Goal: Transaction & Acquisition: Purchase product/service

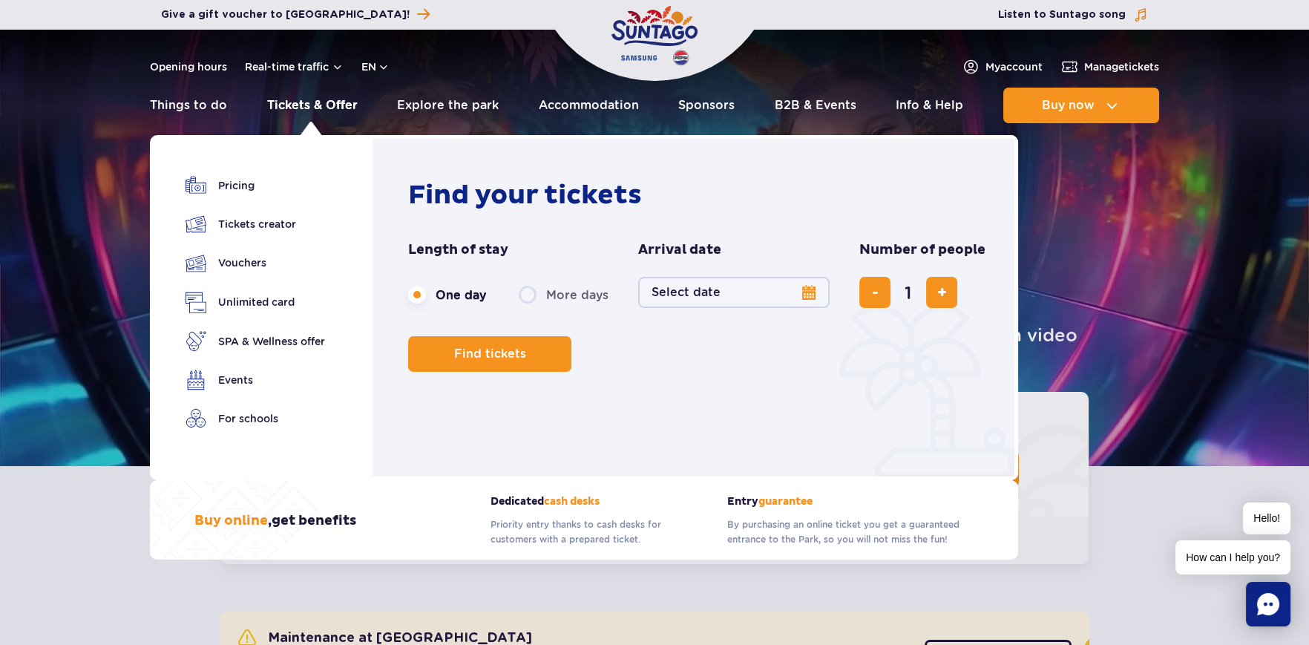
click at [314, 99] on link "Tickets & Offer" at bounding box center [312, 106] width 91 height 36
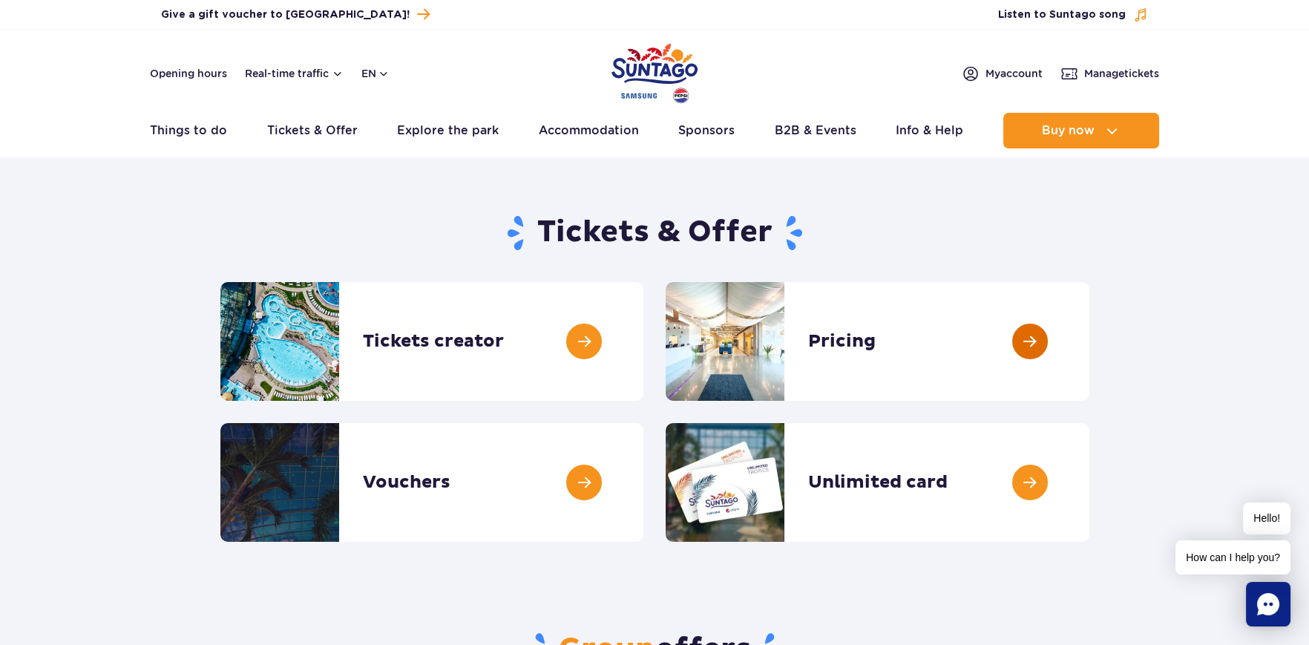
click at [1089, 340] on link at bounding box center [1089, 341] width 0 height 119
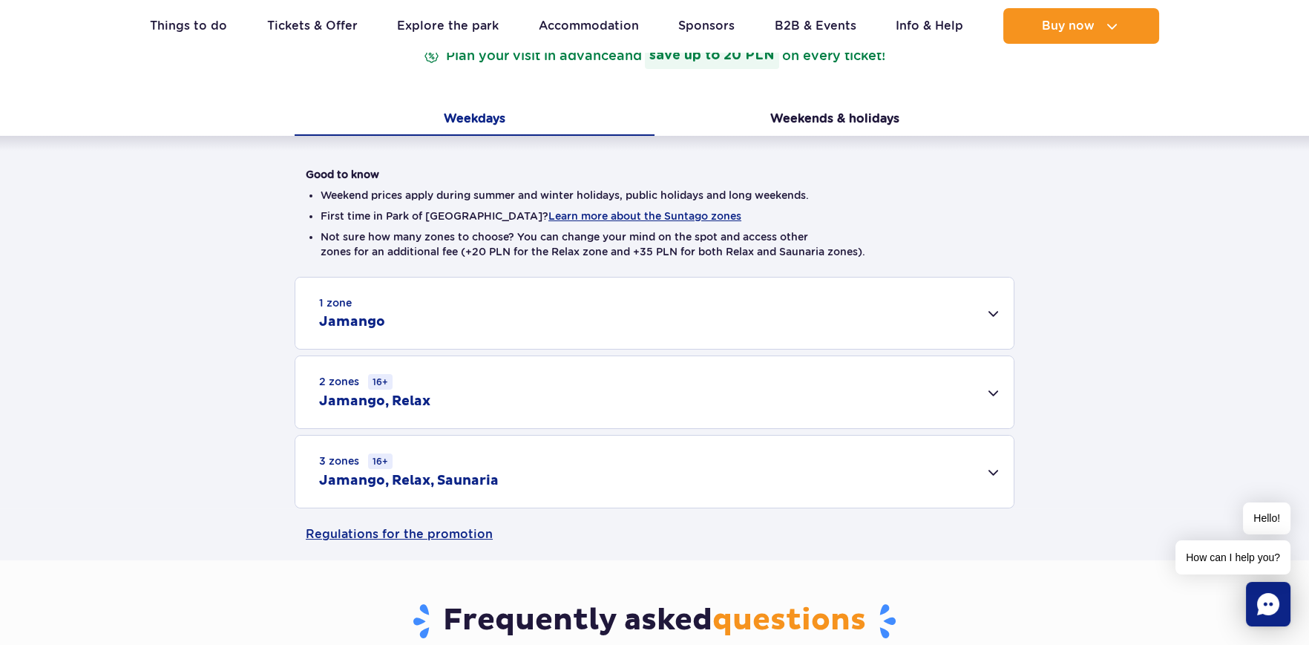
scroll to position [296, 0]
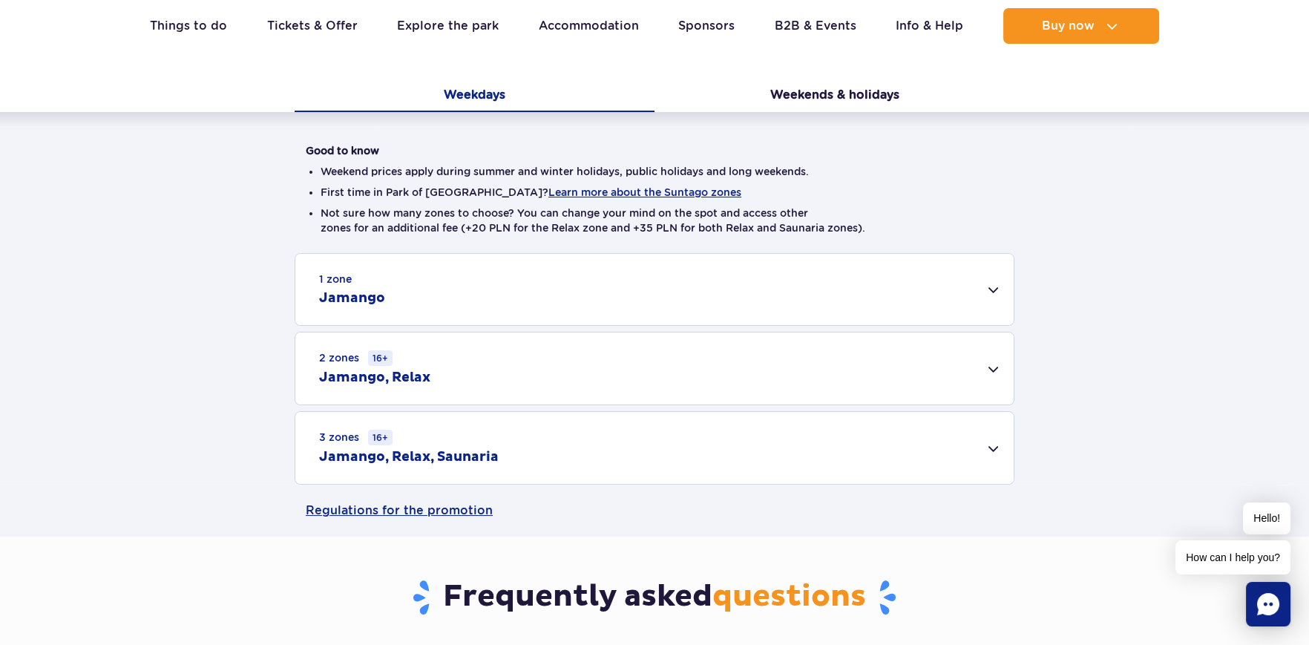
click at [981, 292] on div "1 zone Jamango" at bounding box center [654, 289] width 718 height 71
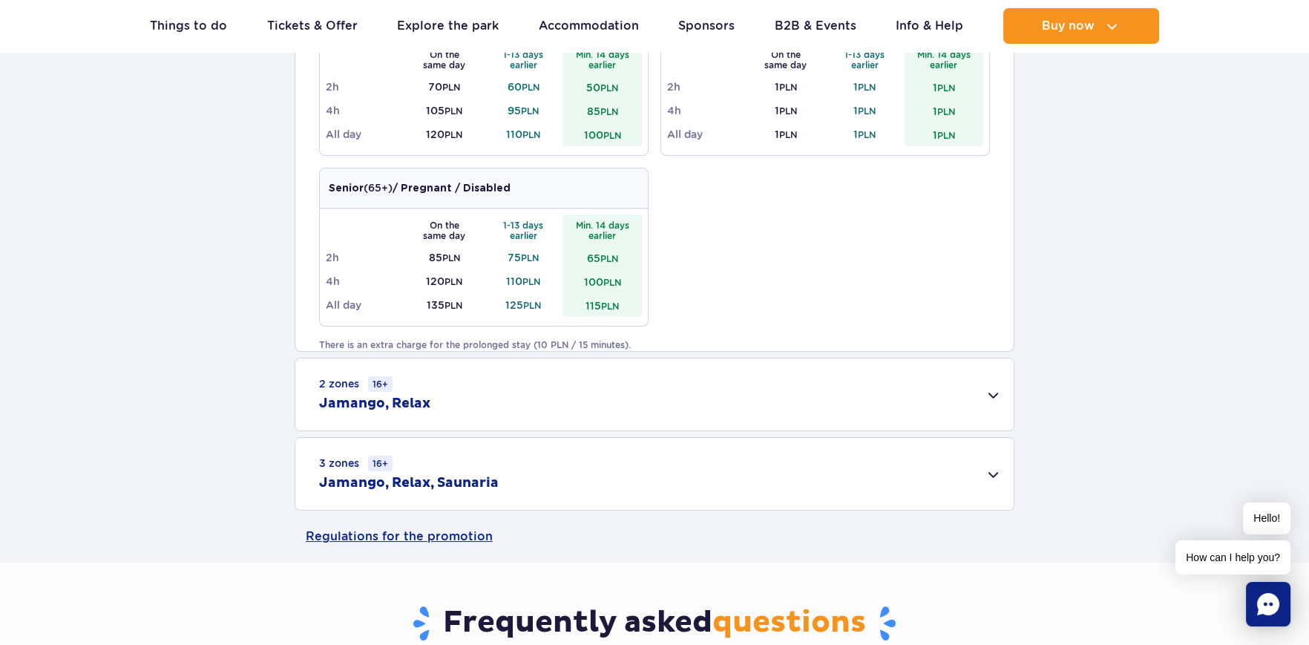
scroll to position [816, 0]
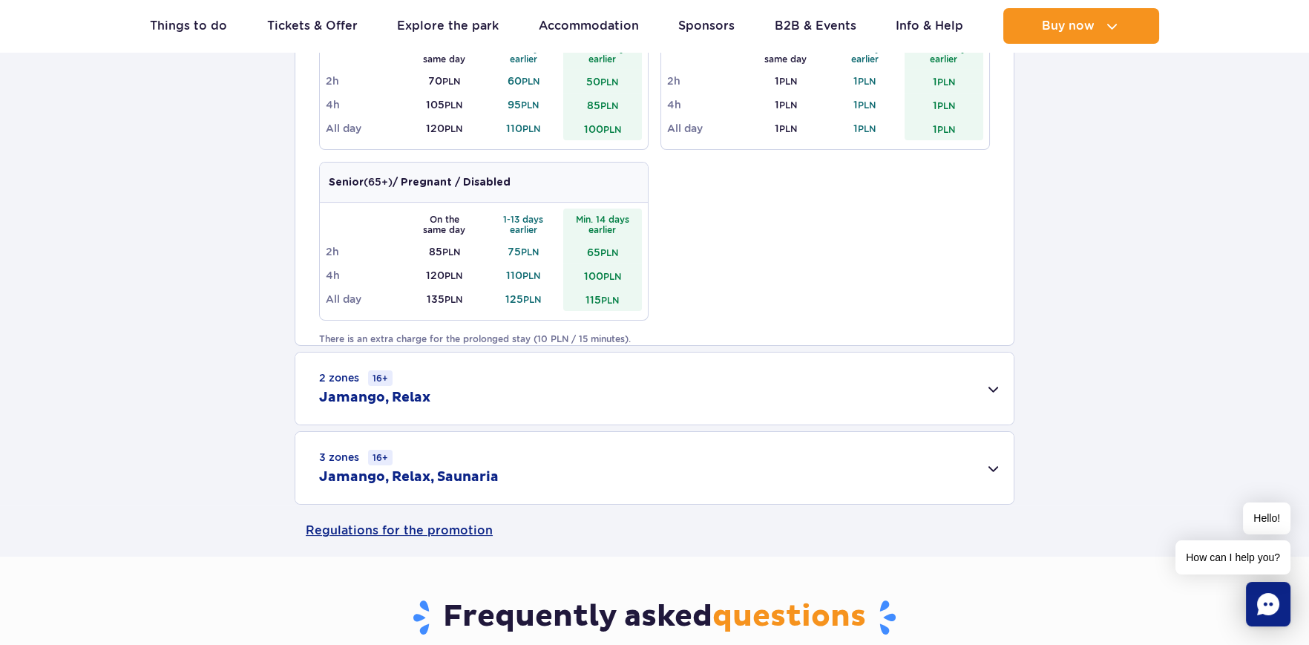
click at [990, 392] on div "2 zones 16+ Jamango, Relax" at bounding box center [654, 388] width 718 height 72
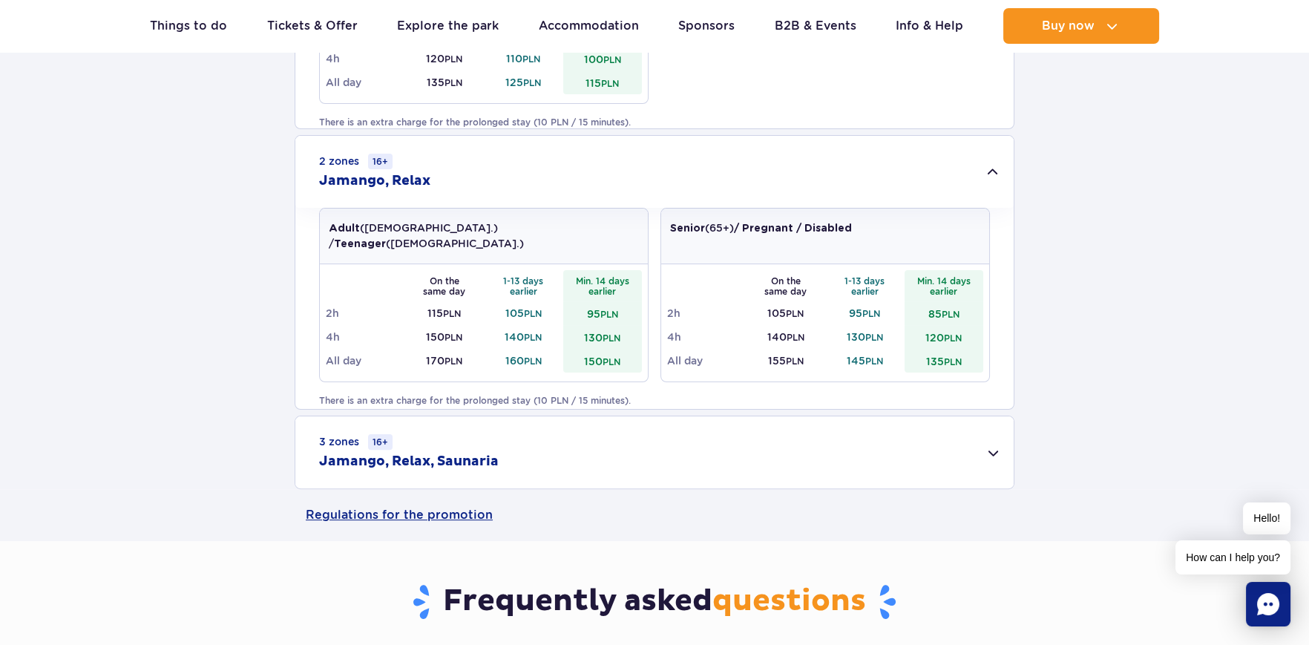
scroll to position [1039, 0]
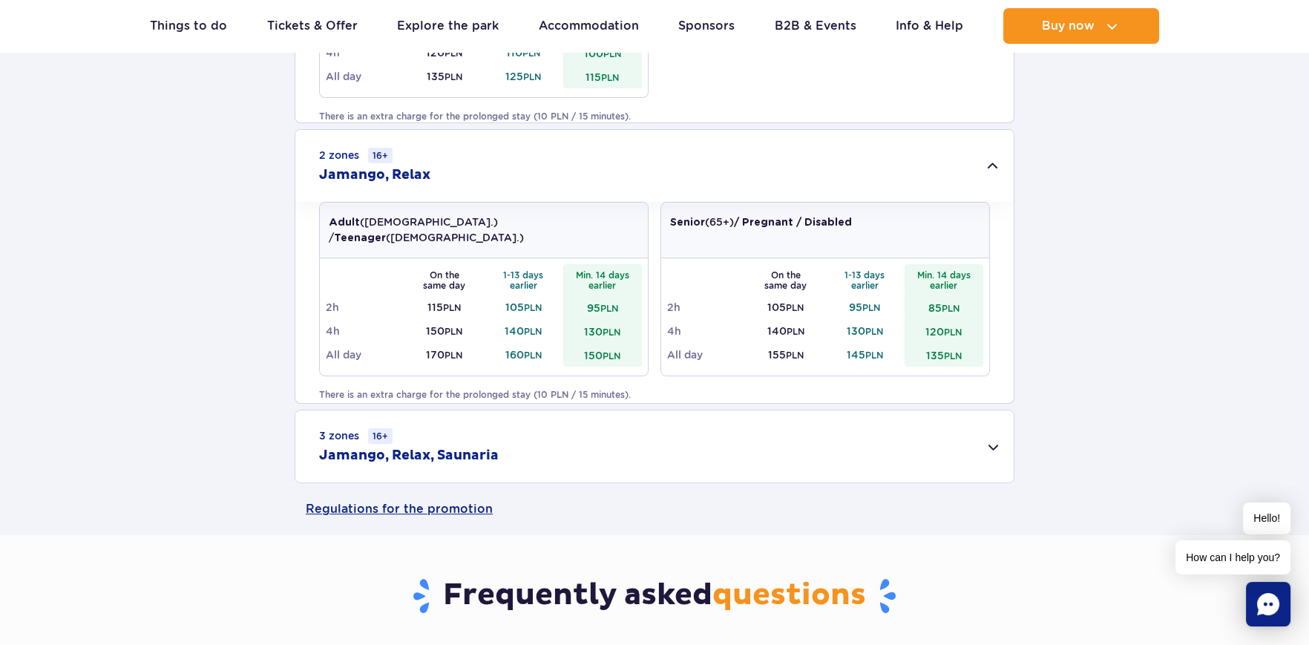
click at [999, 444] on div "3 zones 16+ Jamango, Relax, Saunaria" at bounding box center [654, 446] width 718 height 72
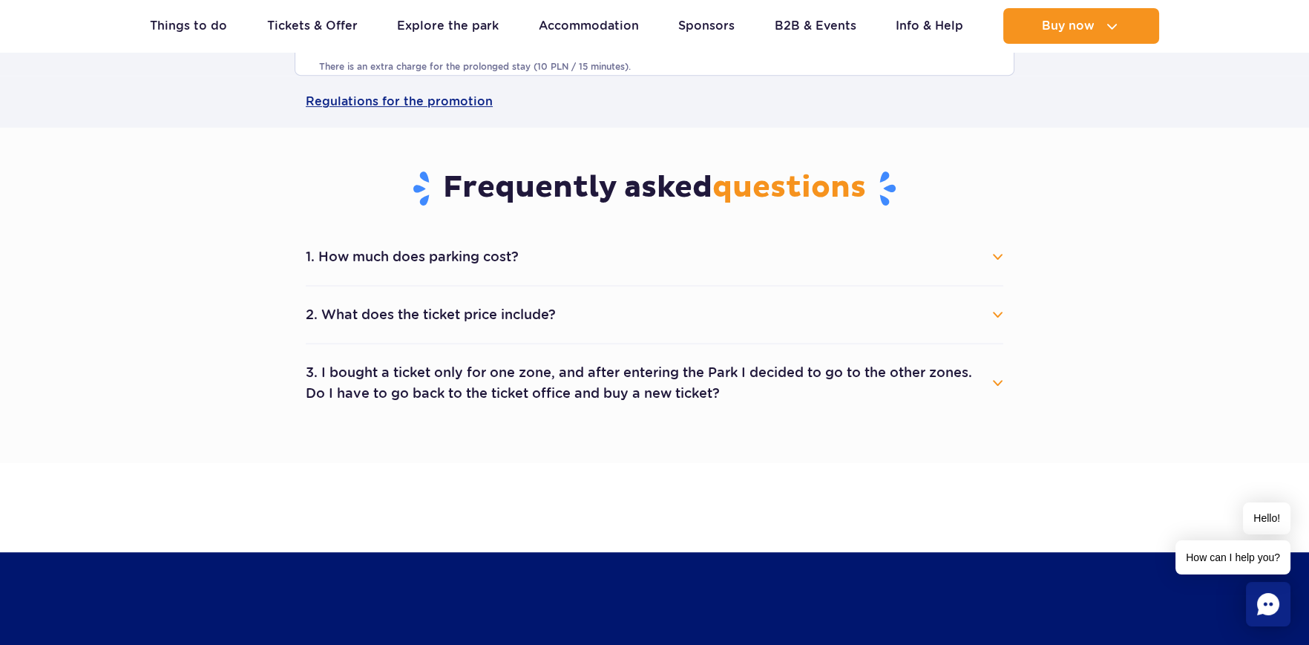
scroll to position [1706, 0]
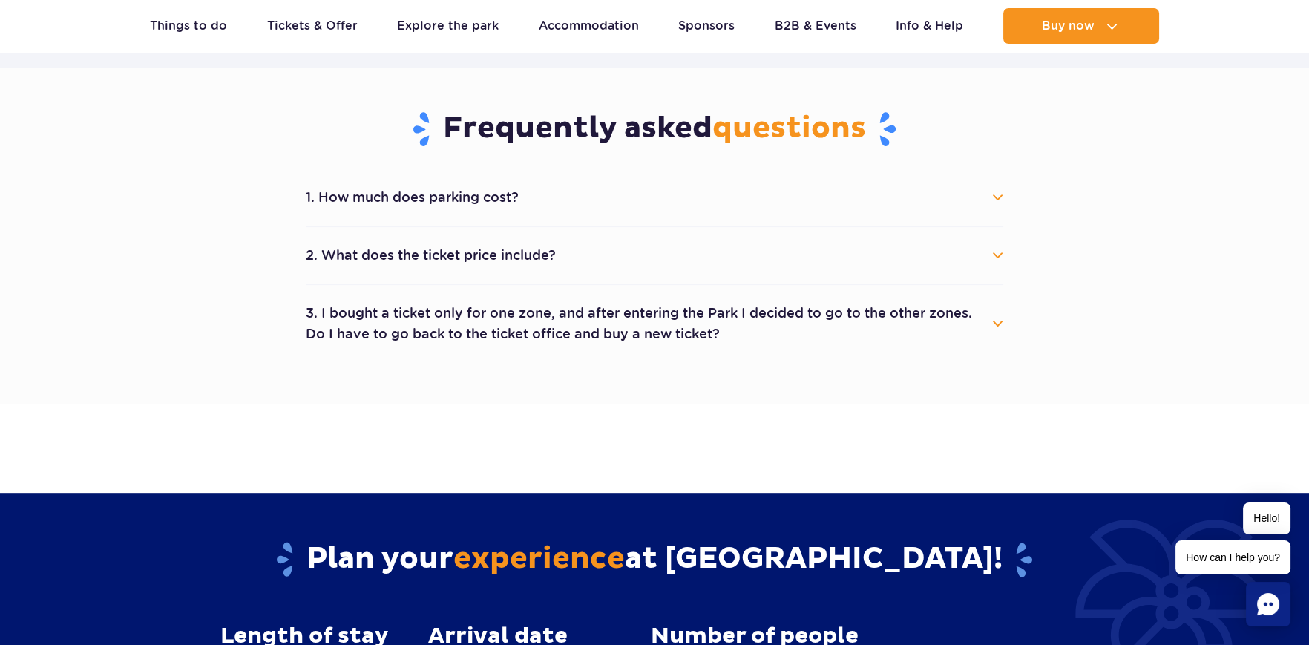
click at [335, 257] on button "2. What does the ticket price include?" at bounding box center [654, 255] width 697 height 33
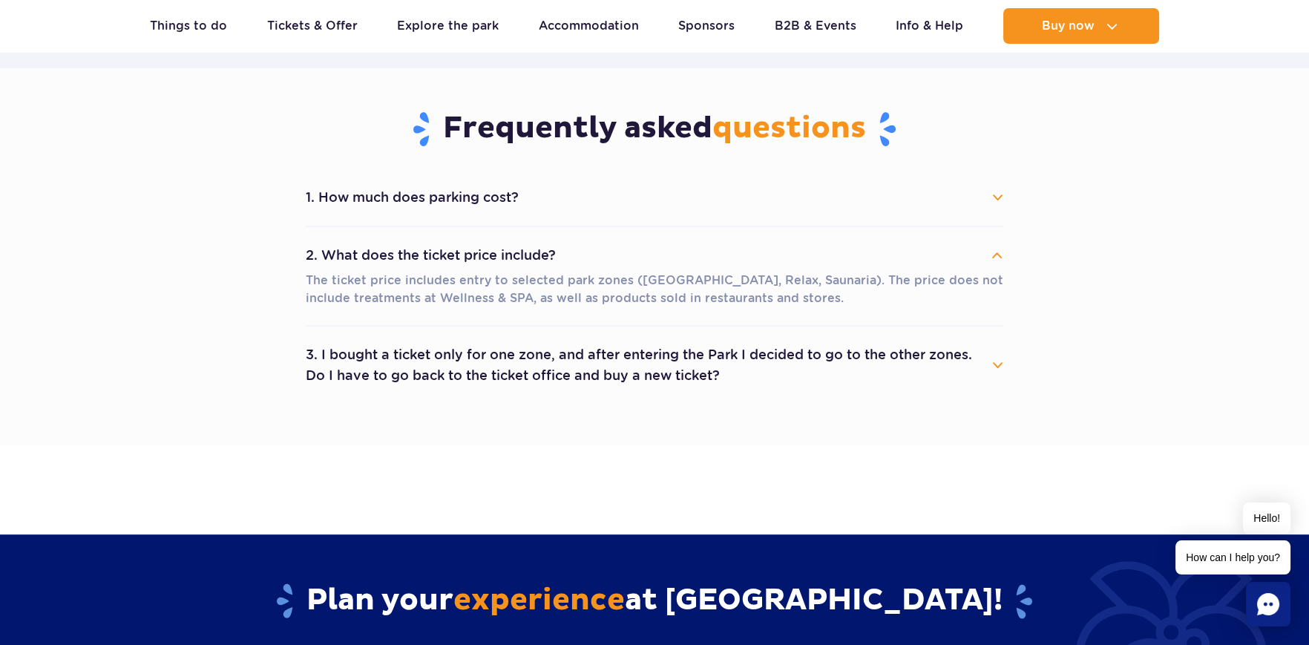
click at [378, 359] on button "3. I bought a ticket only for one zone, and after entering the Park I decided t…" at bounding box center [654, 364] width 697 height 53
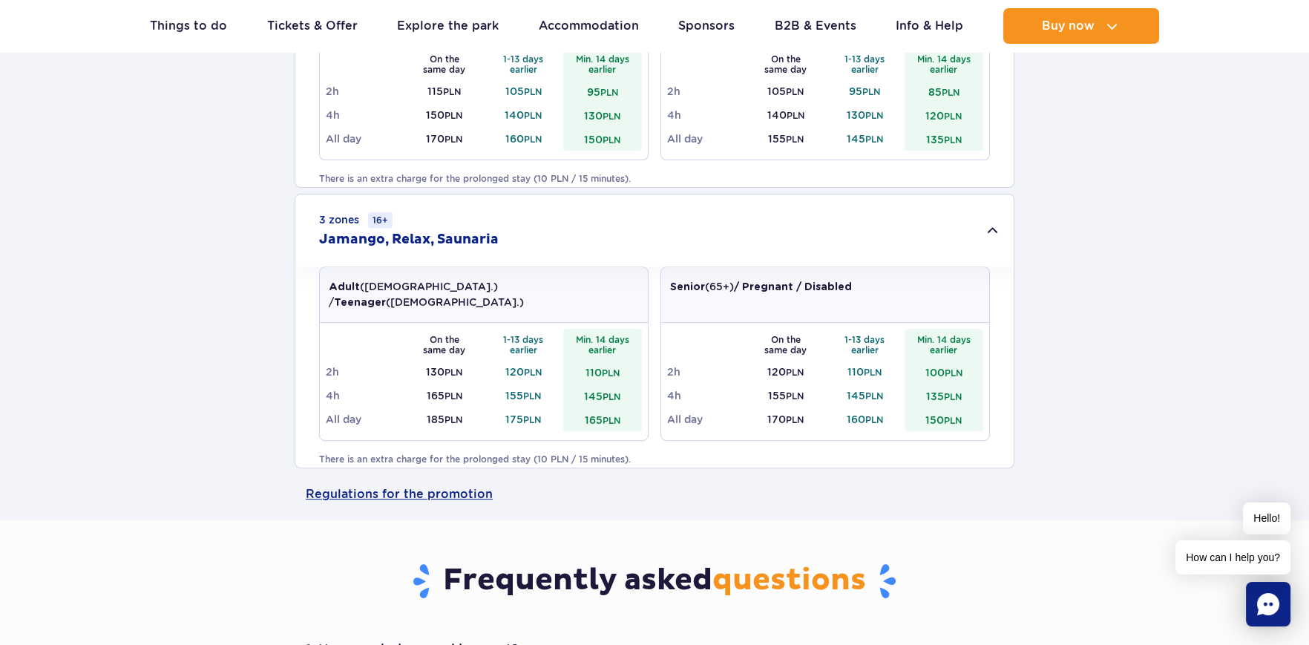
scroll to position [1260, 0]
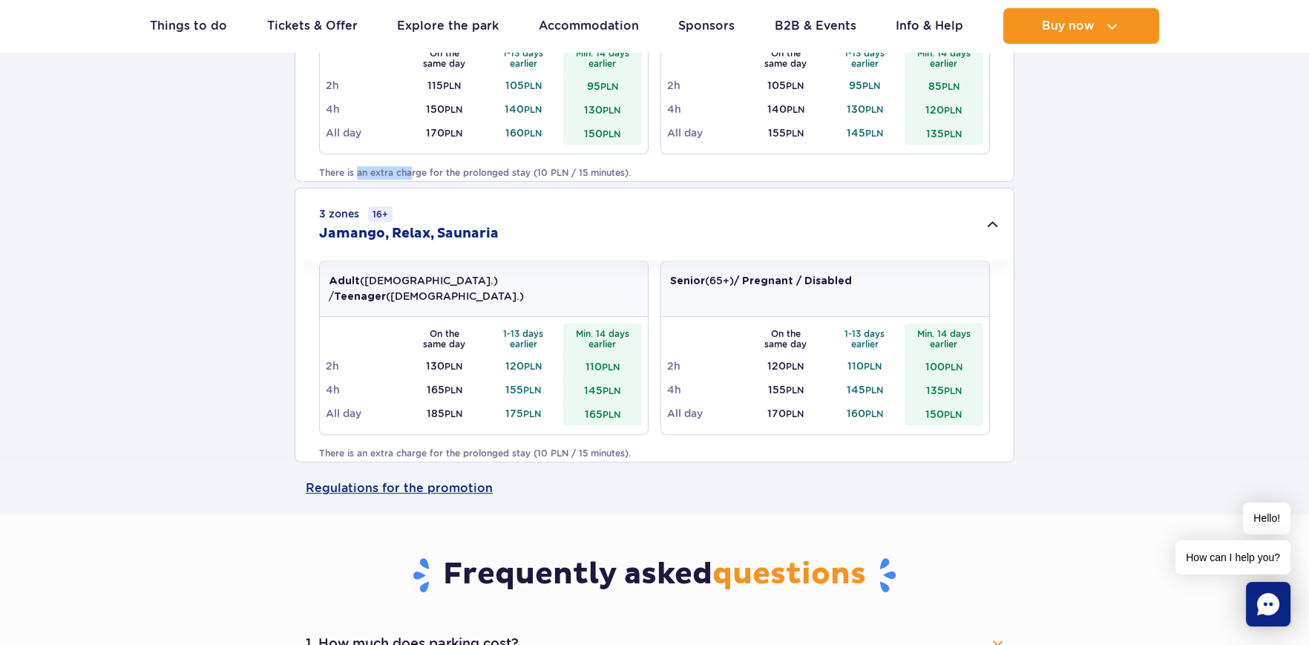
drag, startPoint x: 358, startPoint y: 151, endPoint x: 417, endPoint y: 151, distance: 58.6
click at [417, 166] on p "There is an extra charge for the prolonged stay (10 PLN / 15 minutes)." at bounding box center [654, 172] width 671 height 13
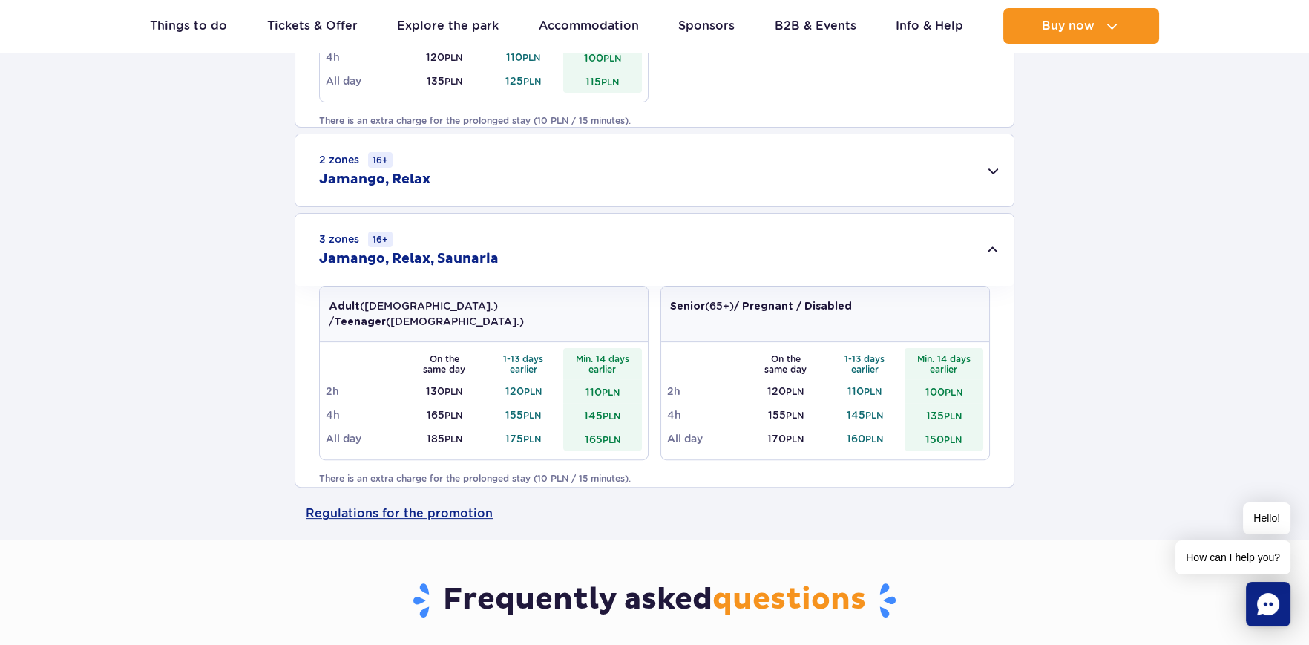
scroll to position [964, 0]
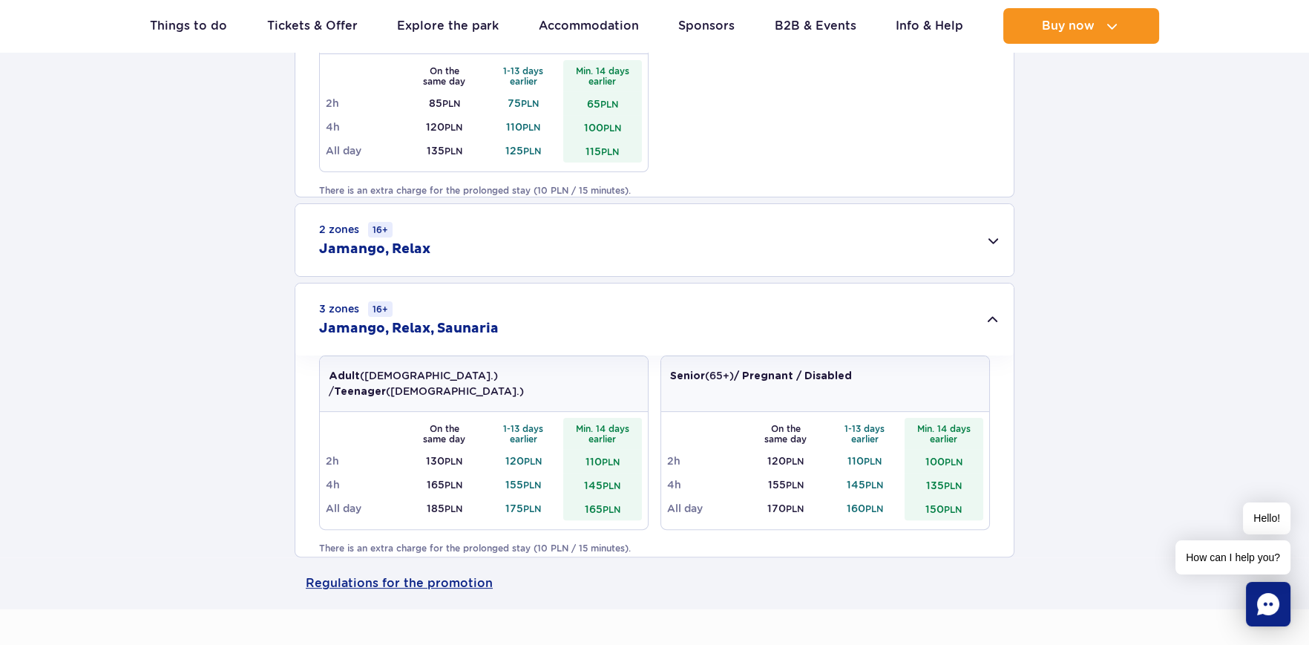
click at [998, 231] on div "2 zones 16+ Jamango, Relax" at bounding box center [654, 240] width 718 height 72
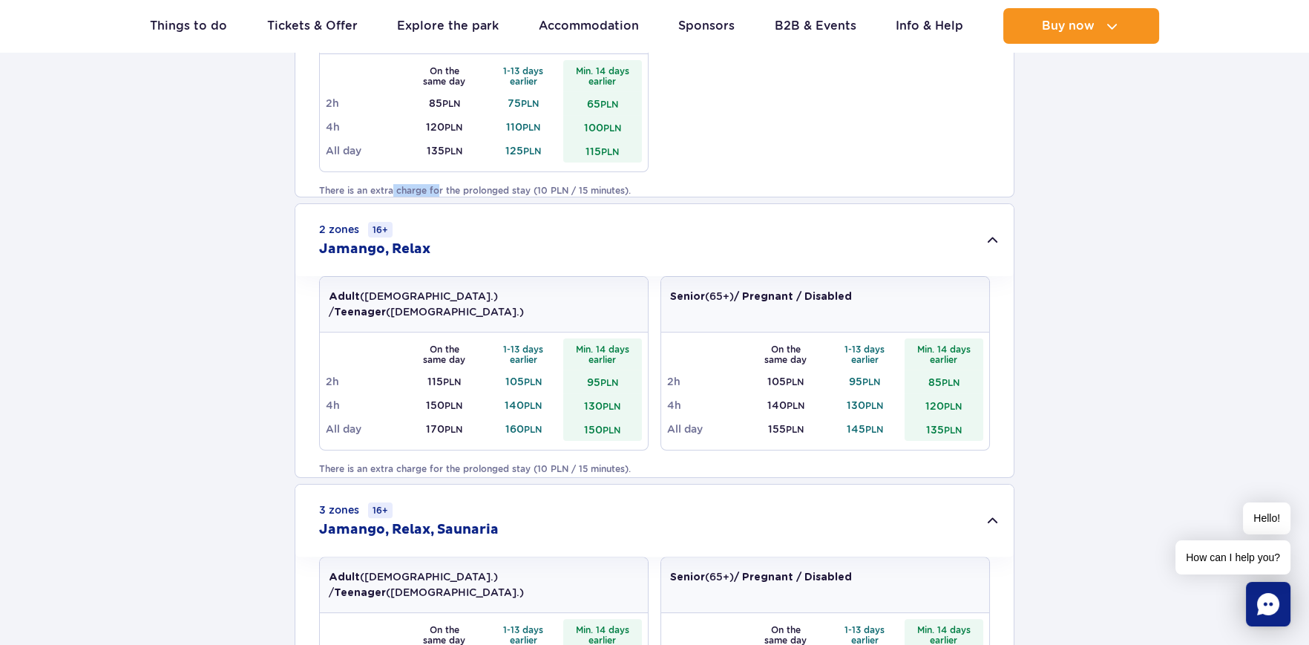
drag, startPoint x: 392, startPoint y: 173, endPoint x: 493, endPoint y: 175, distance: 100.9
click at [459, 184] on p "There is an extra charge for the prolonged stay (10 PLN / 15 minutes)." at bounding box center [654, 190] width 671 height 13
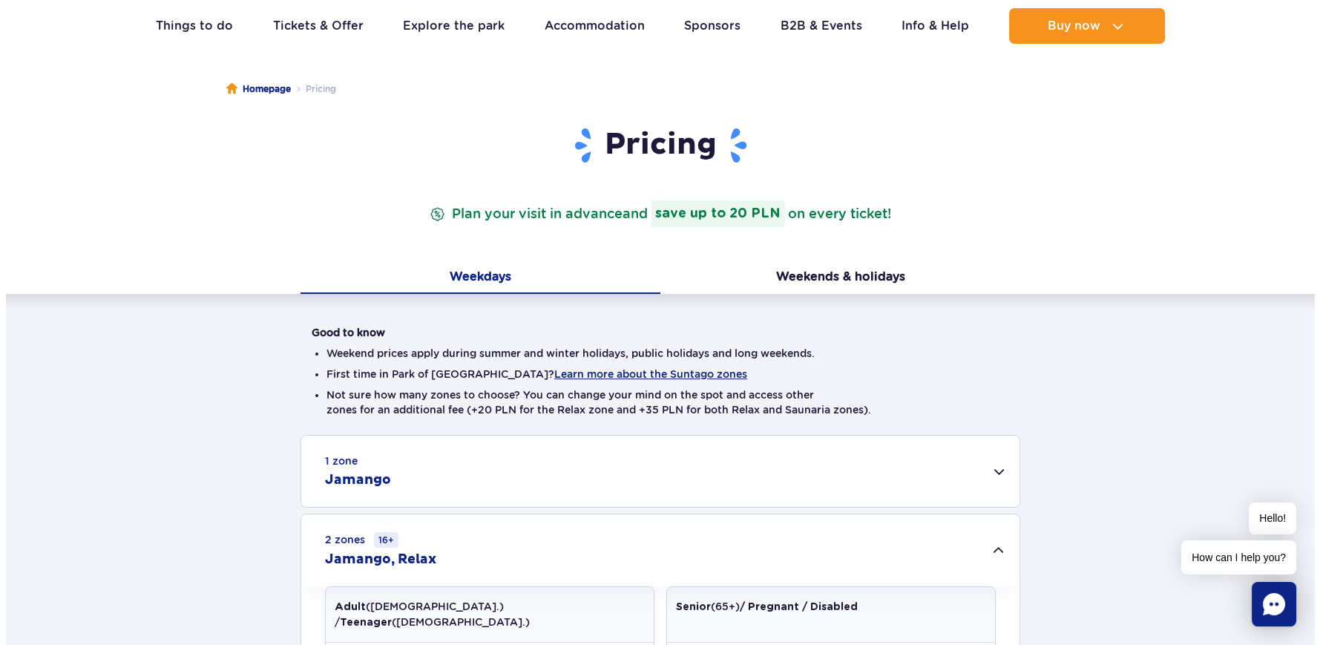
scroll to position [148, 0]
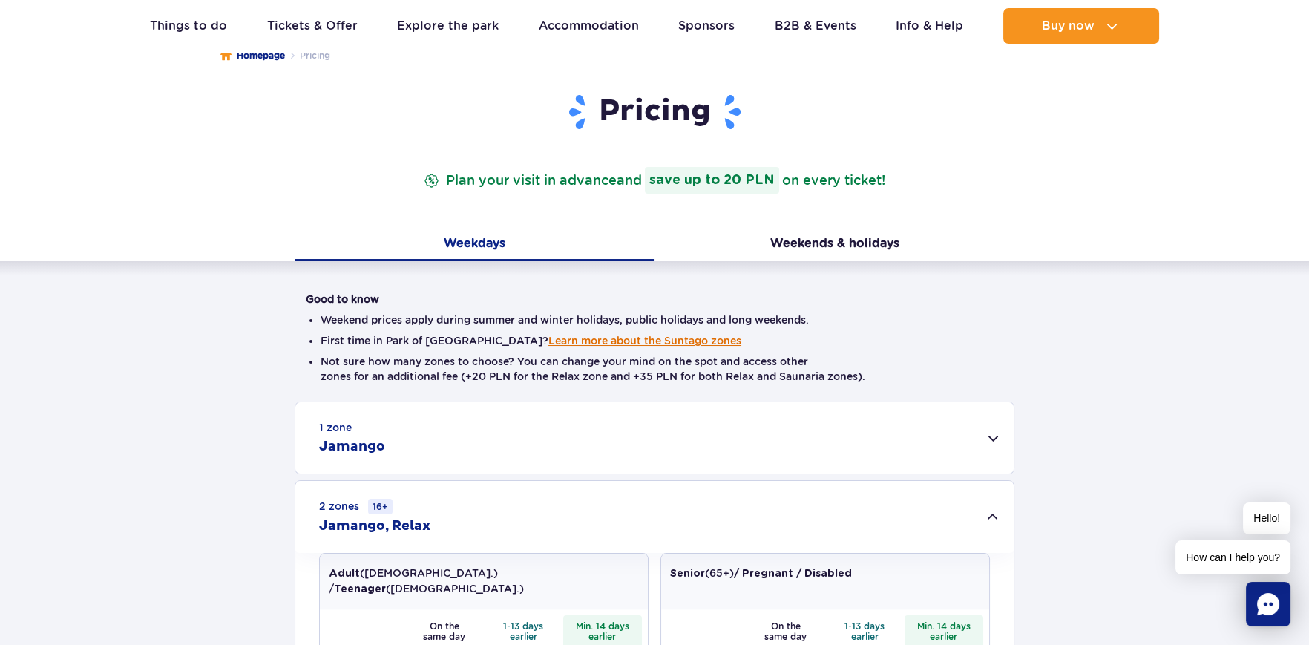
drag, startPoint x: 504, startPoint y: 340, endPoint x: 491, endPoint y: 335, distance: 14.3
click at [548, 340] on button "Learn more about the Suntago zones" at bounding box center [644, 341] width 193 height 12
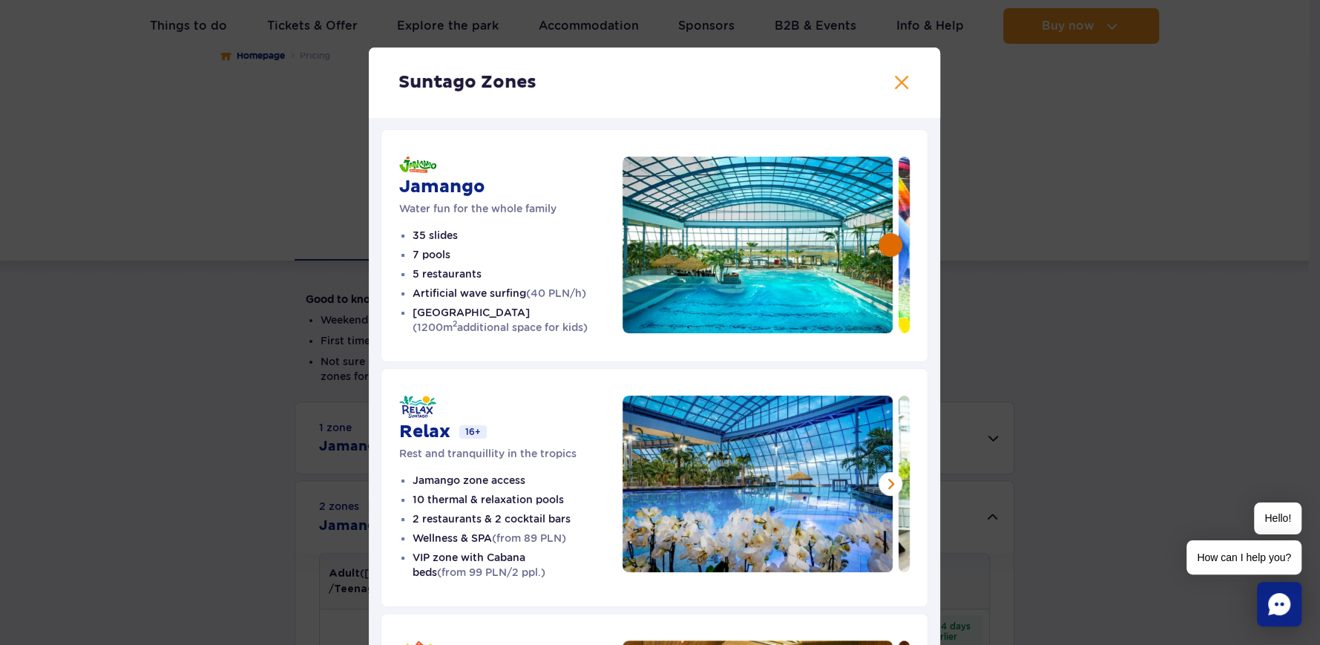
click at [888, 244] on button at bounding box center [890, 245] width 24 height 24
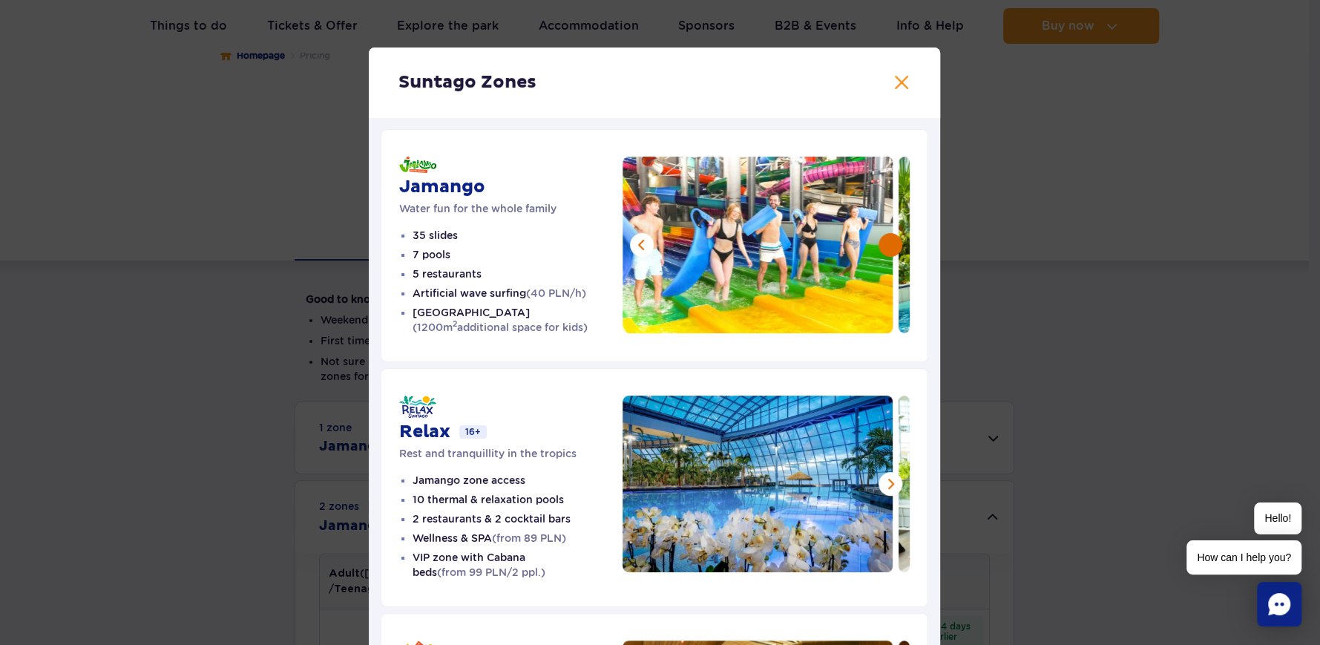
click at [888, 244] on button at bounding box center [890, 245] width 24 height 24
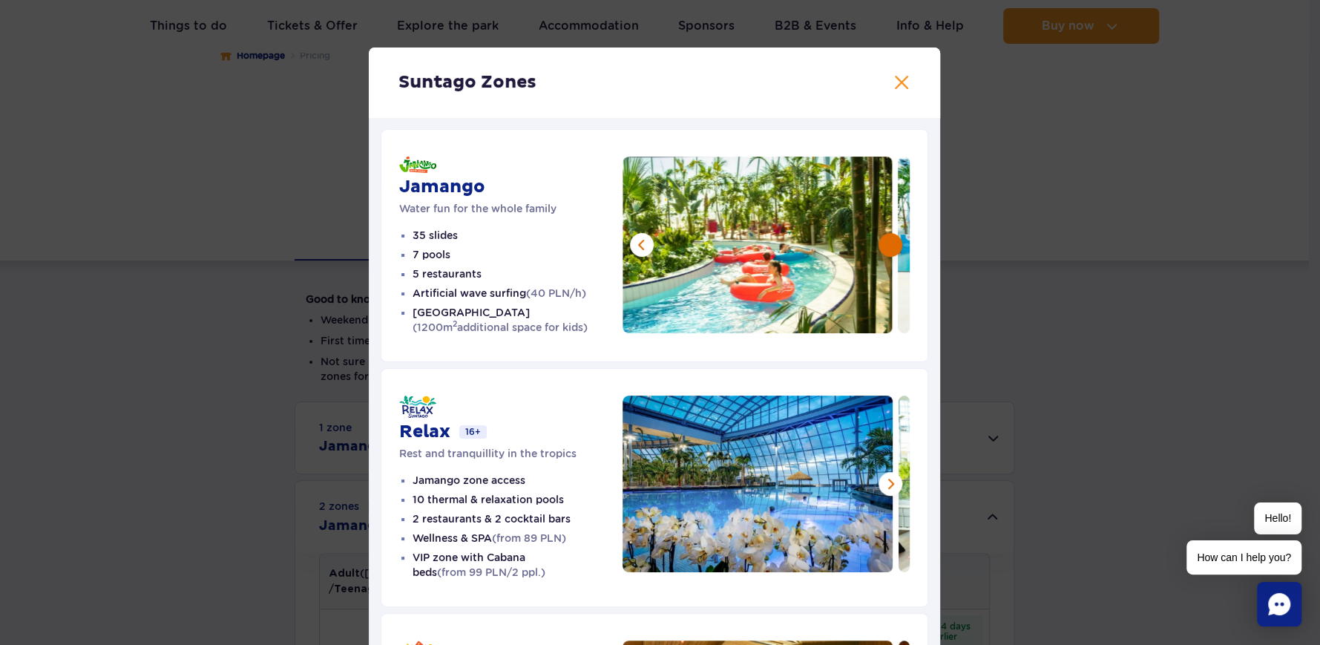
click at [888, 244] on button at bounding box center [890, 245] width 24 height 24
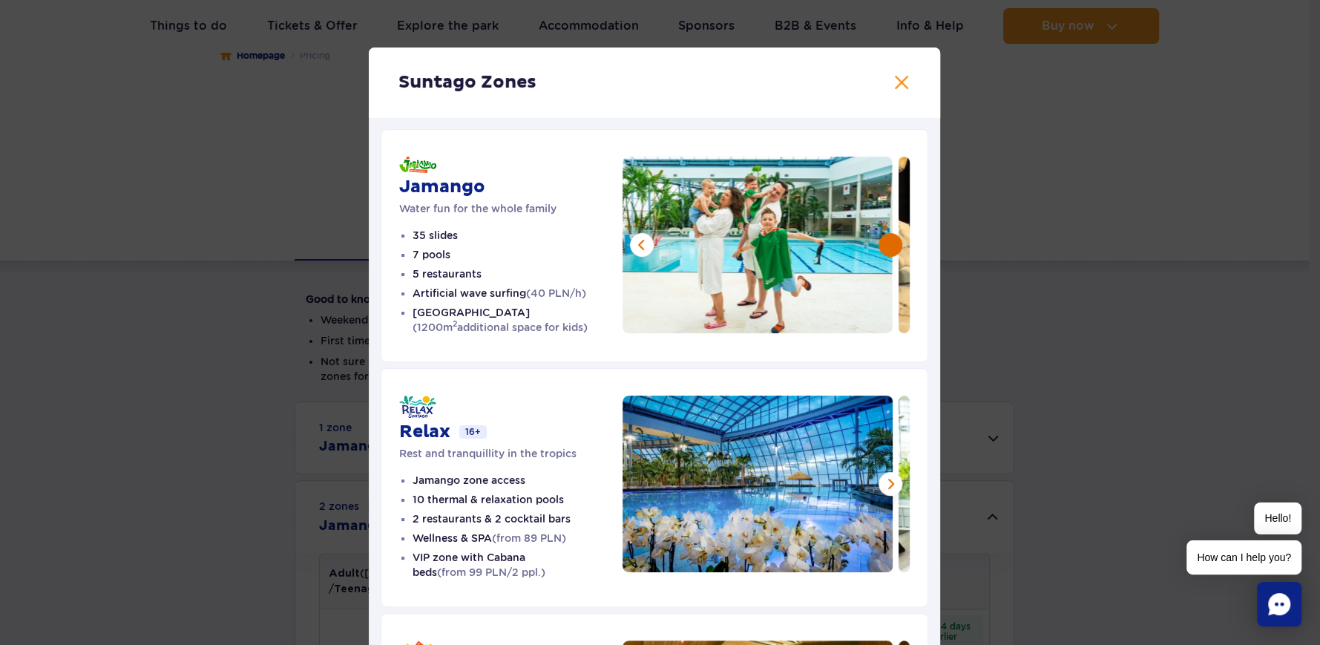
click at [888, 244] on button at bounding box center [890, 245] width 24 height 24
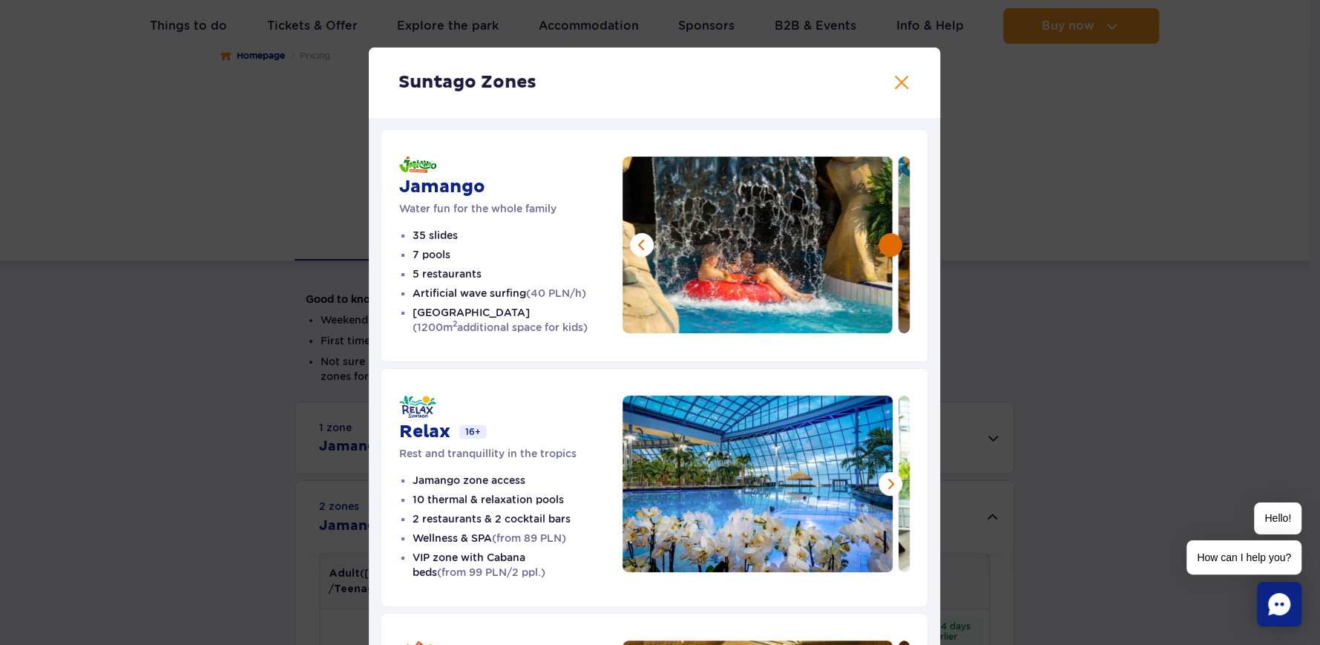
click at [888, 244] on button at bounding box center [890, 245] width 24 height 24
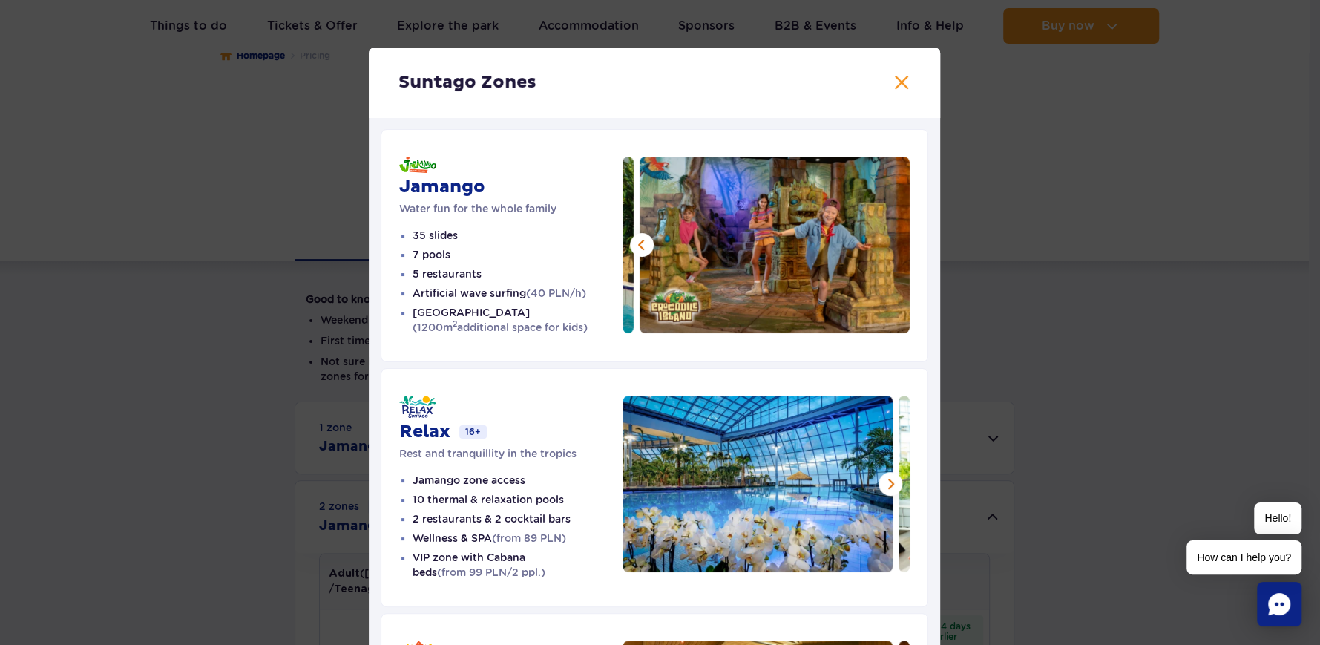
click at [888, 244] on img at bounding box center [774, 245] width 270 height 177
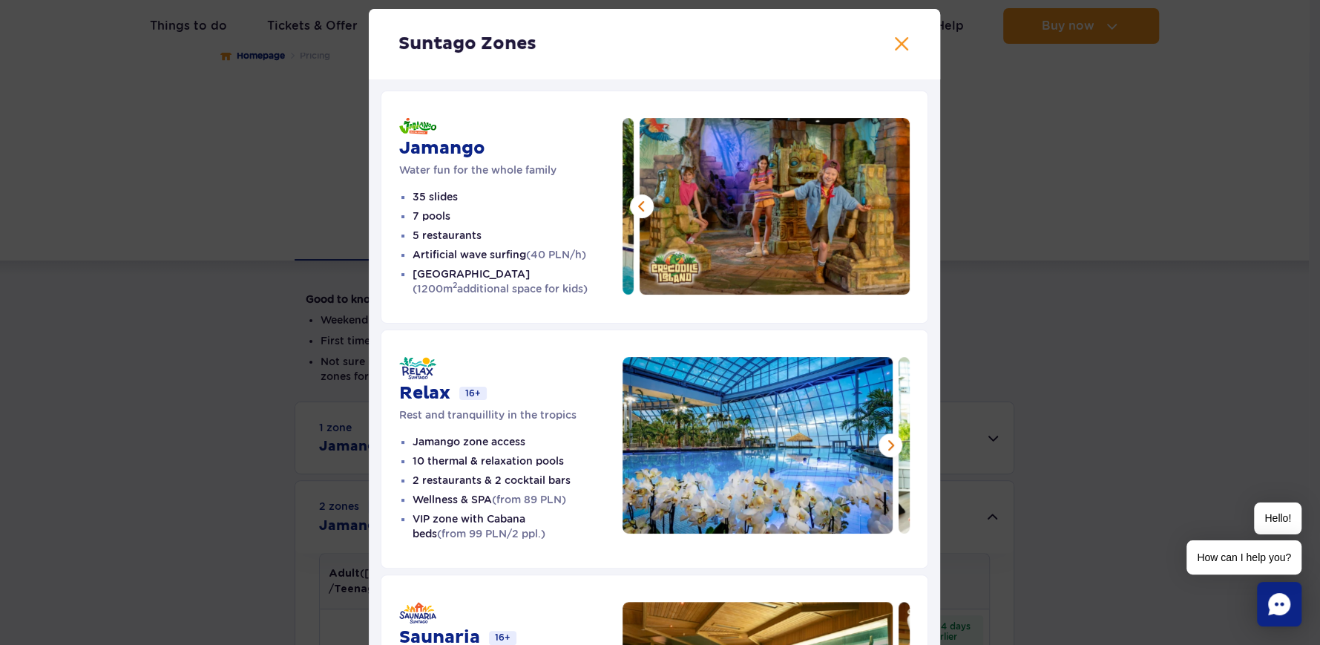
scroll to position [73, 0]
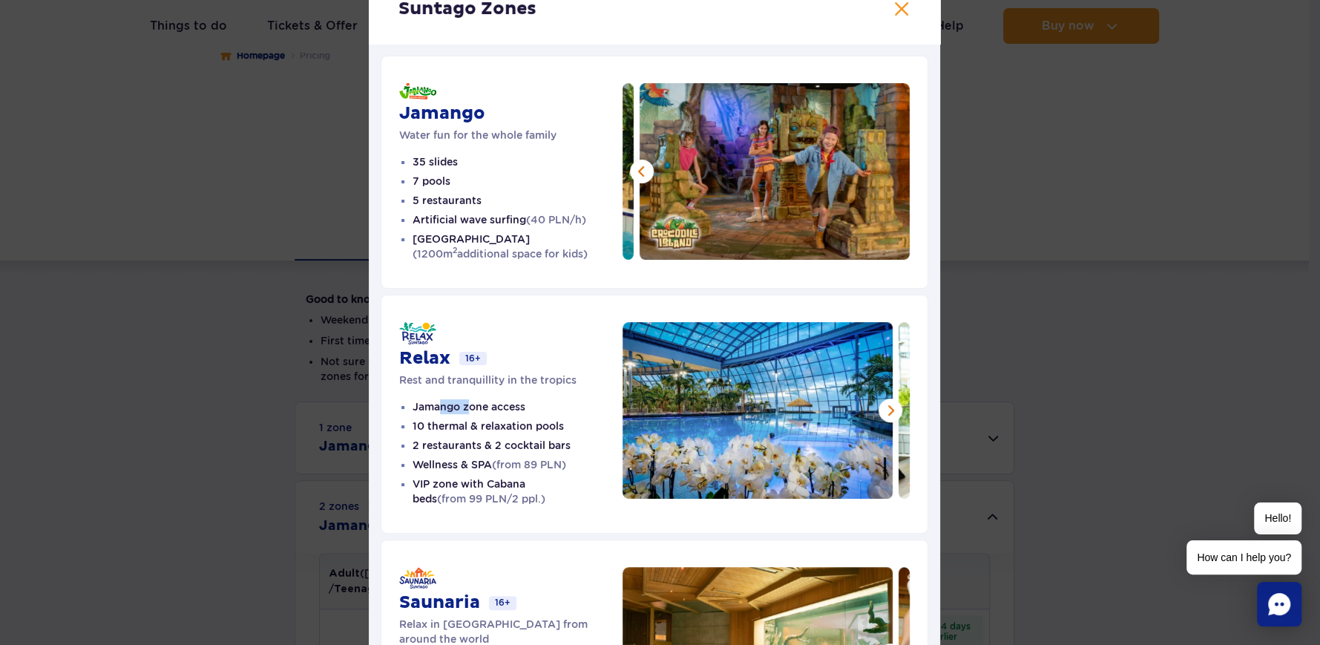
drag, startPoint x: 432, startPoint y: 407, endPoint x: 462, endPoint y: 407, distance: 29.7
click at [462, 407] on li "Jamango zone access" at bounding box center [517, 406] width 210 height 15
click at [427, 444] on li "2 restaurants & 2 cocktail bars" at bounding box center [517, 445] width 210 height 15
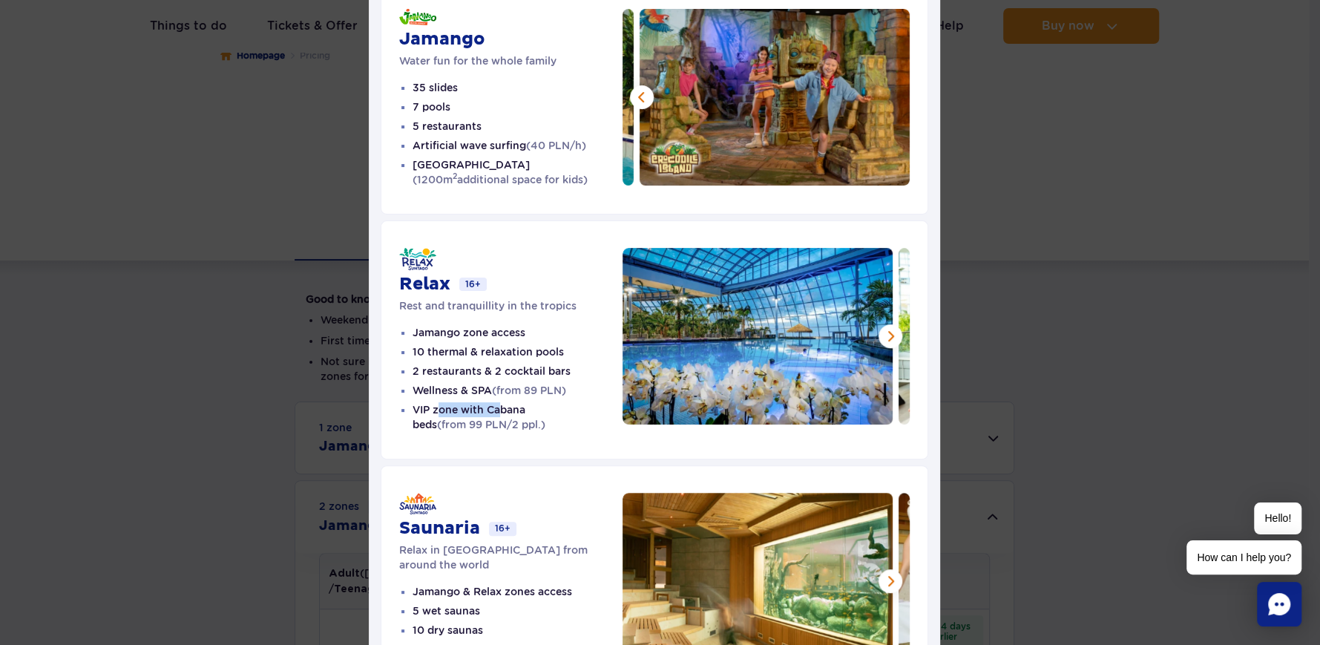
drag, startPoint x: 430, startPoint y: 409, endPoint x: 493, endPoint y: 409, distance: 62.3
click at [493, 409] on li "VIP zone with Cabana beds (from 99 PLN/2 ppl.)" at bounding box center [517, 417] width 210 height 30
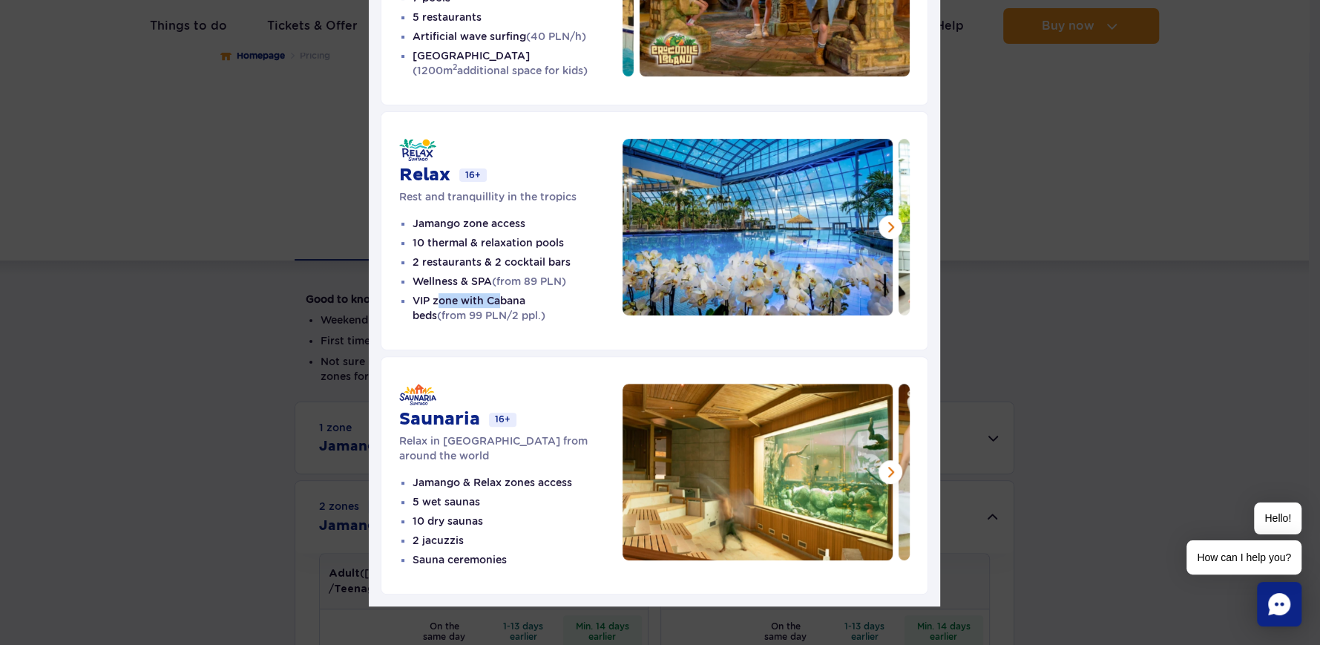
scroll to position [257, 0]
click at [437, 474] on li "Jamango & Relax zones access" at bounding box center [517, 481] width 210 height 15
click at [881, 466] on button at bounding box center [890, 471] width 24 height 24
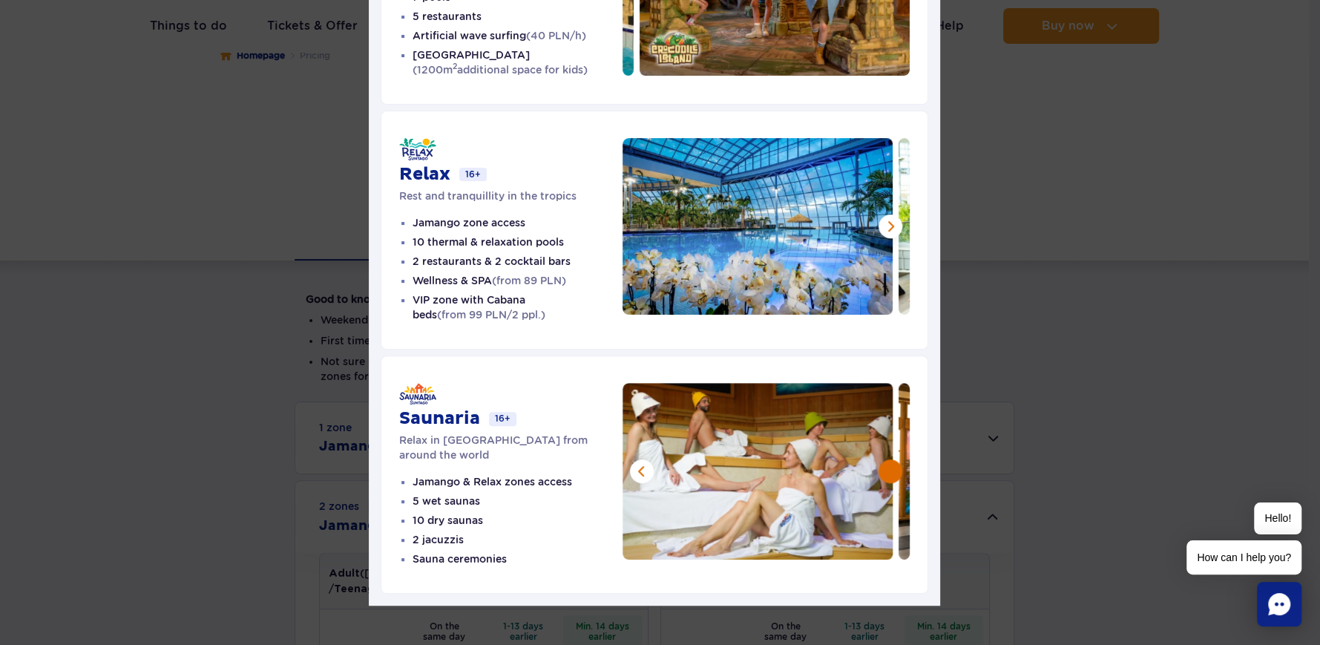
click at [881, 466] on button at bounding box center [890, 471] width 24 height 24
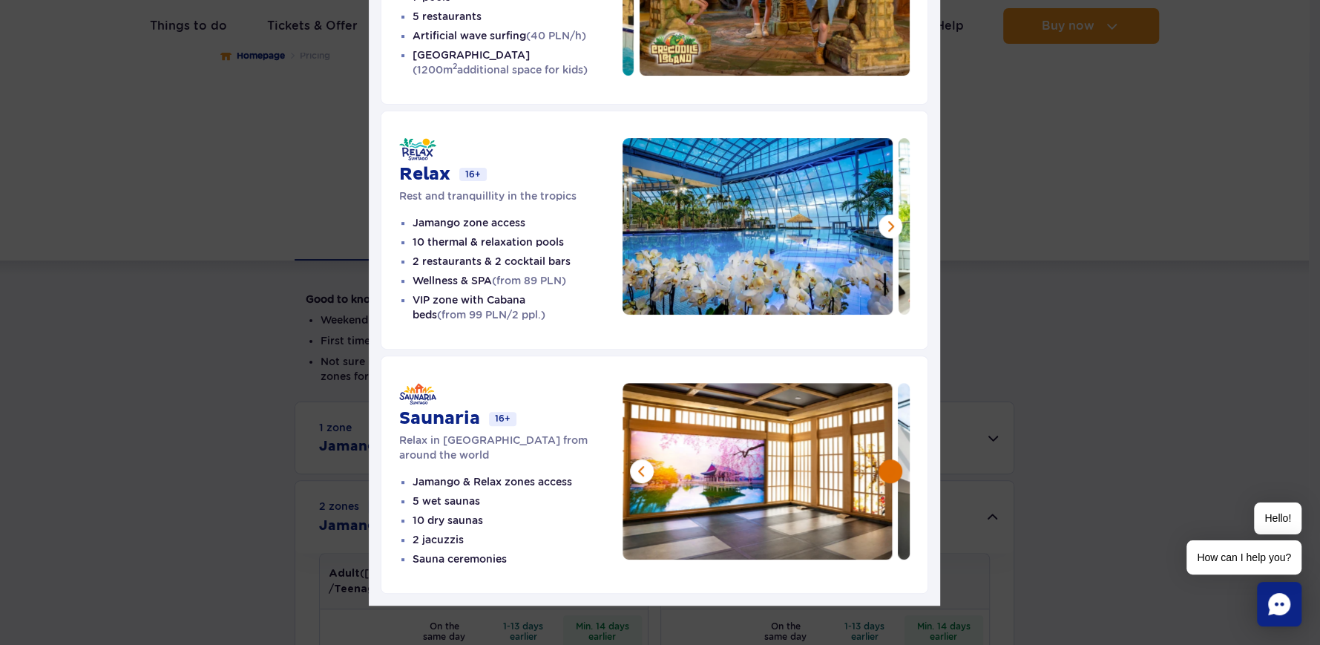
click at [881, 466] on button at bounding box center [890, 471] width 24 height 24
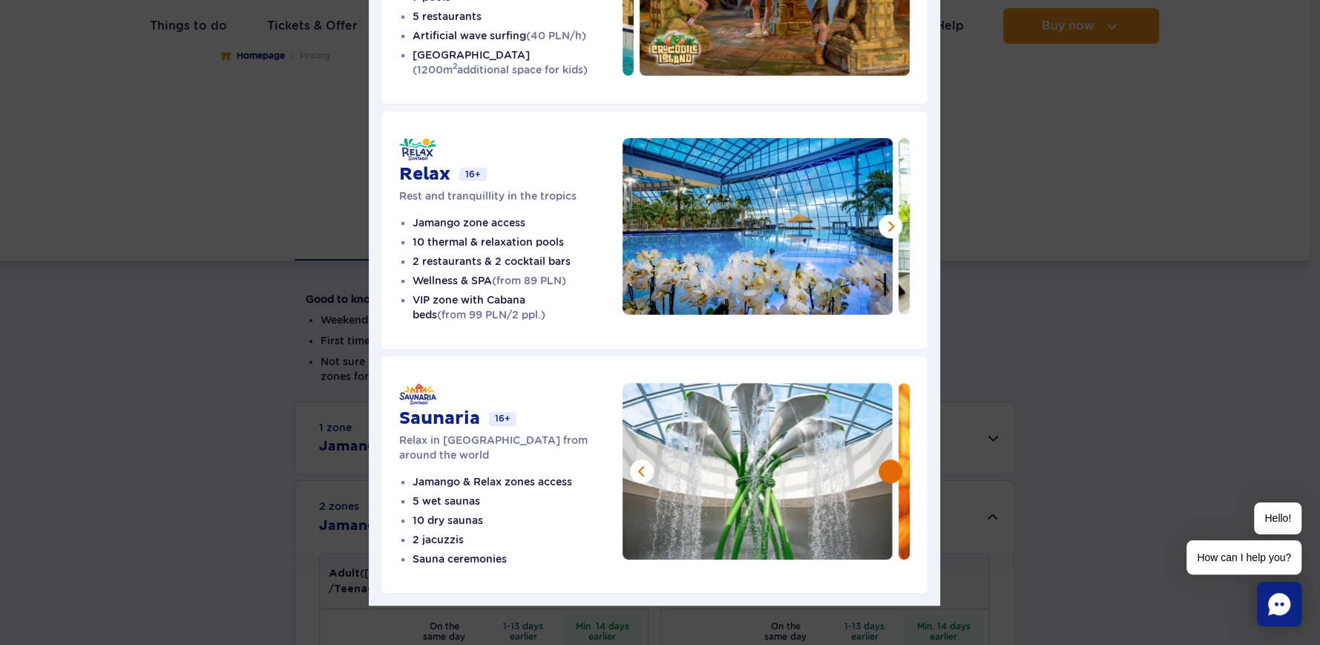
click at [881, 466] on button at bounding box center [890, 471] width 24 height 24
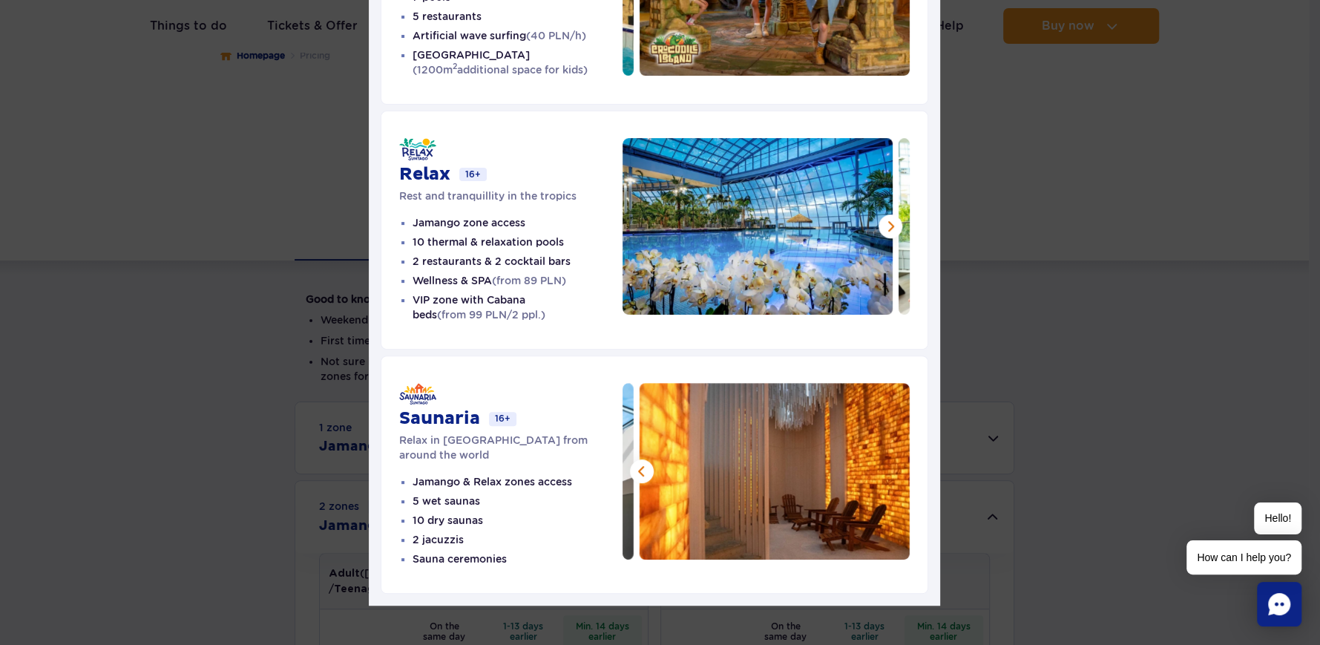
click at [881, 466] on img at bounding box center [774, 471] width 270 height 177
click at [891, 228] on button at bounding box center [890, 226] width 24 height 24
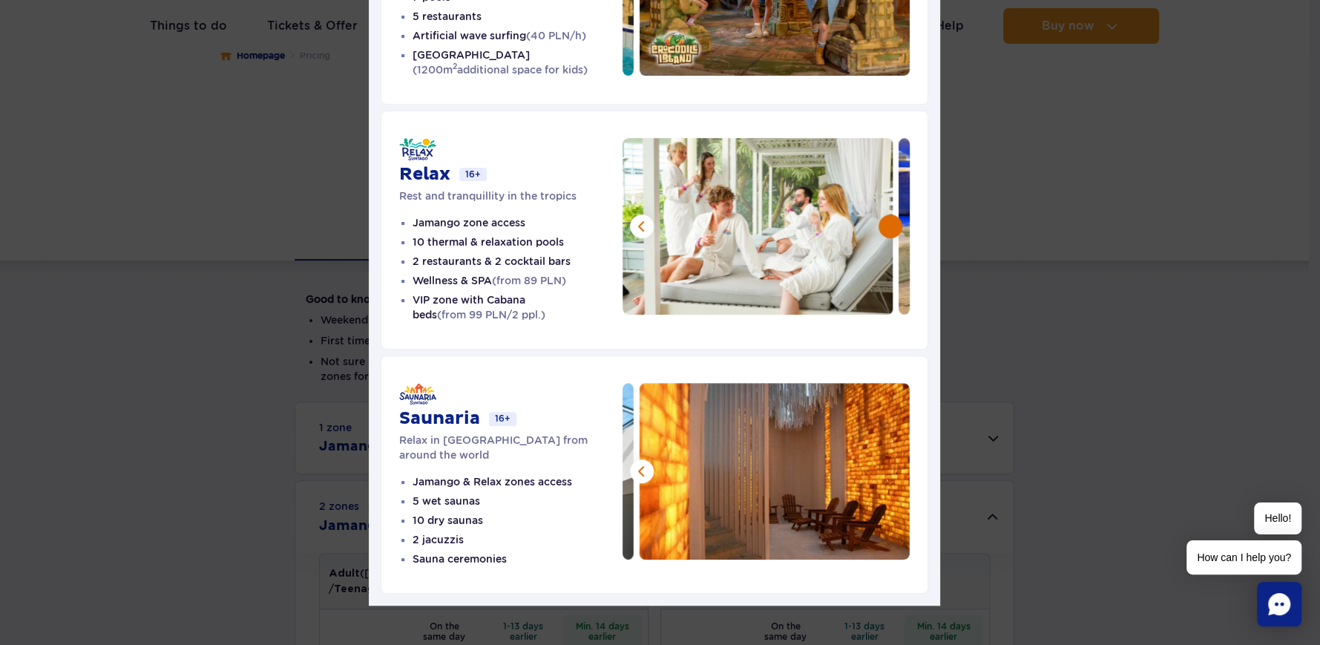
click at [891, 228] on button at bounding box center [890, 226] width 24 height 24
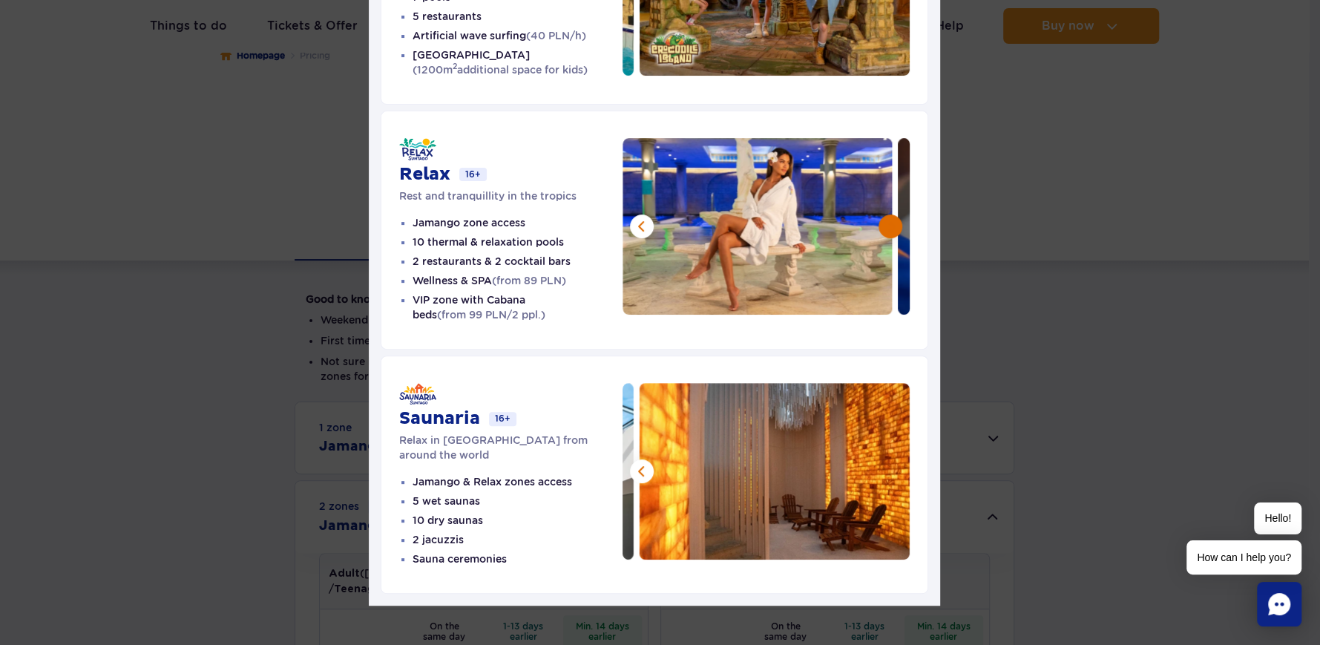
click at [891, 228] on button at bounding box center [890, 226] width 24 height 24
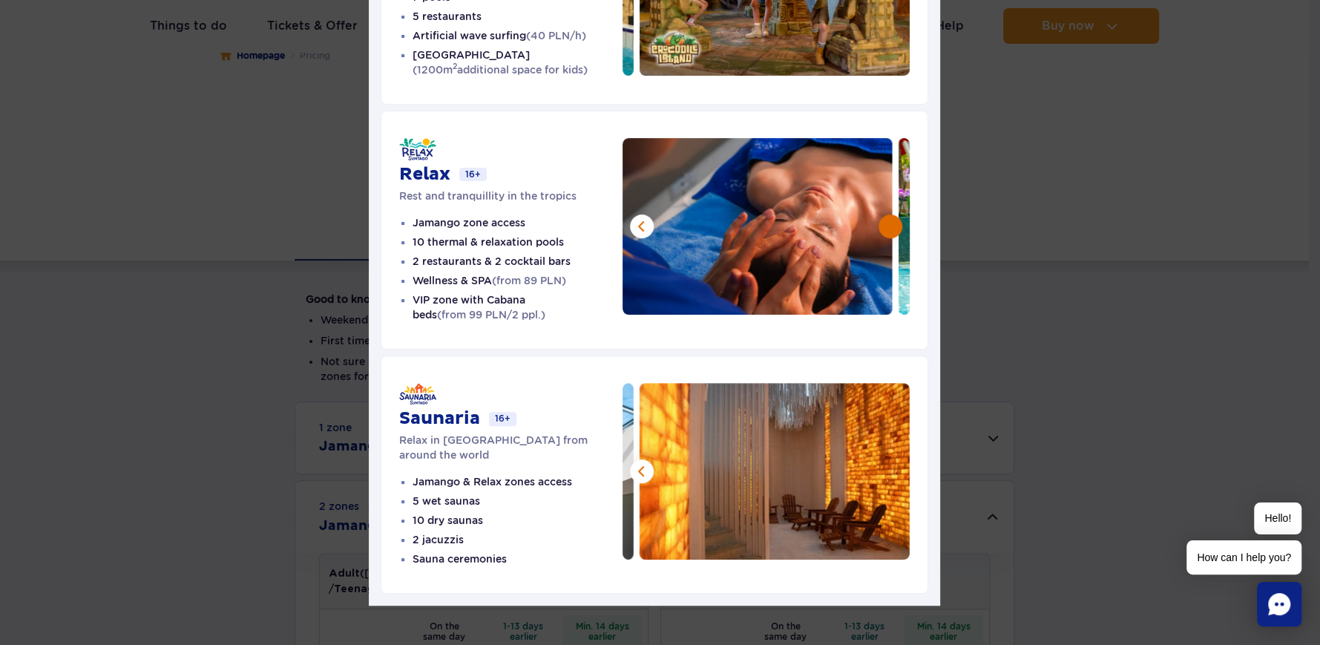
click at [891, 228] on button at bounding box center [890, 226] width 24 height 24
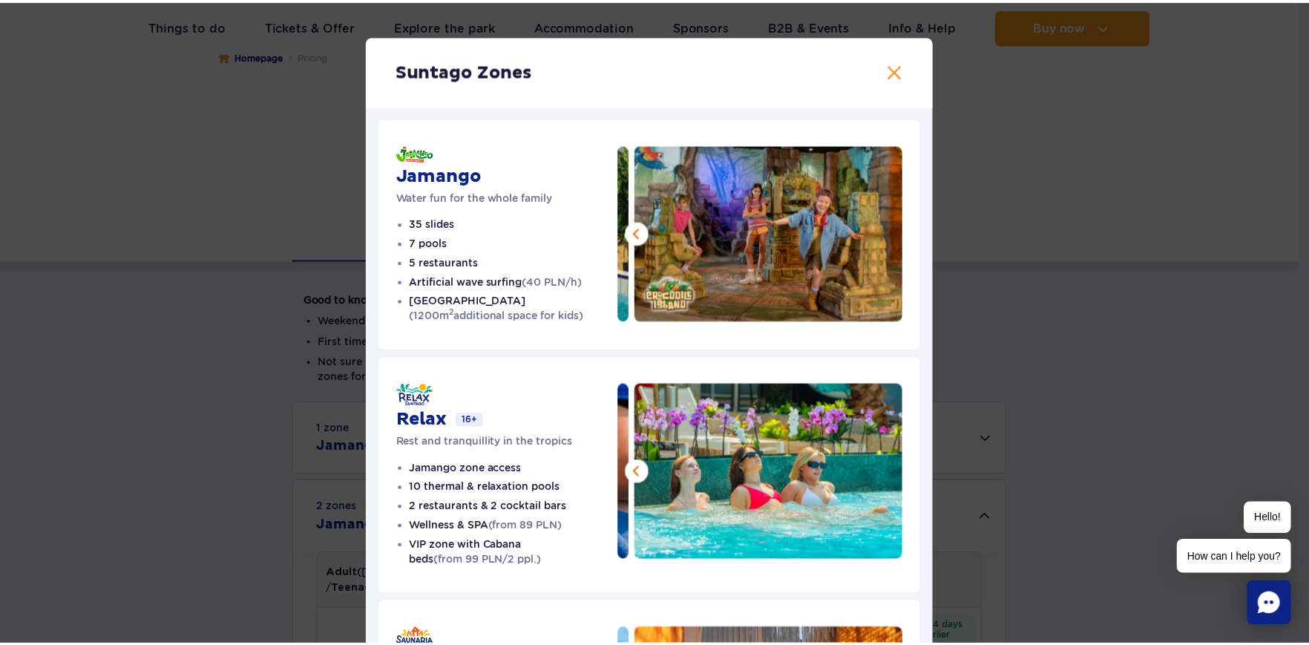
scroll to position [0, 0]
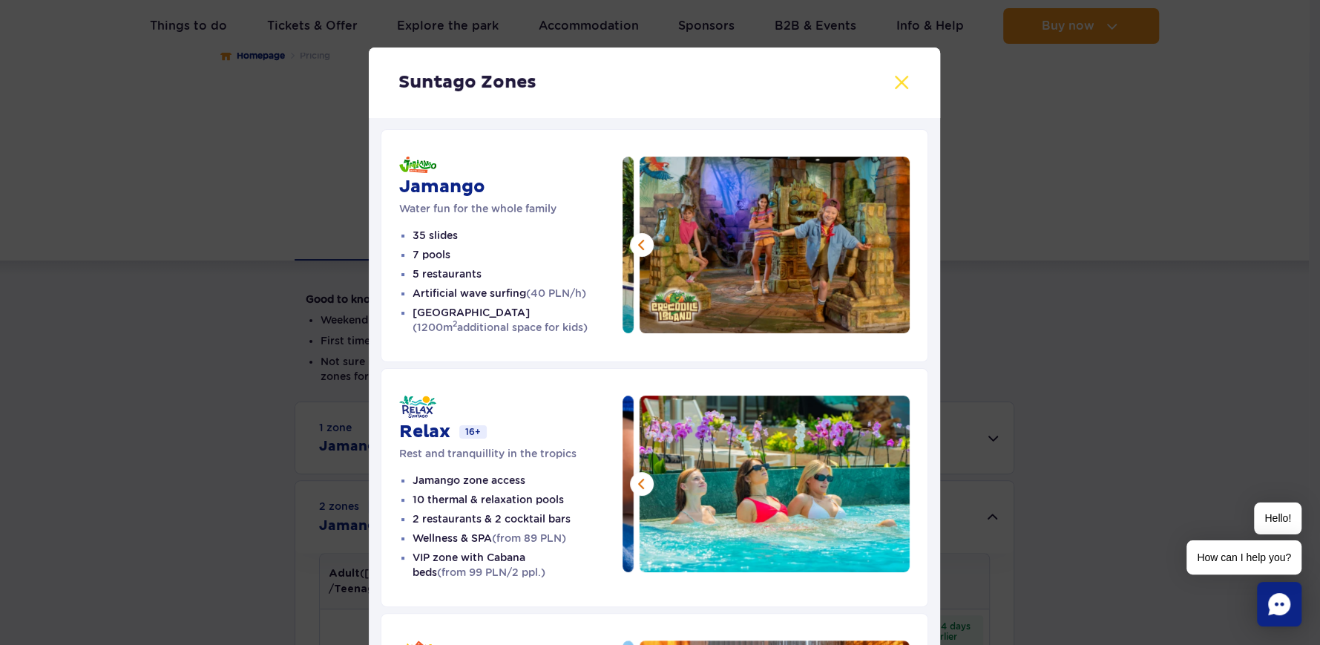
click at [895, 80] on button at bounding box center [901, 82] width 18 height 18
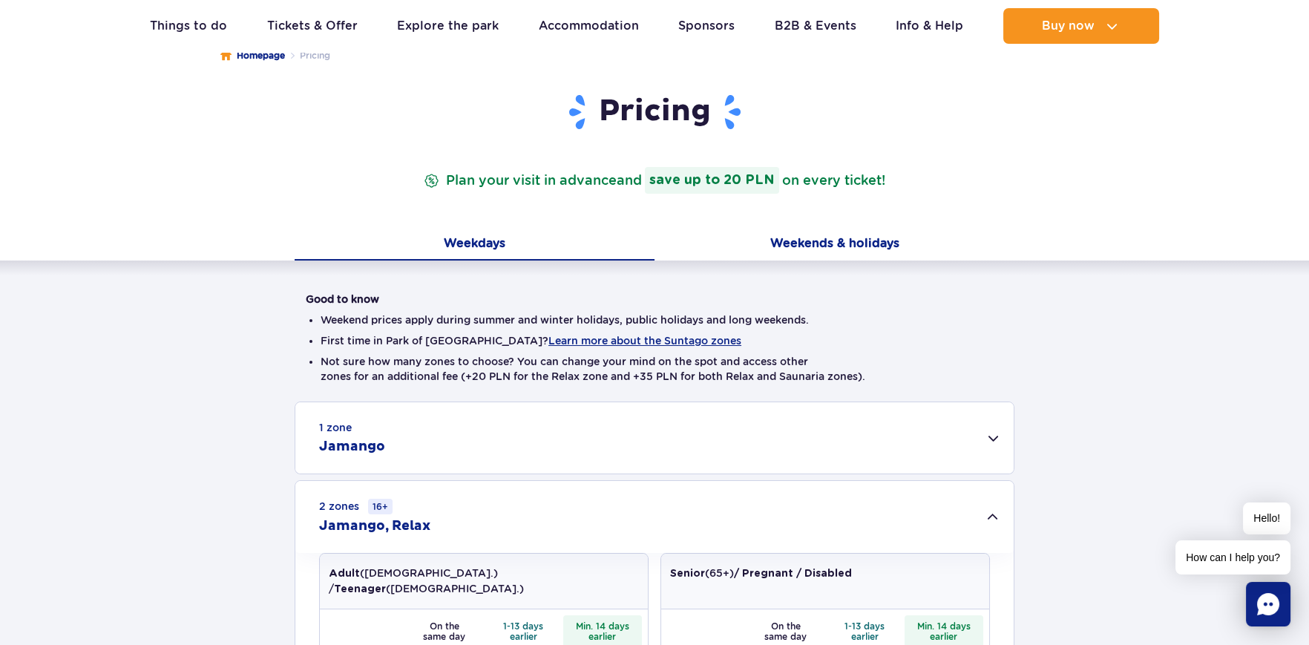
click at [800, 240] on button "Weekends & holidays" at bounding box center [834, 244] width 360 height 31
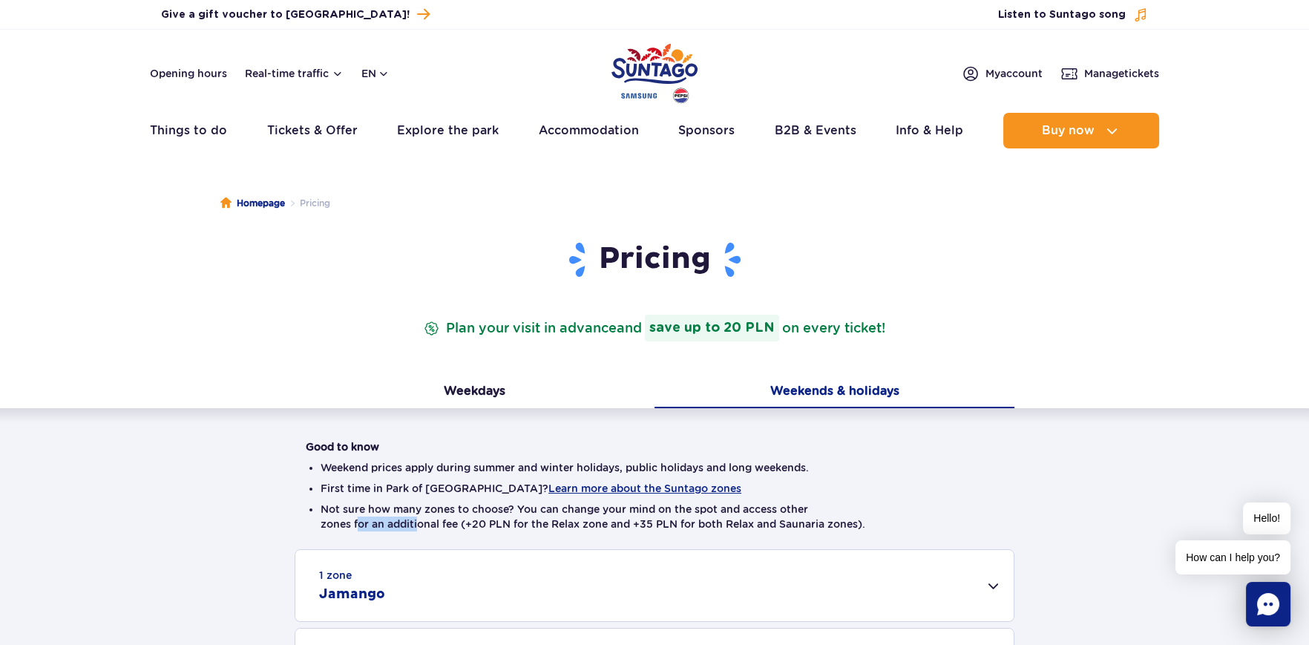
drag, startPoint x: 359, startPoint y: 526, endPoint x: 417, endPoint y: 526, distance: 57.9
click at [417, 526] on li "Not sure how many zones to choose? You can change your mind on the spot and acc…" at bounding box center [654, 516] width 668 height 30
click at [444, 388] on button "Weekdays" at bounding box center [475, 392] width 360 height 31
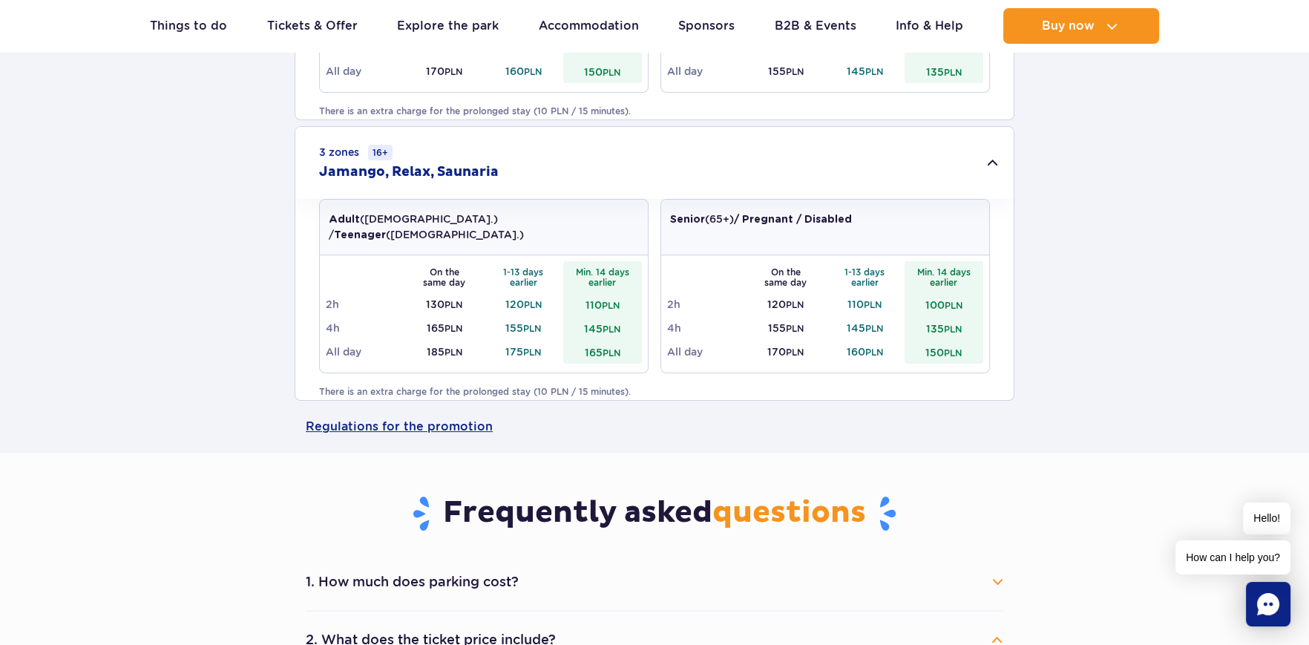
scroll to position [816, 0]
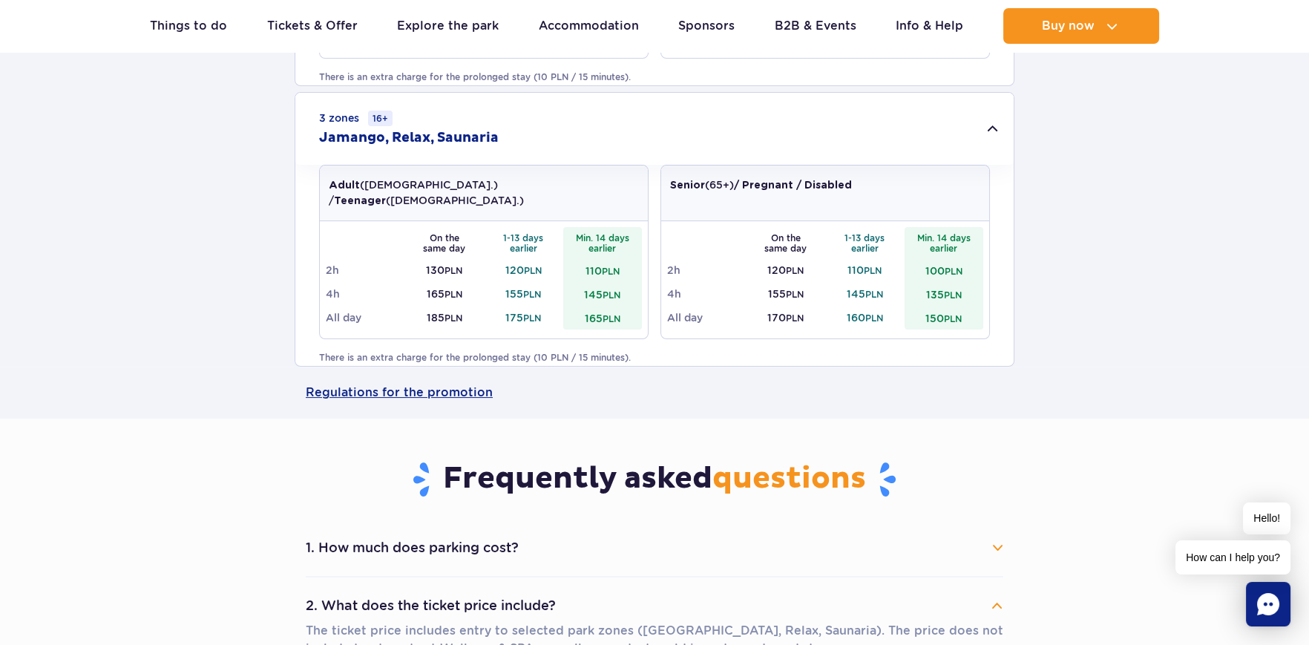
click at [529, 306] on td "175 PLN" at bounding box center [523, 318] width 79 height 24
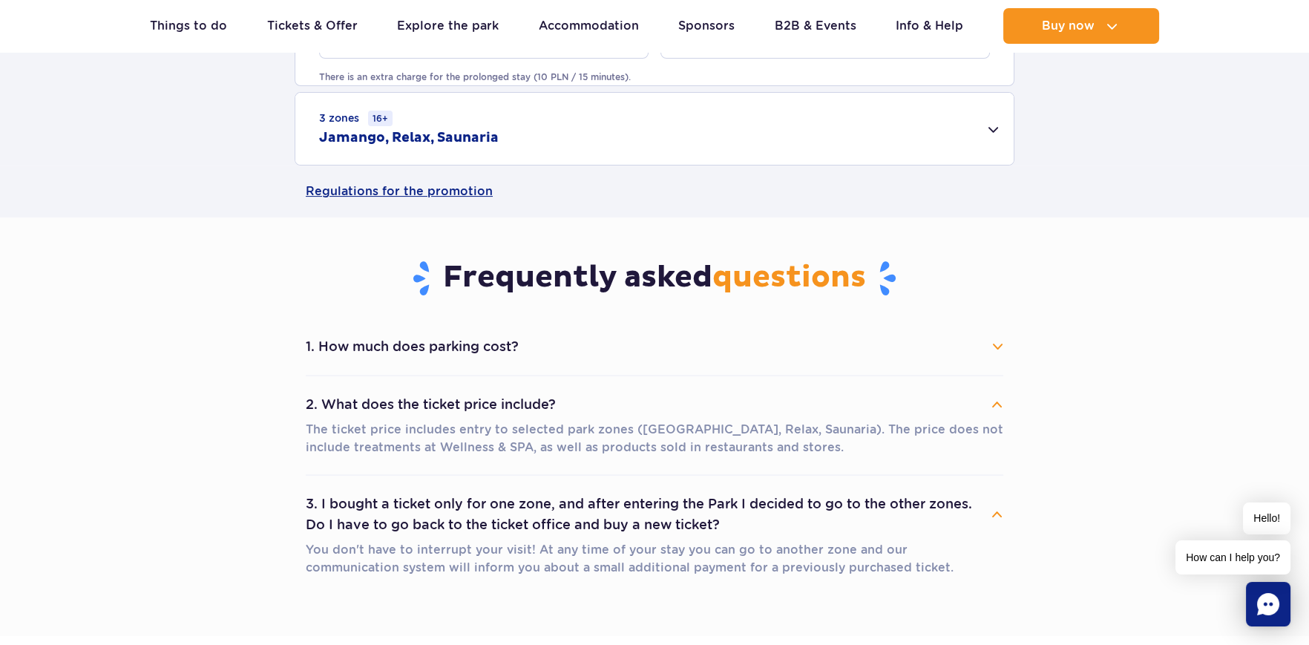
click at [989, 123] on div "3 zones 16+ Jamango, Relax, Saunaria" at bounding box center [654, 129] width 718 height 72
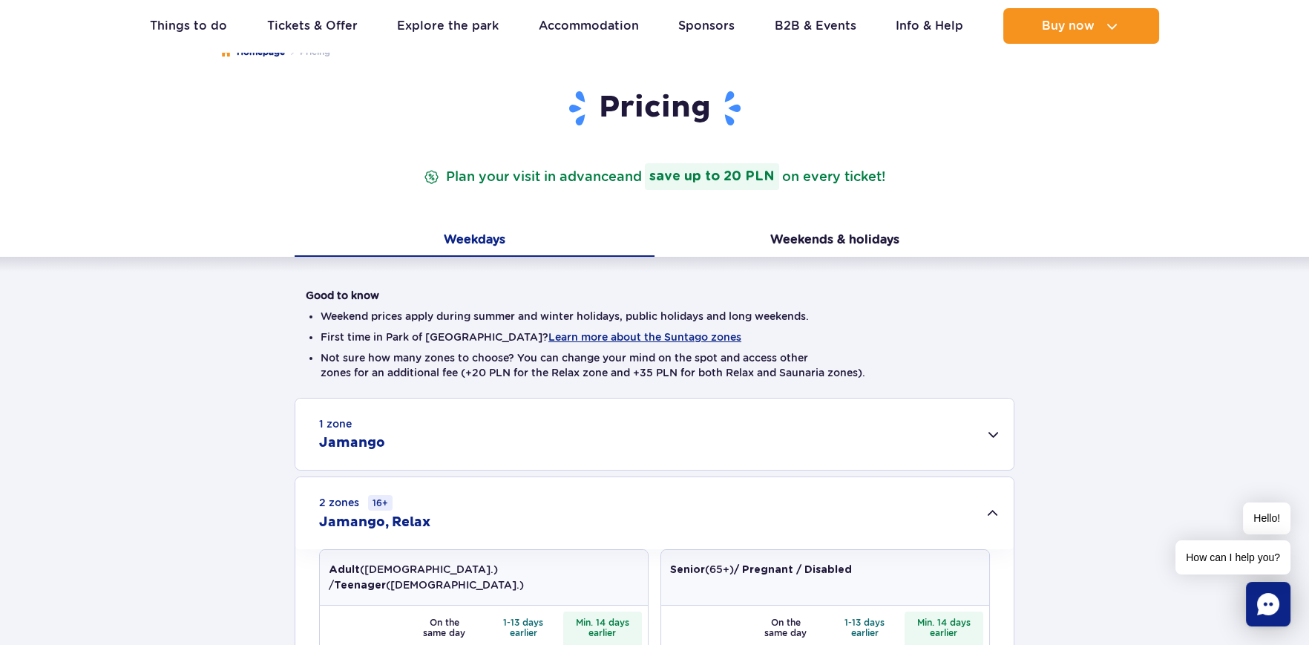
scroll to position [148, 0]
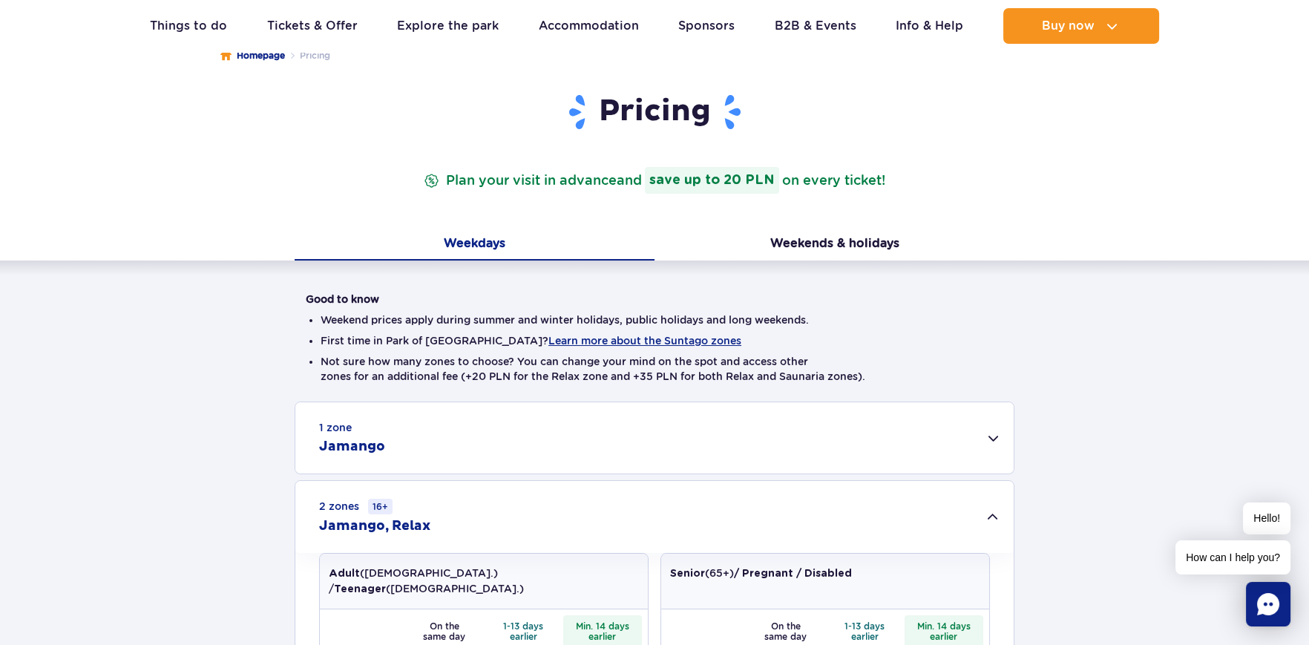
click at [978, 441] on div "1 zone Jamango" at bounding box center [654, 437] width 718 height 71
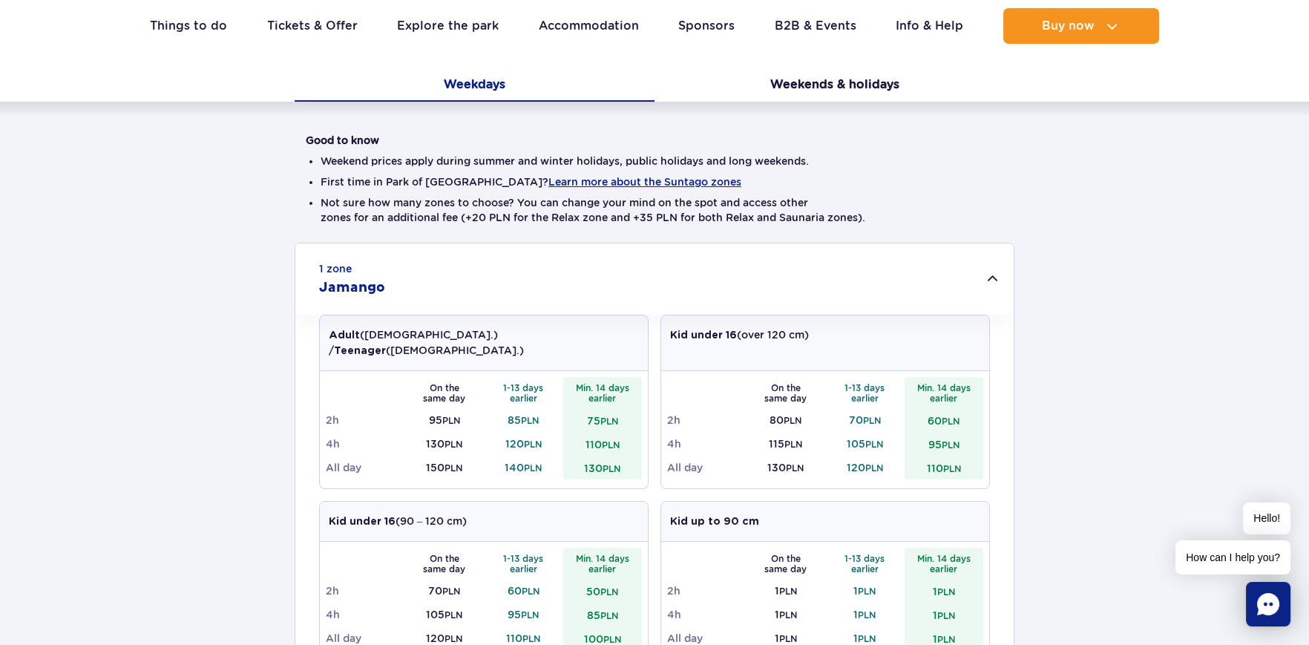
scroll to position [73, 0]
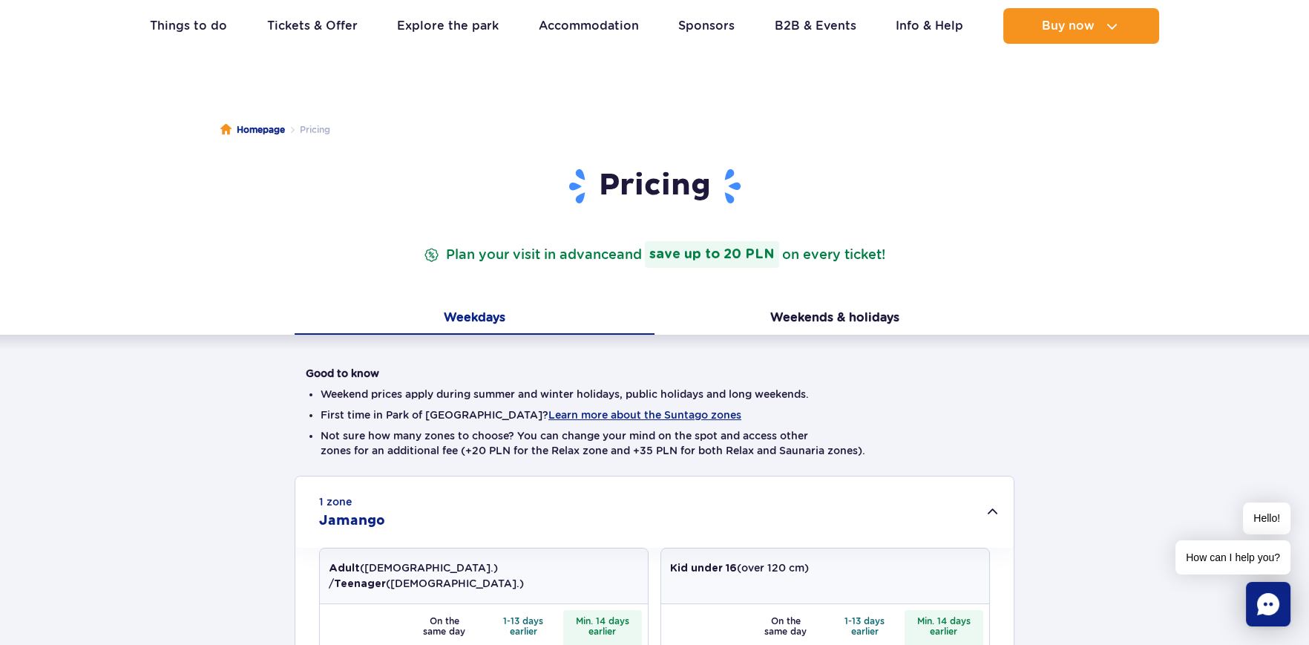
click at [389, 450] on li "Not sure how many zones to choose? You can change your mind on the spot and acc…" at bounding box center [654, 443] width 668 height 30
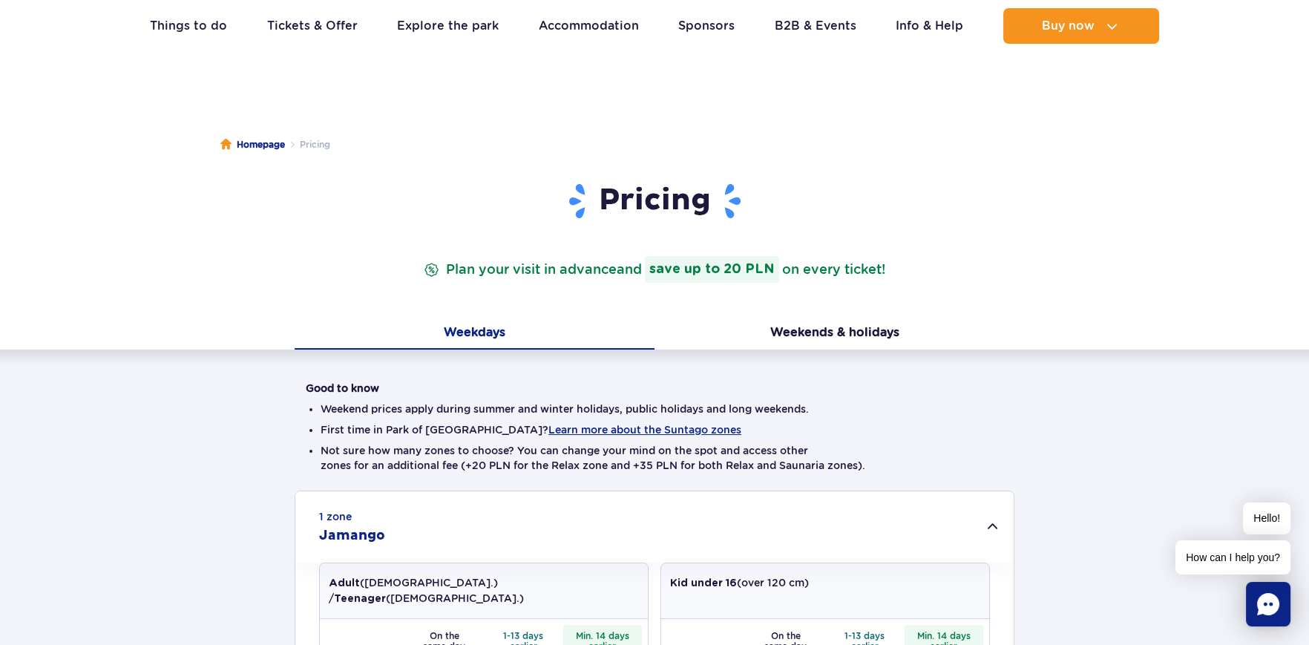
scroll to position [0, 0]
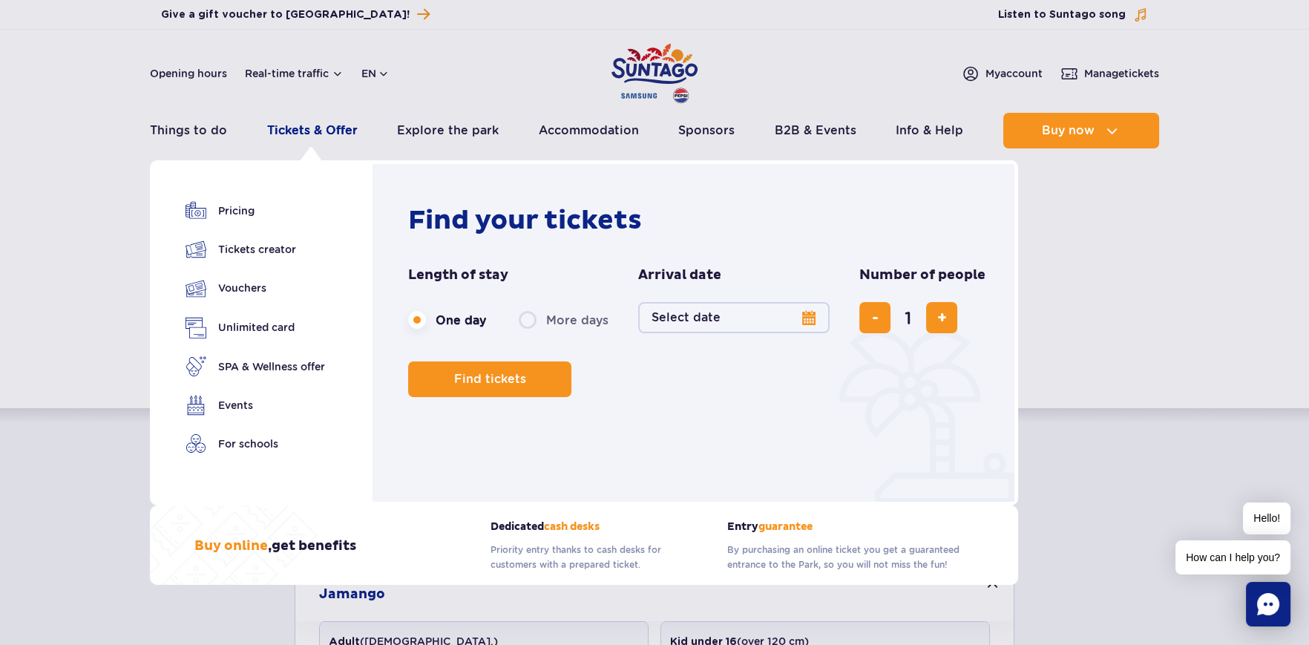
click at [304, 128] on link "Tickets & Offer" at bounding box center [312, 131] width 91 height 36
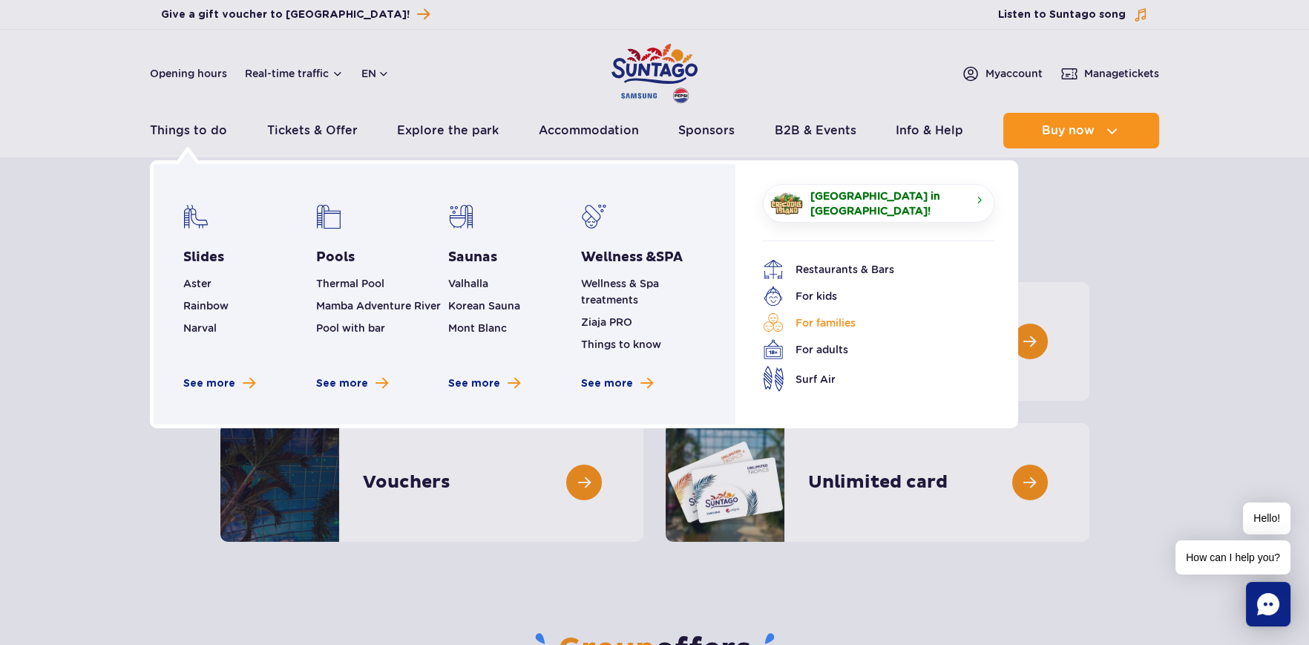
click at [825, 315] on link "For families" at bounding box center [867, 322] width 209 height 21
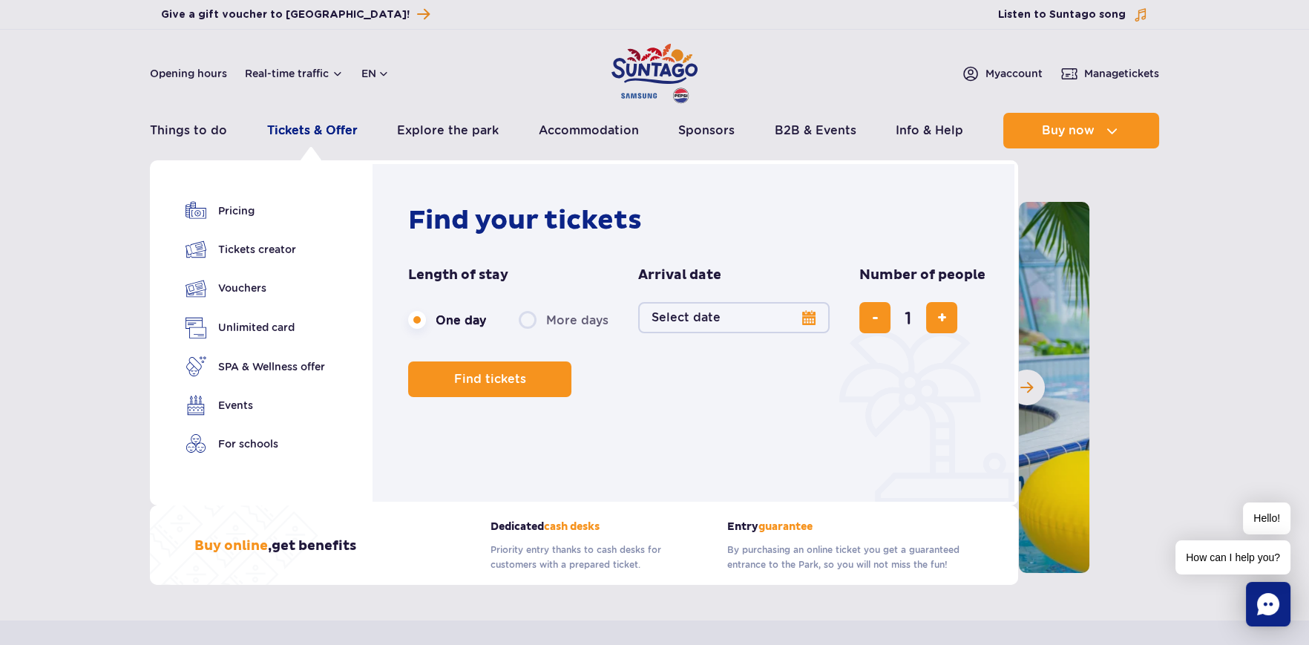
click at [328, 128] on link "Tickets & Offer" at bounding box center [312, 131] width 91 height 36
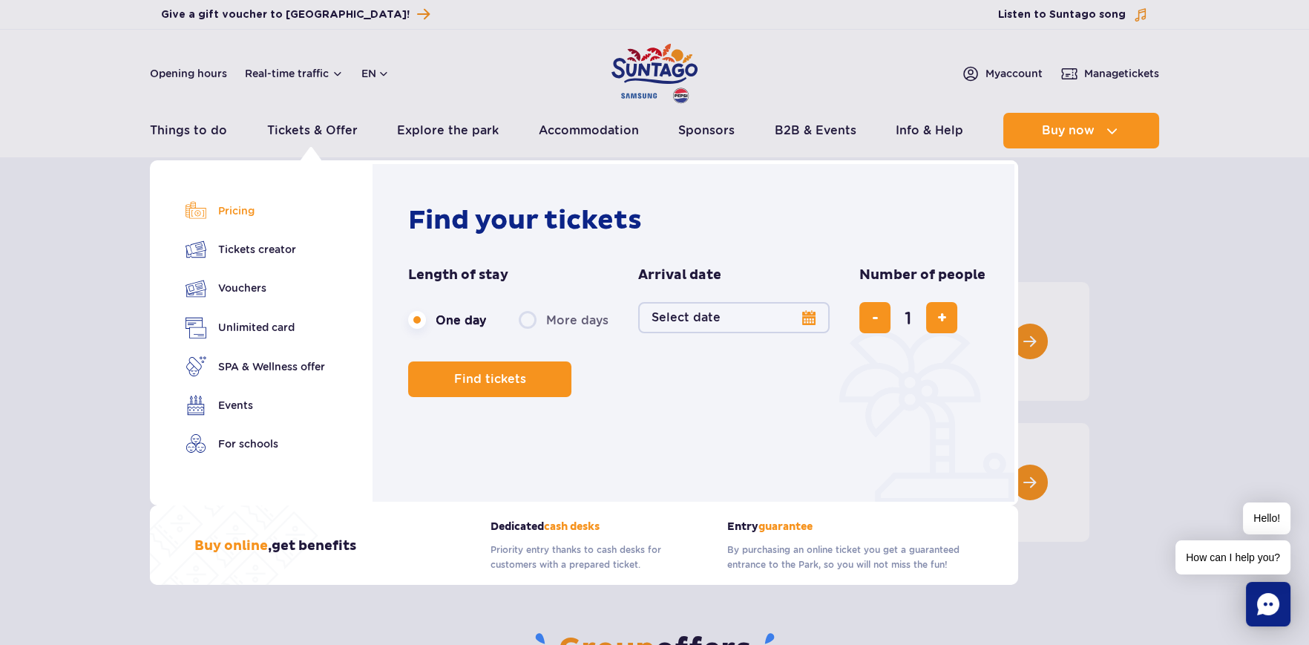
click at [249, 213] on link "Pricing" at bounding box center [254, 210] width 139 height 21
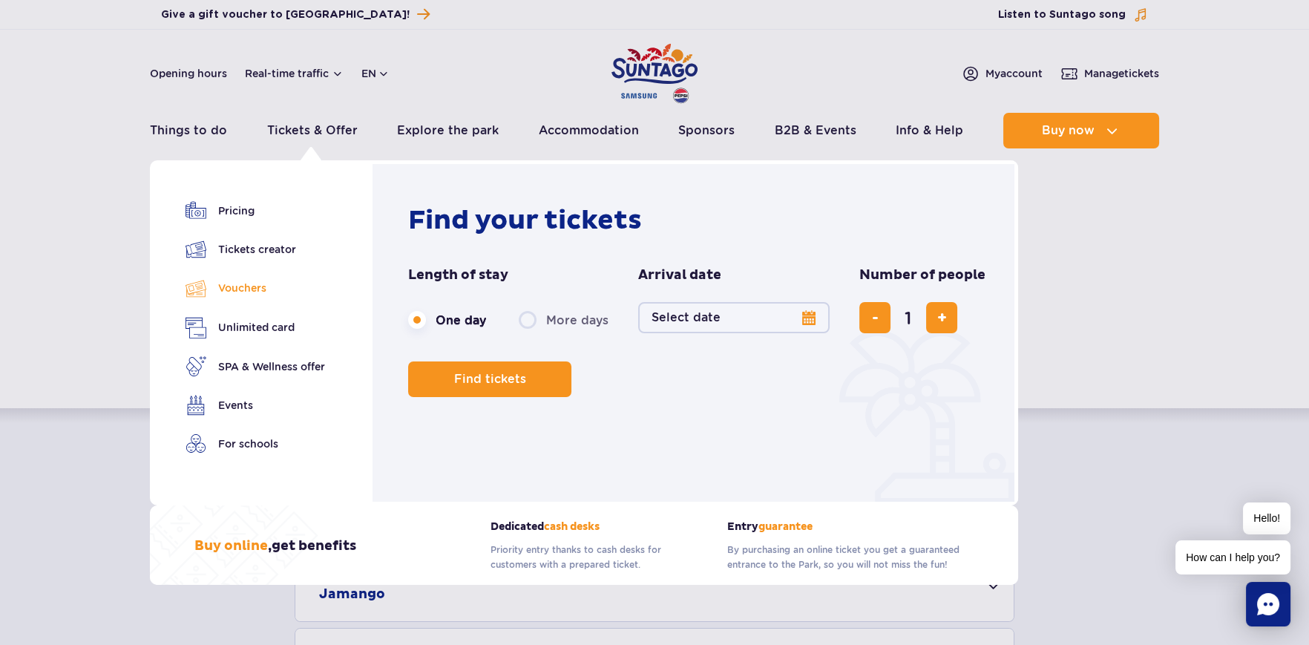
click at [250, 290] on link "Vouchers" at bounding box center [254, 288] width 139 height 22
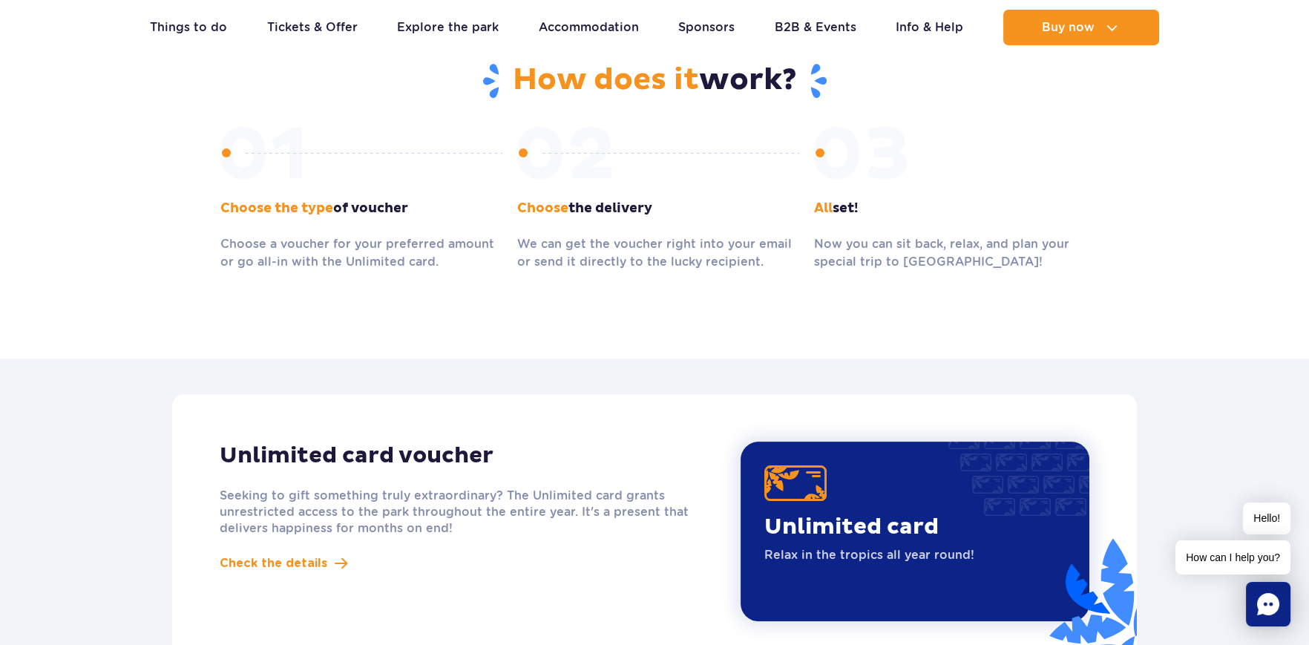
scroll to position [964, 0]
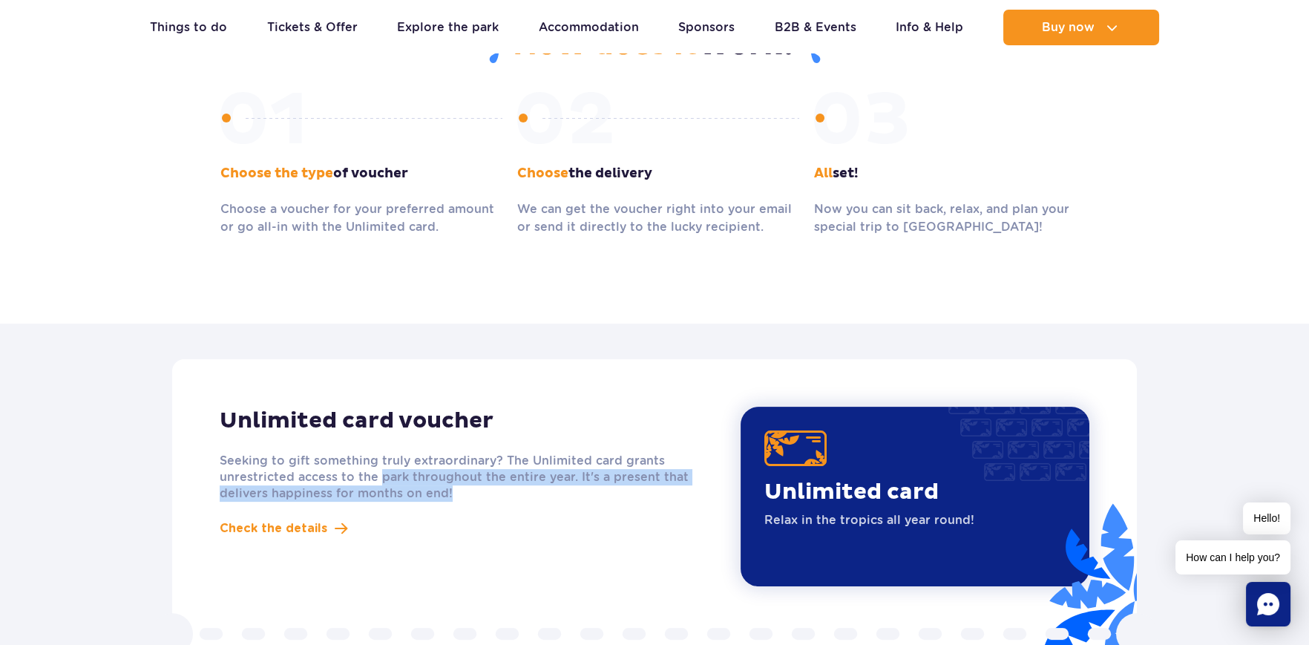
drag, startPoint x: 378, startPoint y: 479, endPoint x: 488, endPoint y: 485, distance: 109.9
click at [488, 485] on p "Seeking to gift something truly extraordinary? The Unlimited card grants unrest…" at bounding box center [456, 477] width 472 height 49
click at [490, 494] on p "Seeking to gift something truly extraordinary? The Unlimited card grants unrest…" at bounding box center [456, 477] width 472 height 49
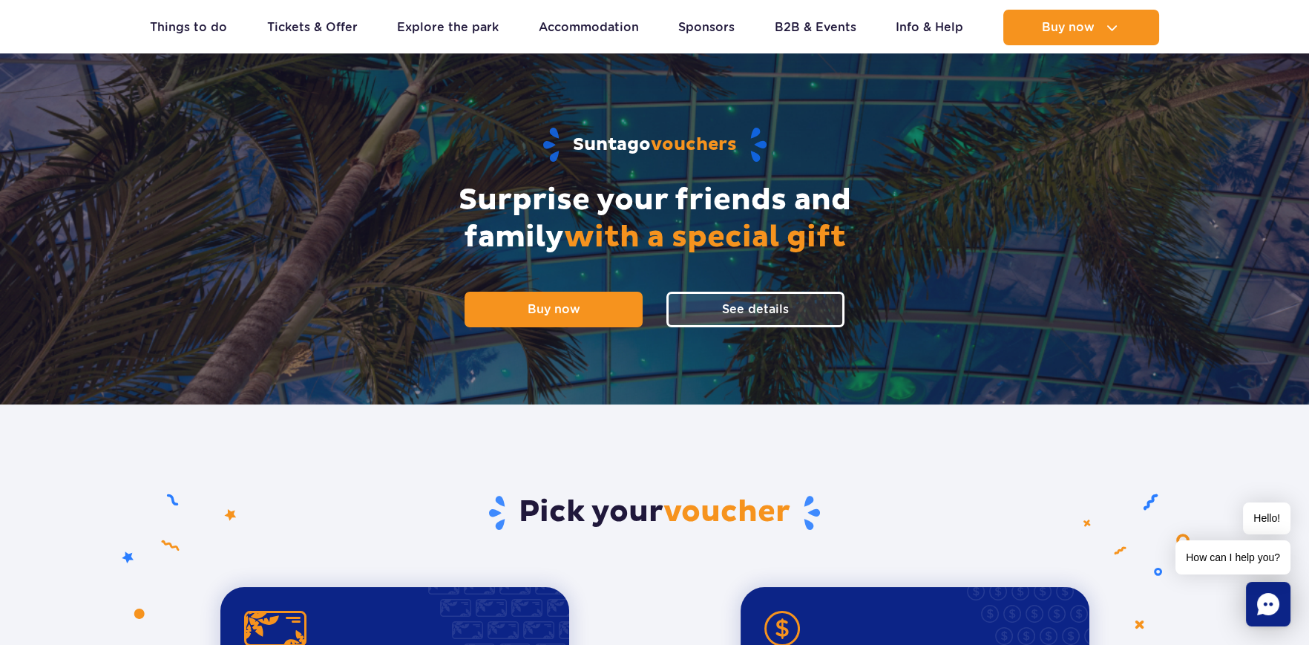
scroll to position [0, 0]
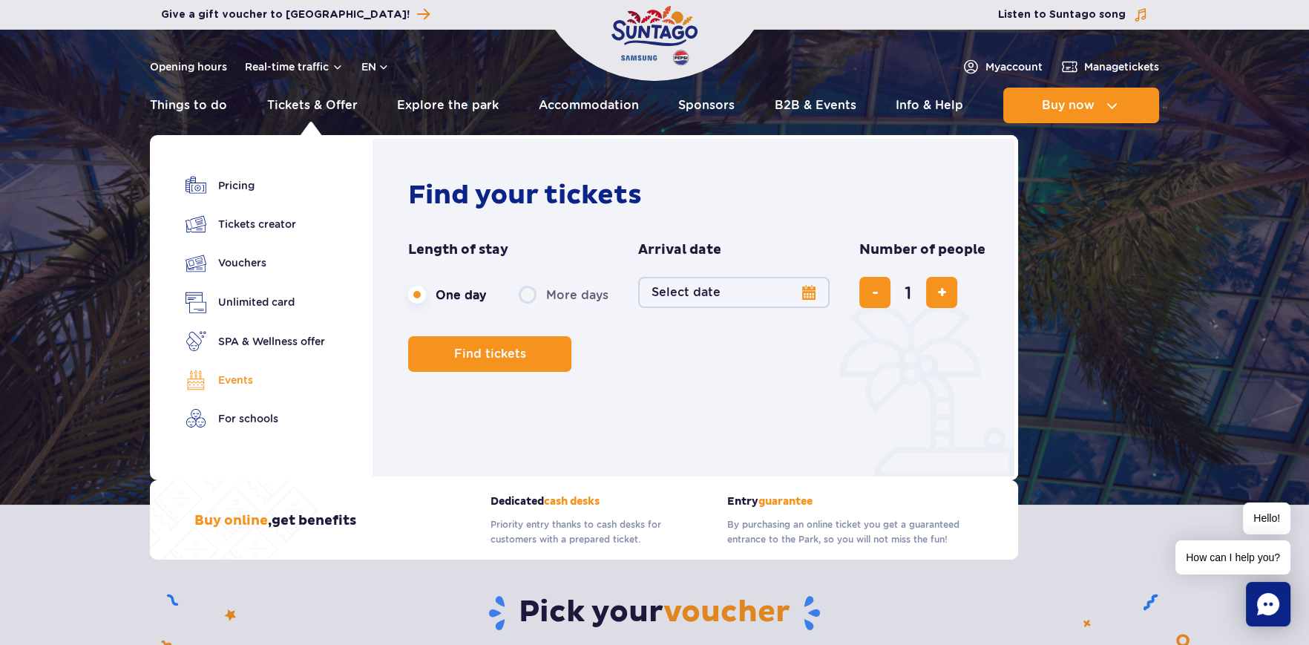
click at [249, 381] on link "Events" at bounding box center [254, 379] width 139 height 21
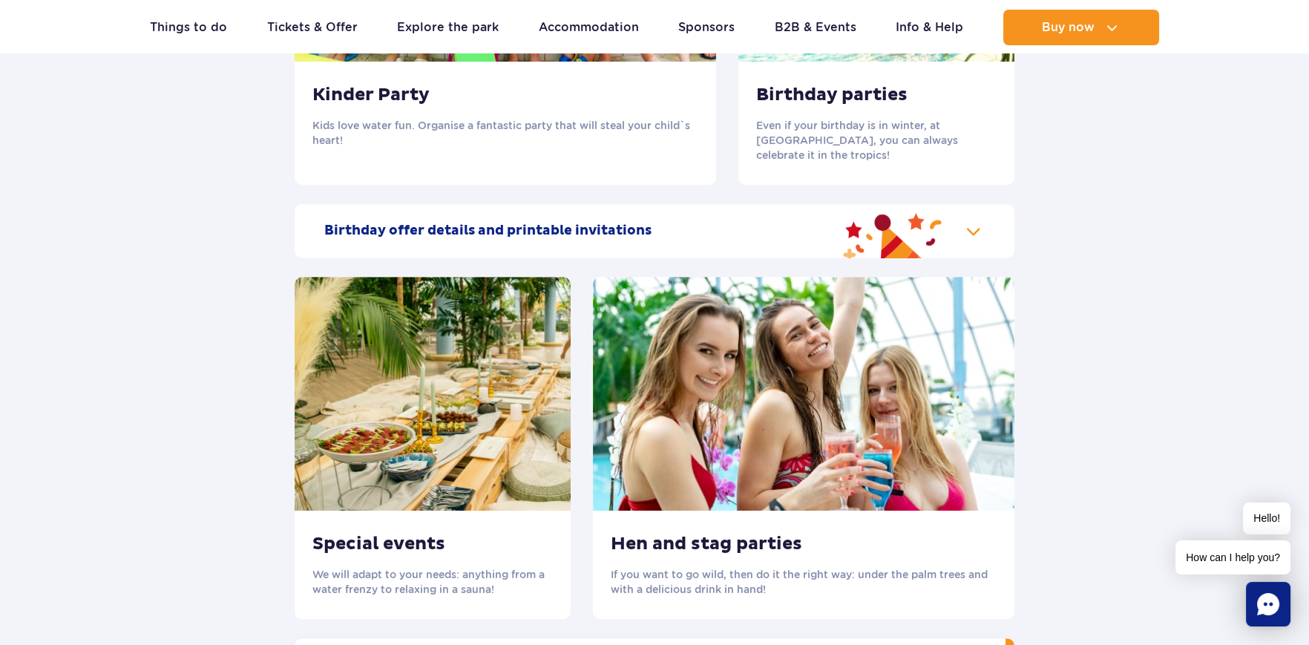
scroll to position [1855, 0]
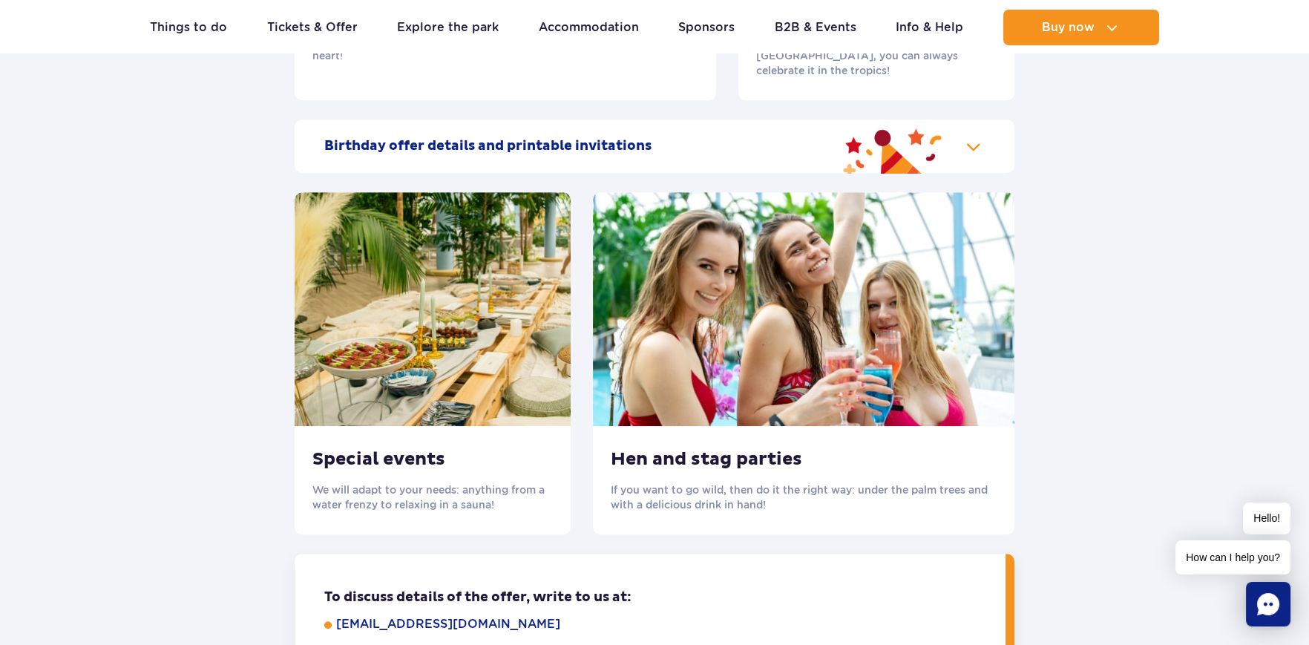
click at [756, 22] on h3 "Birthday parties" at bounding box center [876, 10] width 240 height 22
click at [458, 155] on h2 "Birthday offer details and printable invitations" at bounding box center [487, 146] width 327 height 18
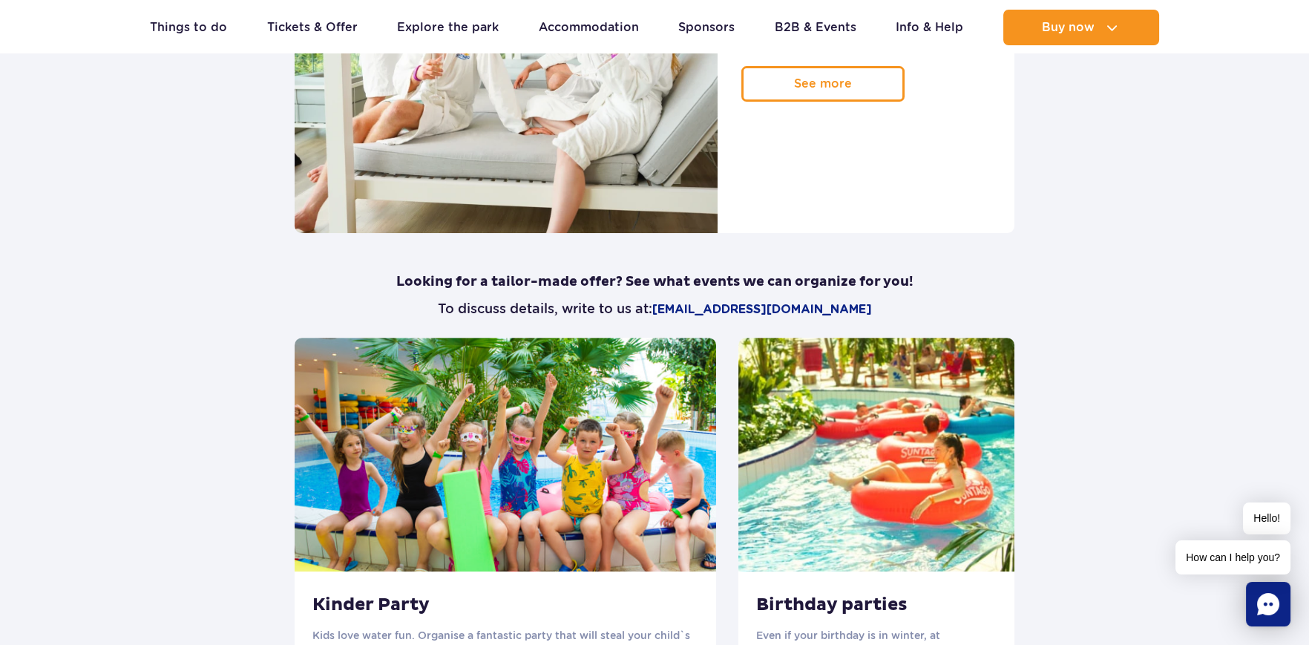
scroll to position [1039, 0]
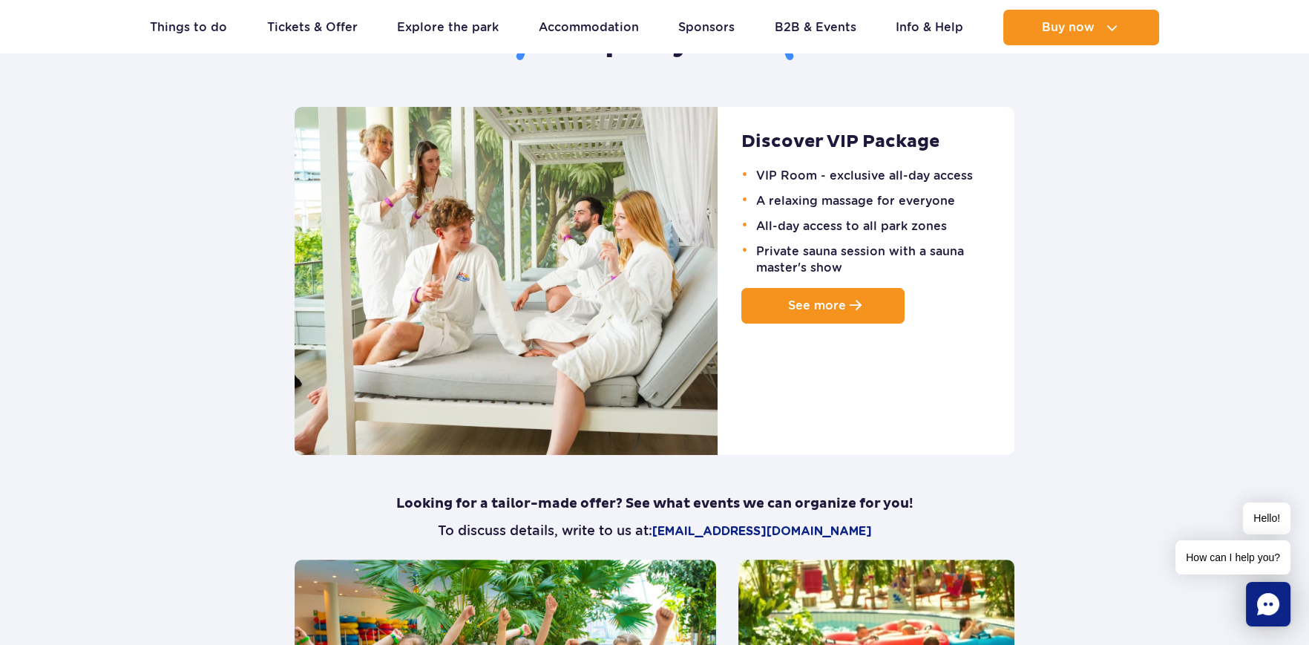
click at [797, 306] on span "See more" at bounding box center [817, 305] width 58 height 14
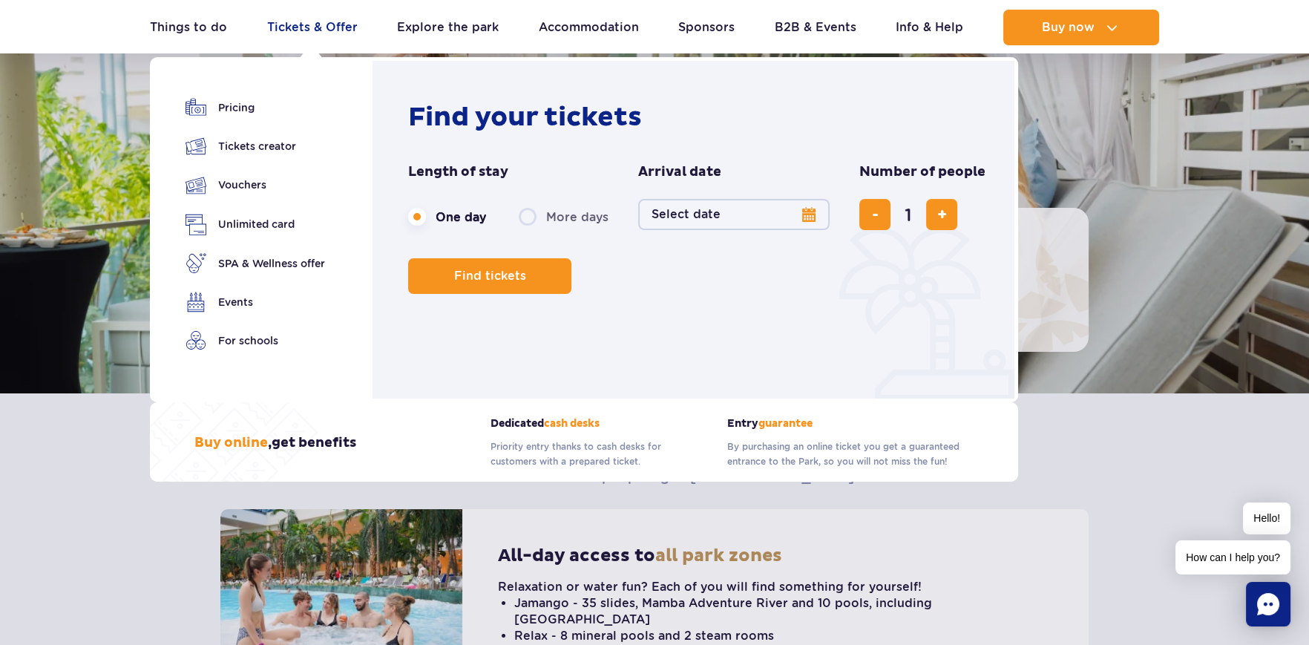
scroll to position [73, 0]
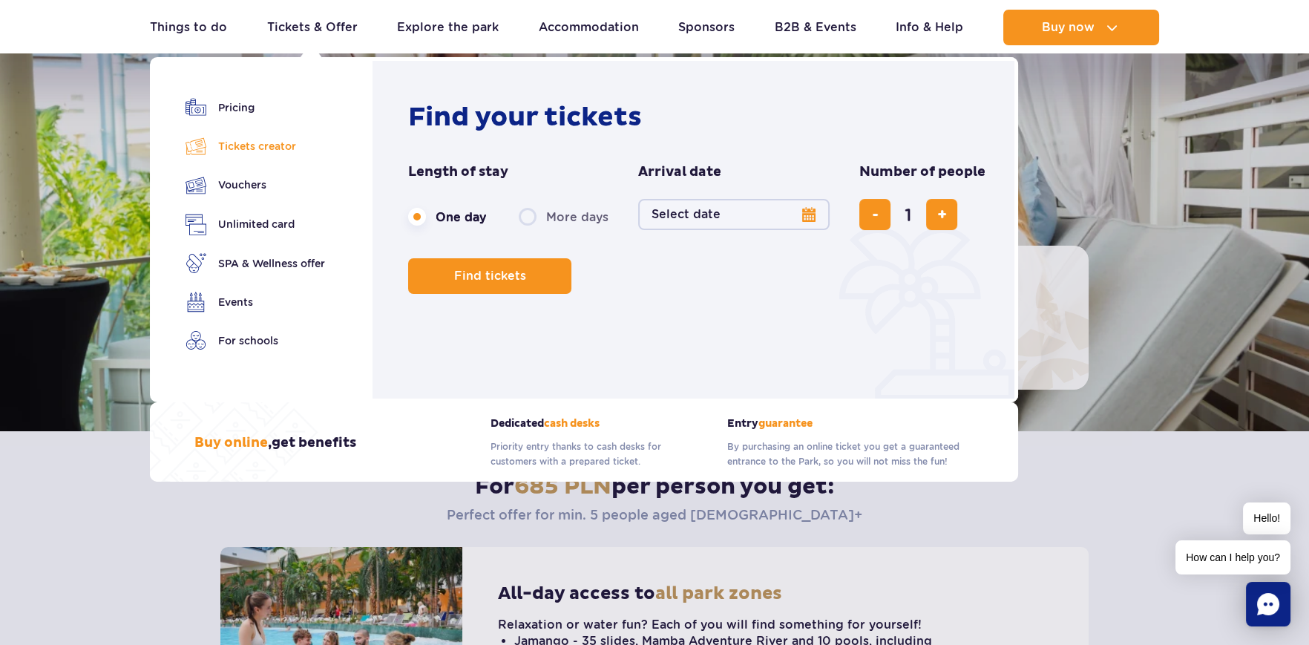
click at [242, 148] on link "Tickets creator" at bounding box center [254, 146] width 139 height 21
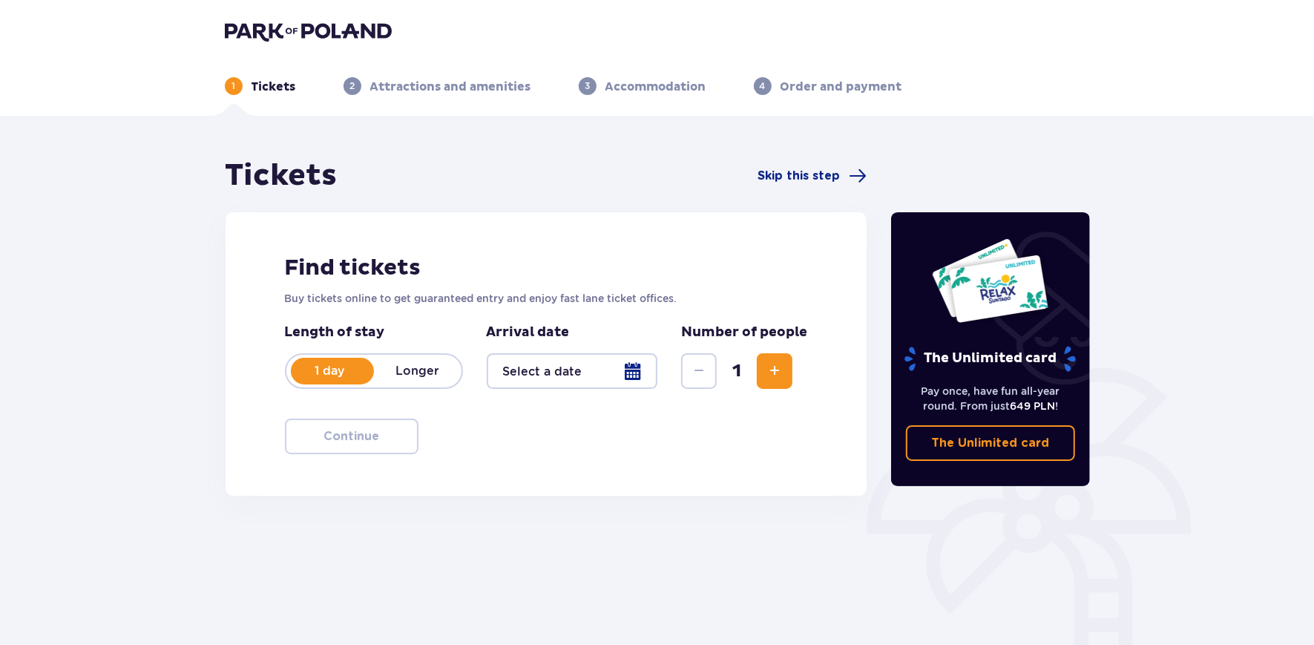
click at [777, 372] on span "Increase" at bounding box center [775, 371] width 18 height 18
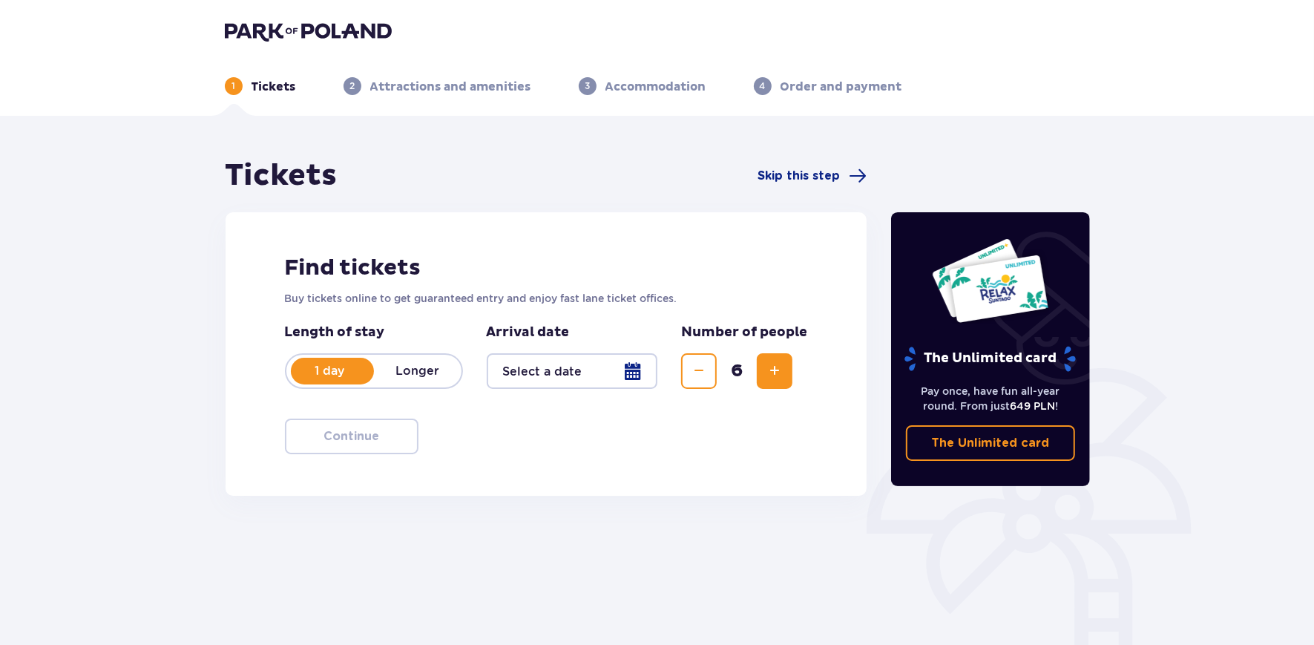
click at [777, 372] on span "Increase" at bounding box center [775, 371] width 18 height 18
click at [608, 371] on div at bounding box center [572, 371] width 171 height 36
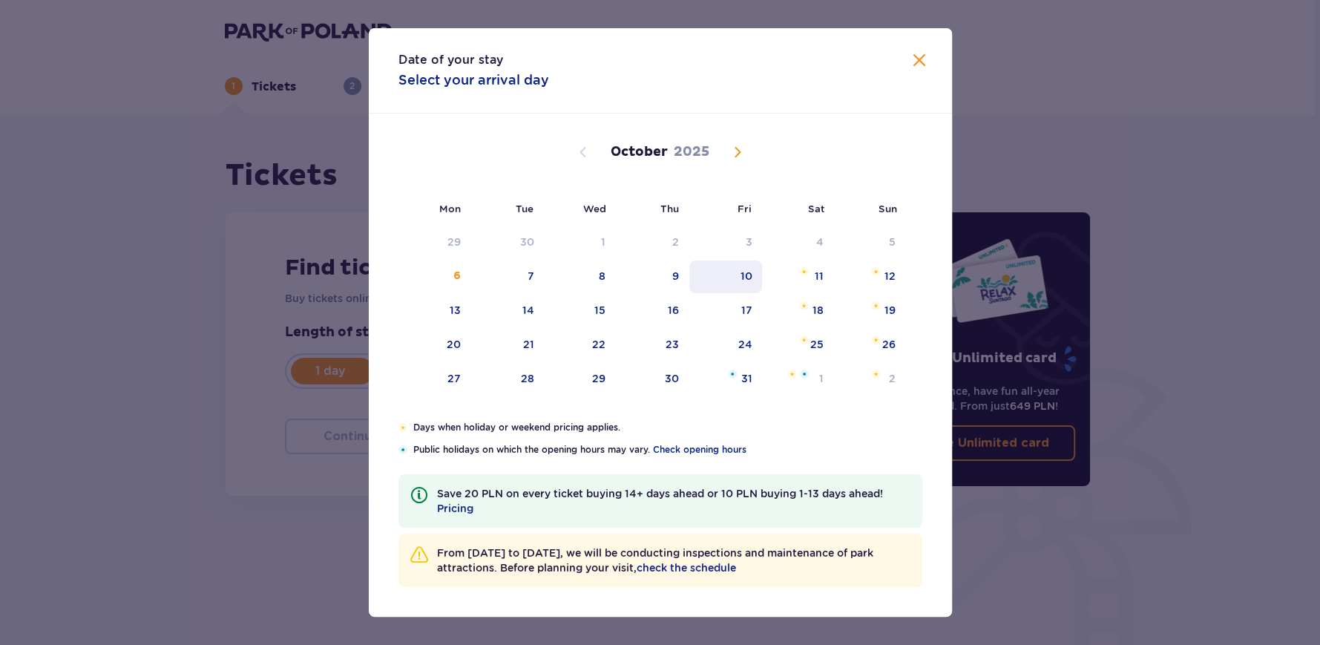
click at [741, 272] on div "10" at bounding box center [746, 276] width 12 height 15
type input "[DATE]"
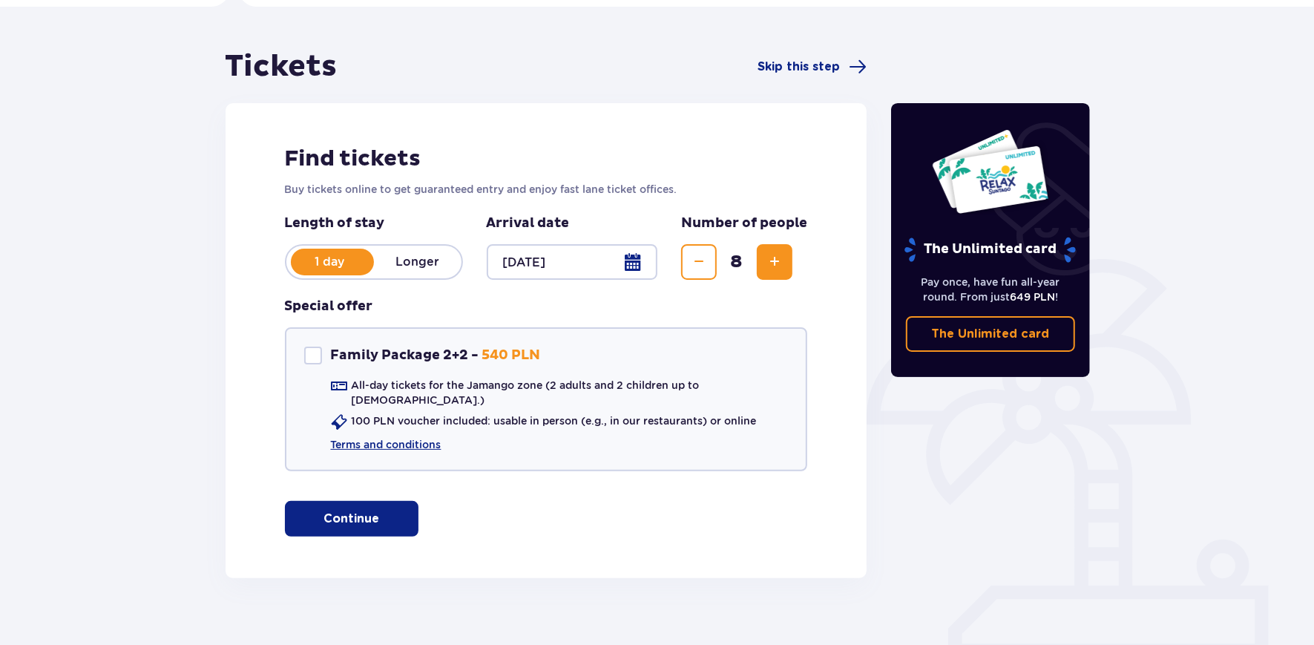
scroll to position [119, 0]
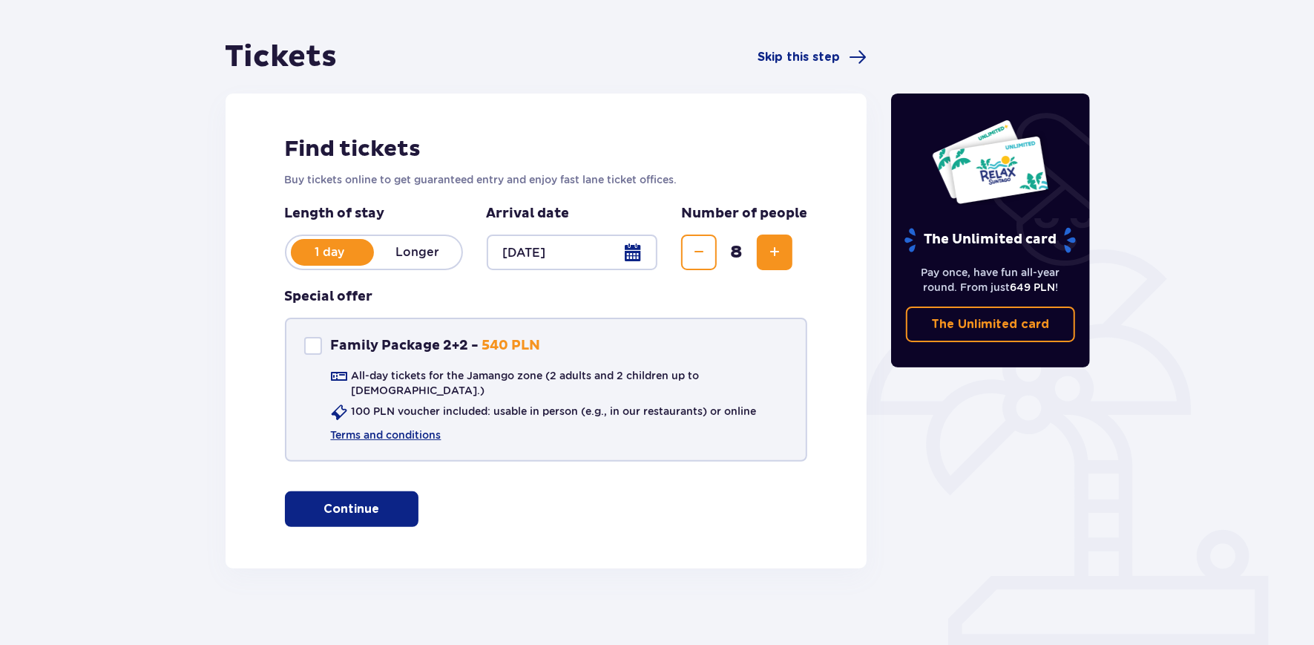
click at [313, 341] on div "Family Package 2+2" at bounding box center [313, 346] width 18 height 18
checkbox input "true"
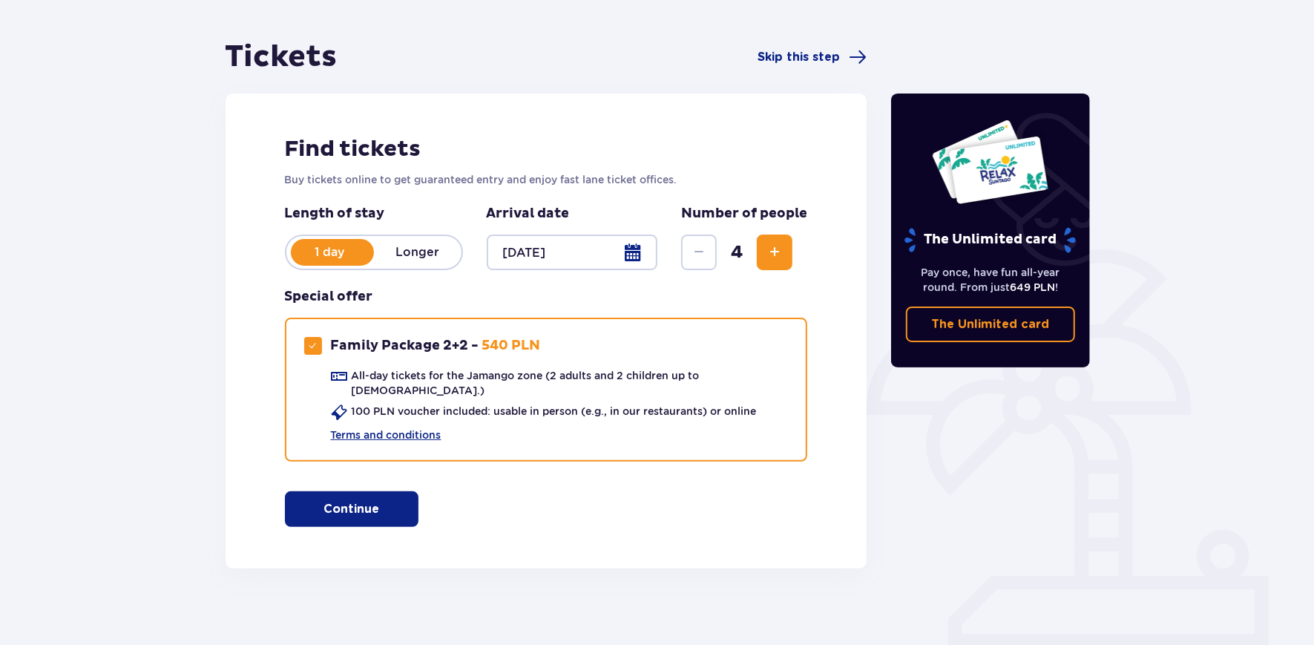
click at [769, 249] on span "Increase" at bounding box center [775, 252] width 18 height 18
click at [773, 247] on span "Increase" at bounding box center [775, 252] width 18 height 18
drag, startPoint x: 347, startPoint y: 494, endPoint x: 512, endPoint y: 525, distance: 167.6
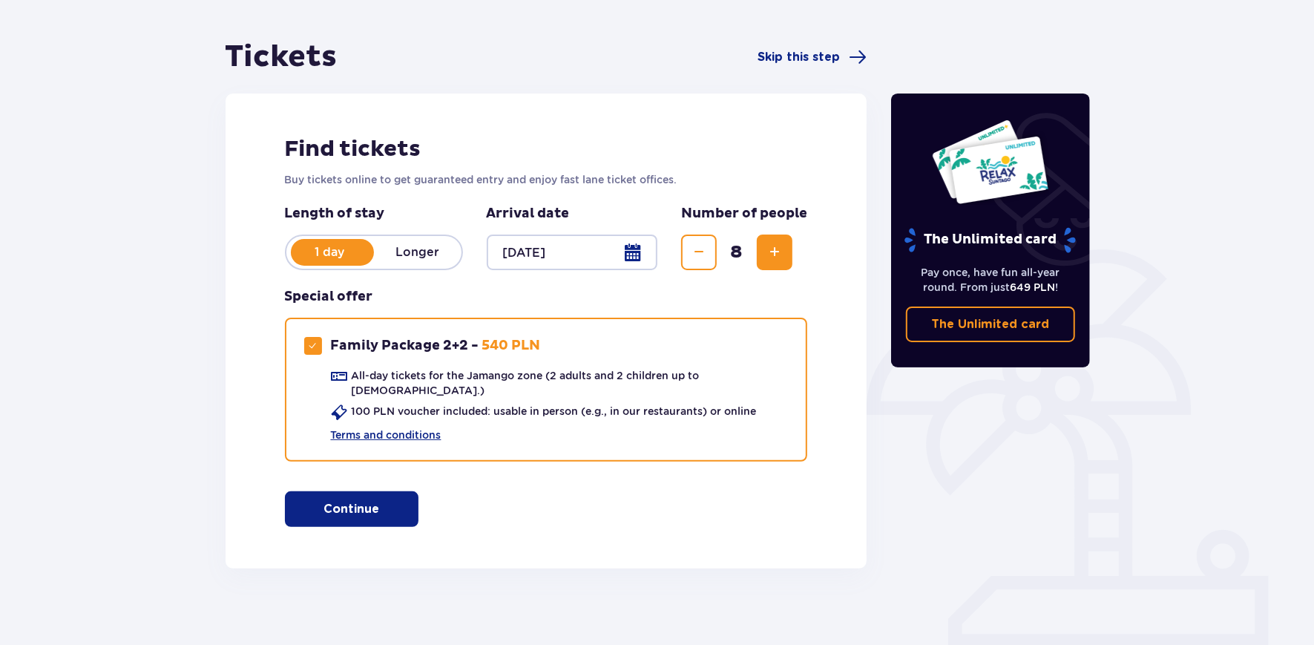
click at [350, 501] on p "Continue" at bounding box center [351, 509] width 56 height 16
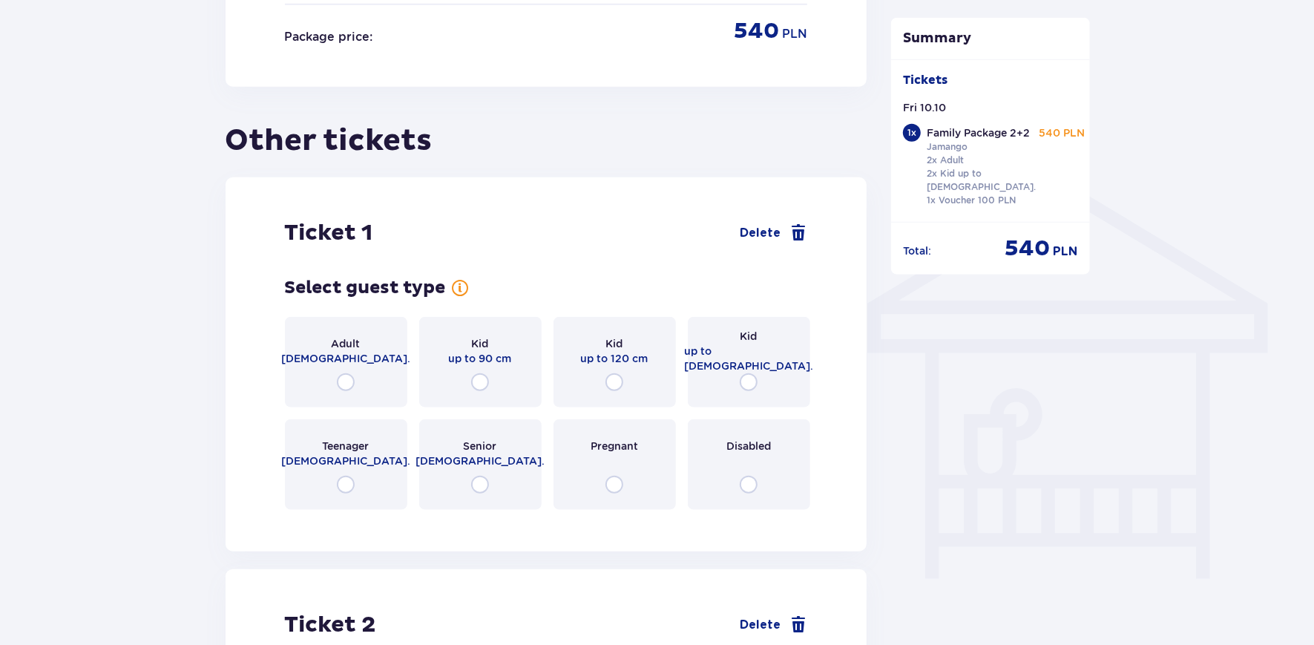
scroll to position [914, 0]
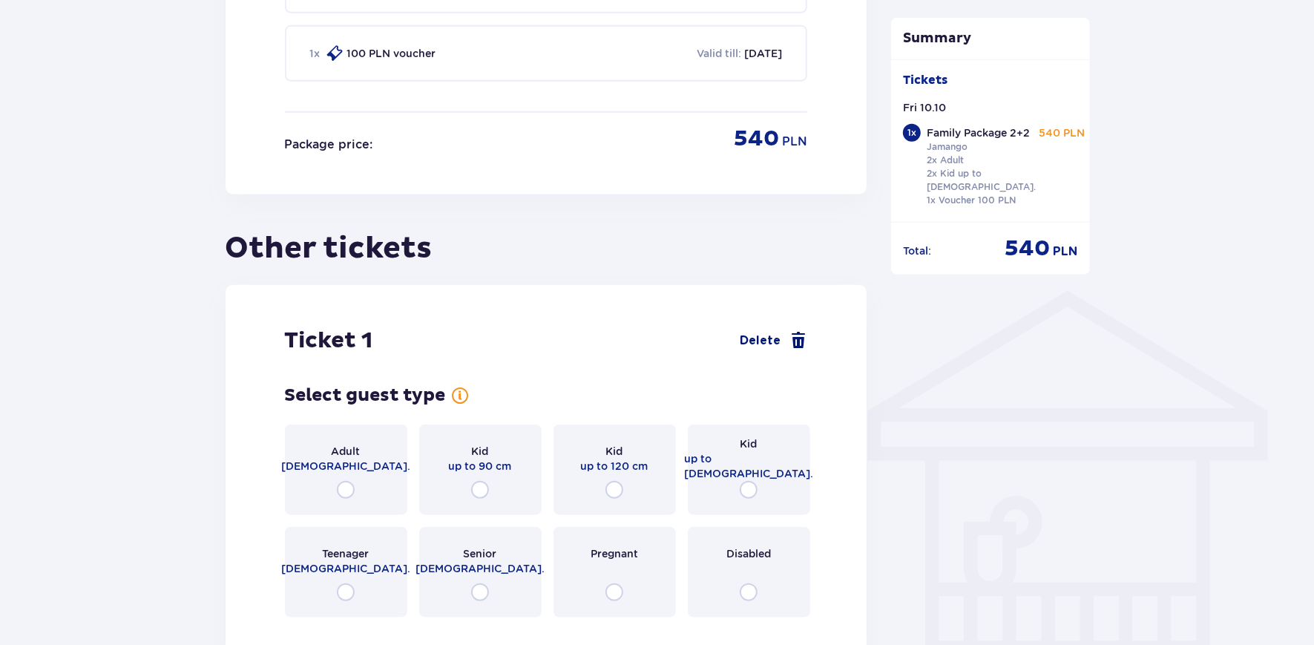
click at [797, 332] on span at bounding box center [798, 341] width 18 height 18
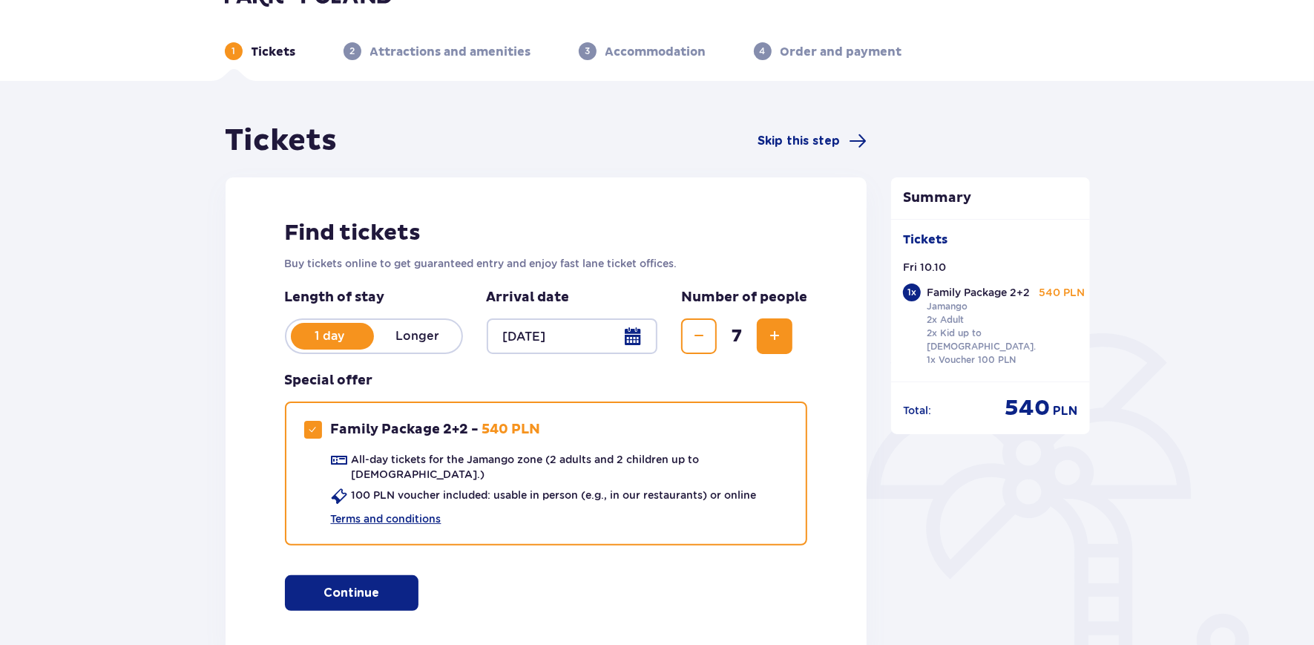
scroll to position [0, 0]
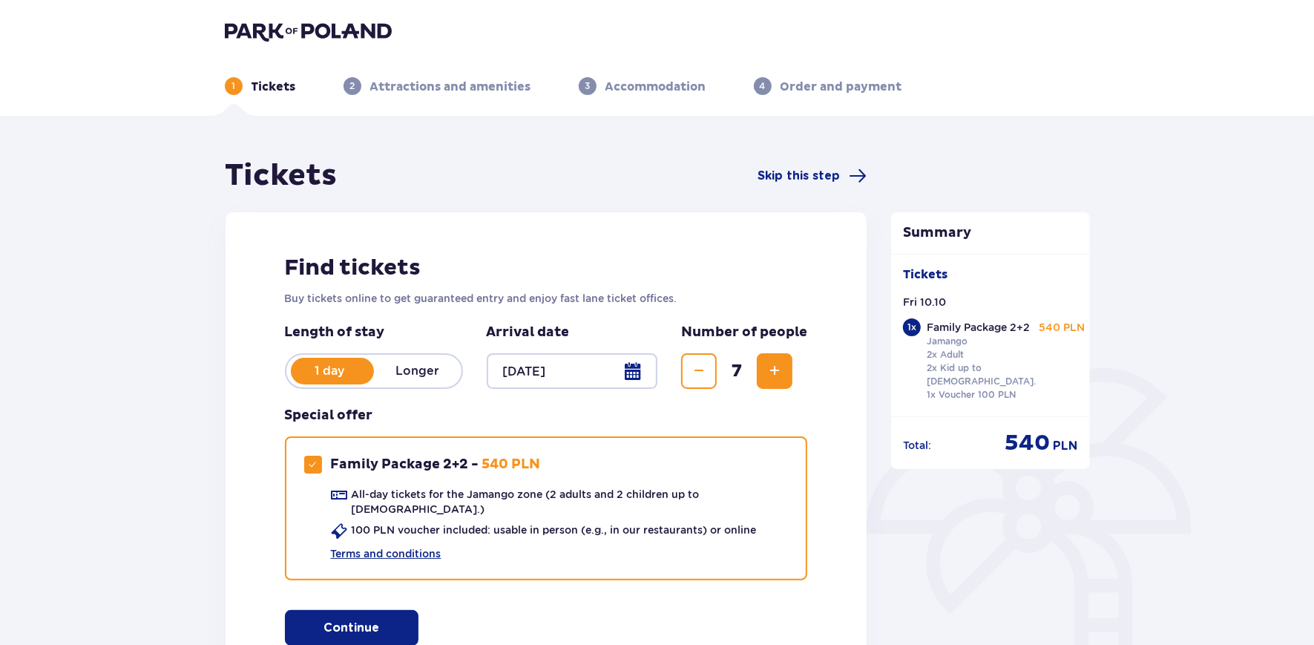
click at [696, 364] on span "Decrease" at bounding box center [699, 371] width 18 height 18
click at [725, 599] on div "Find tickets Buy tickets online to get guaranteed entry and enjoy fast lane tic…" at bounding box center [547, 449] width 642 height 475
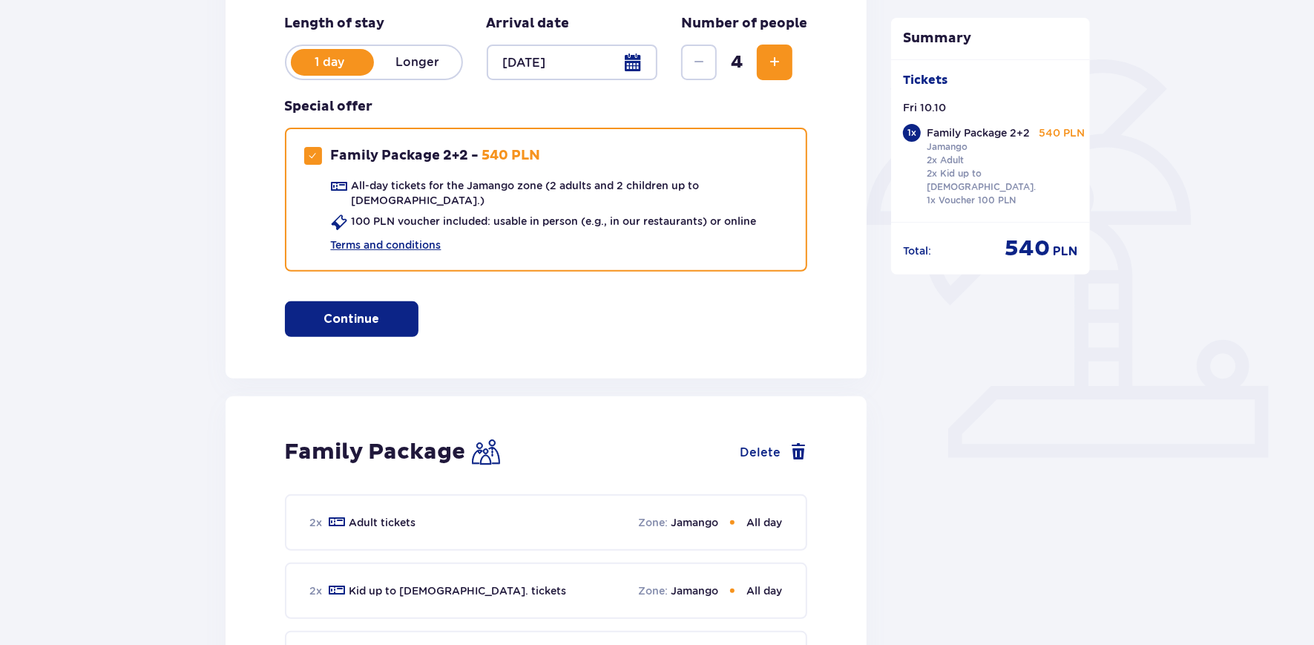
scroll to position [370, 0]
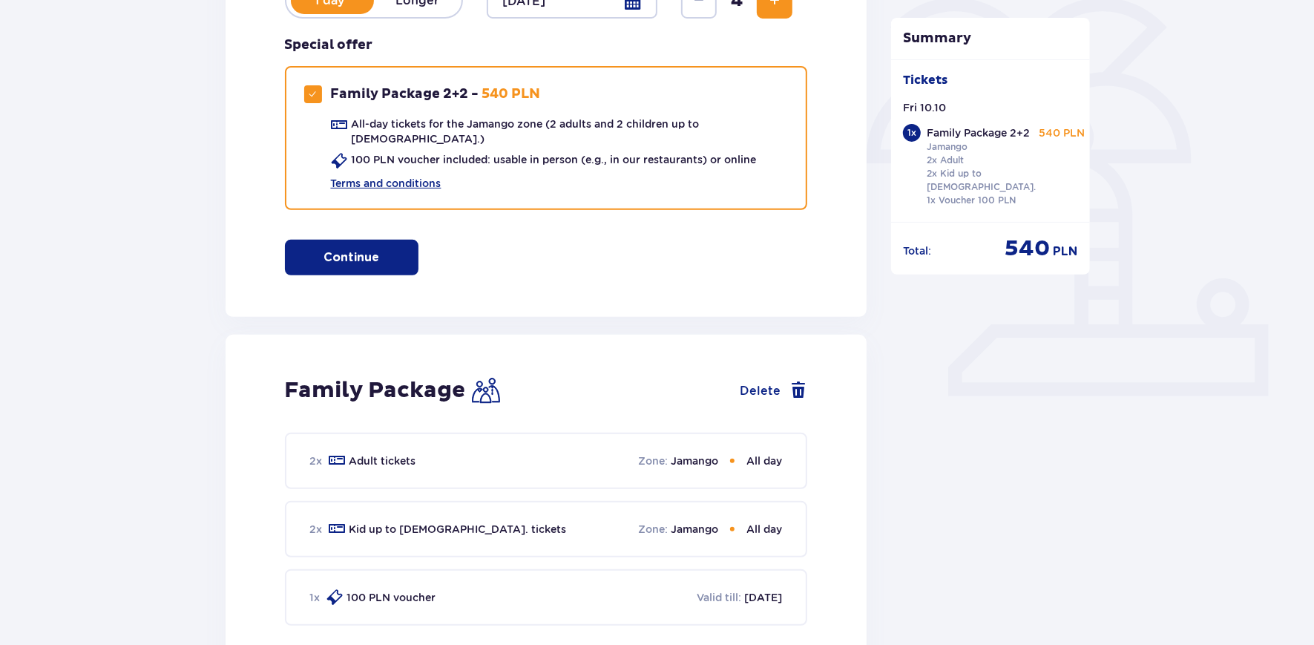
click at [388, 251] on span "button" at bounding box center [382, 258] width 18 height 18
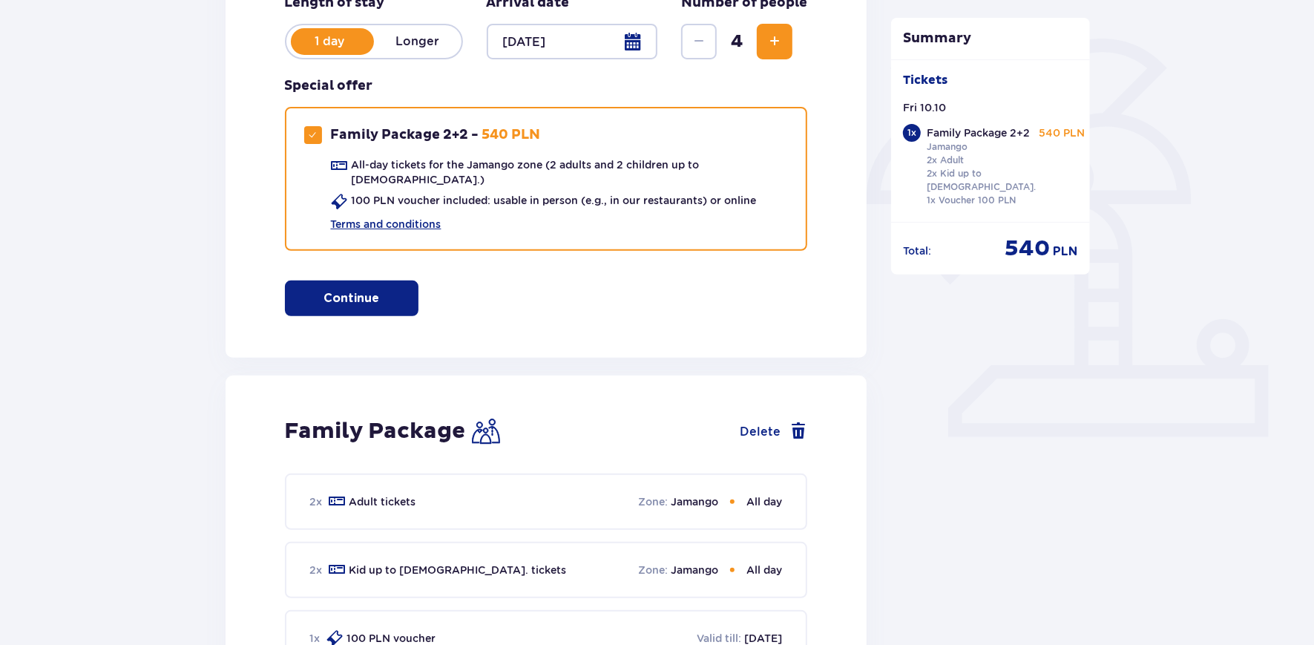
scroll to position [166, 0]
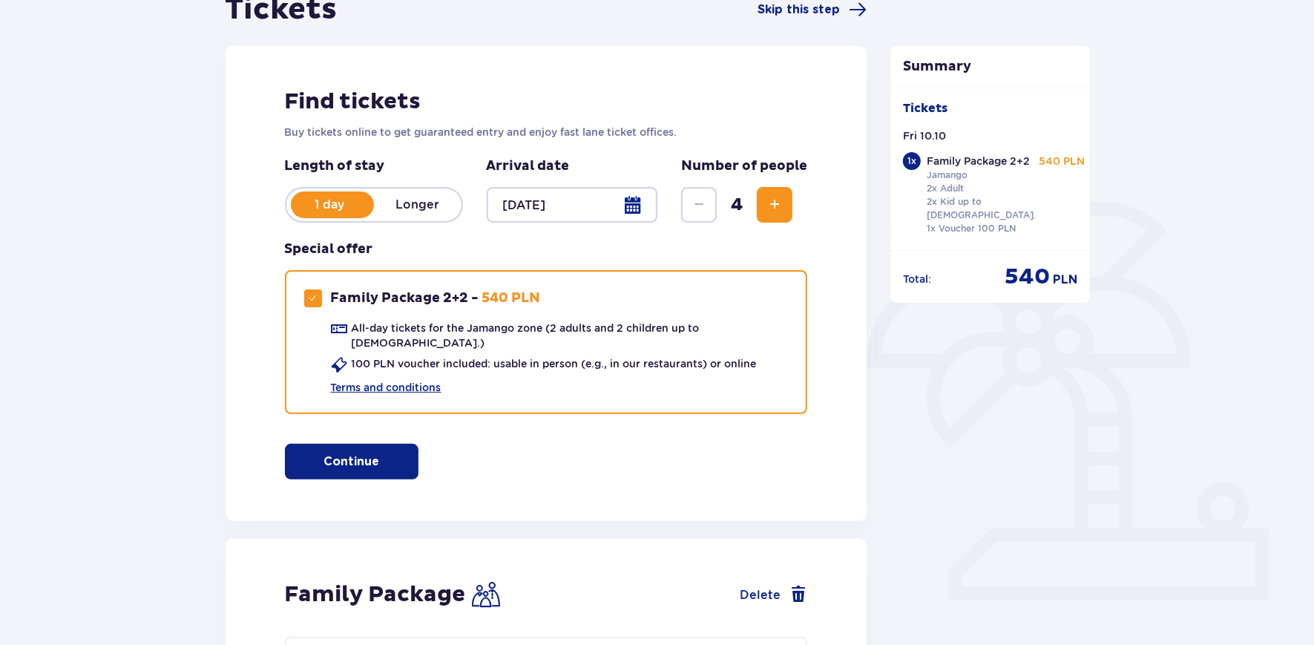
click at [336, 458] on button "Continue" at bounding box center [352, 462] width 134 height 36
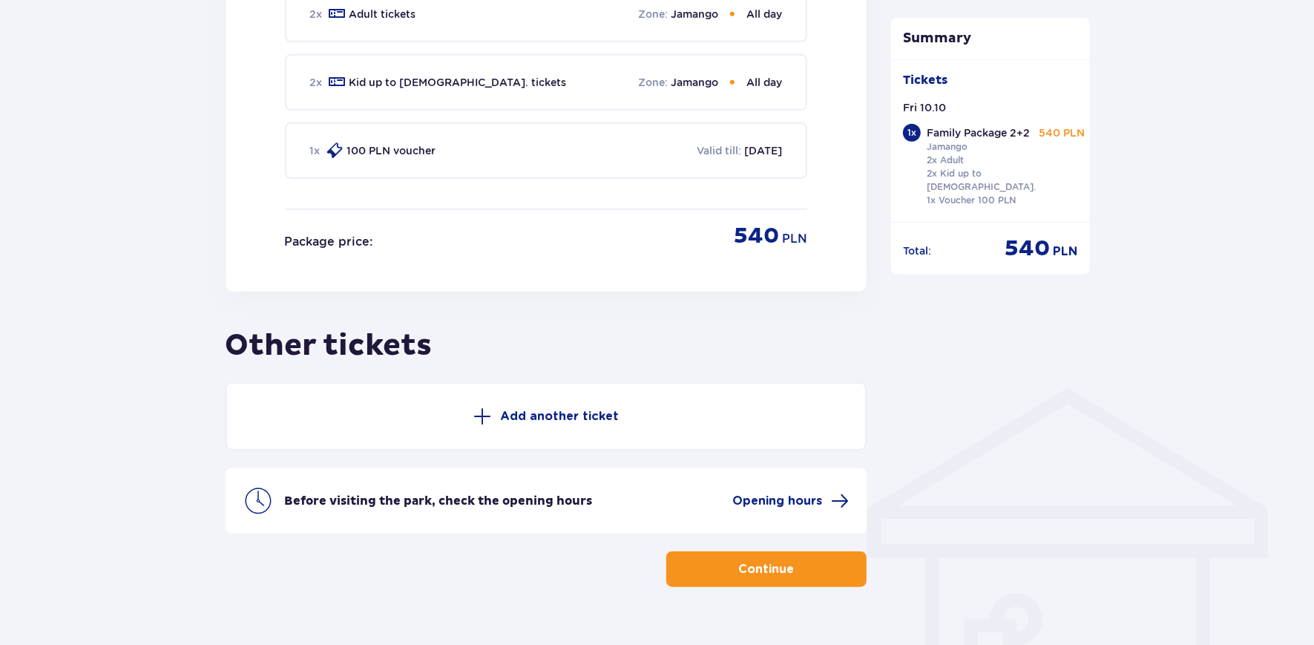
scroll to position [823, 0]
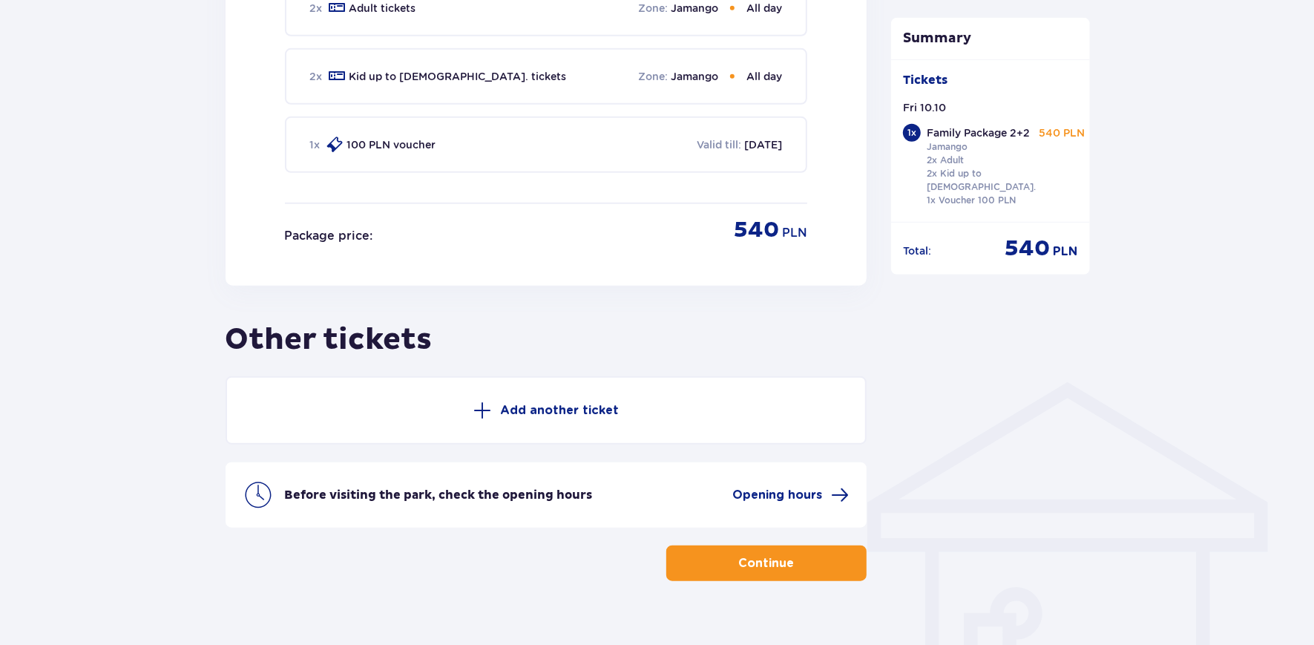
click at [514, 402] on p "Add another ticket" at bounding box center [559, 410] width 119 height 16
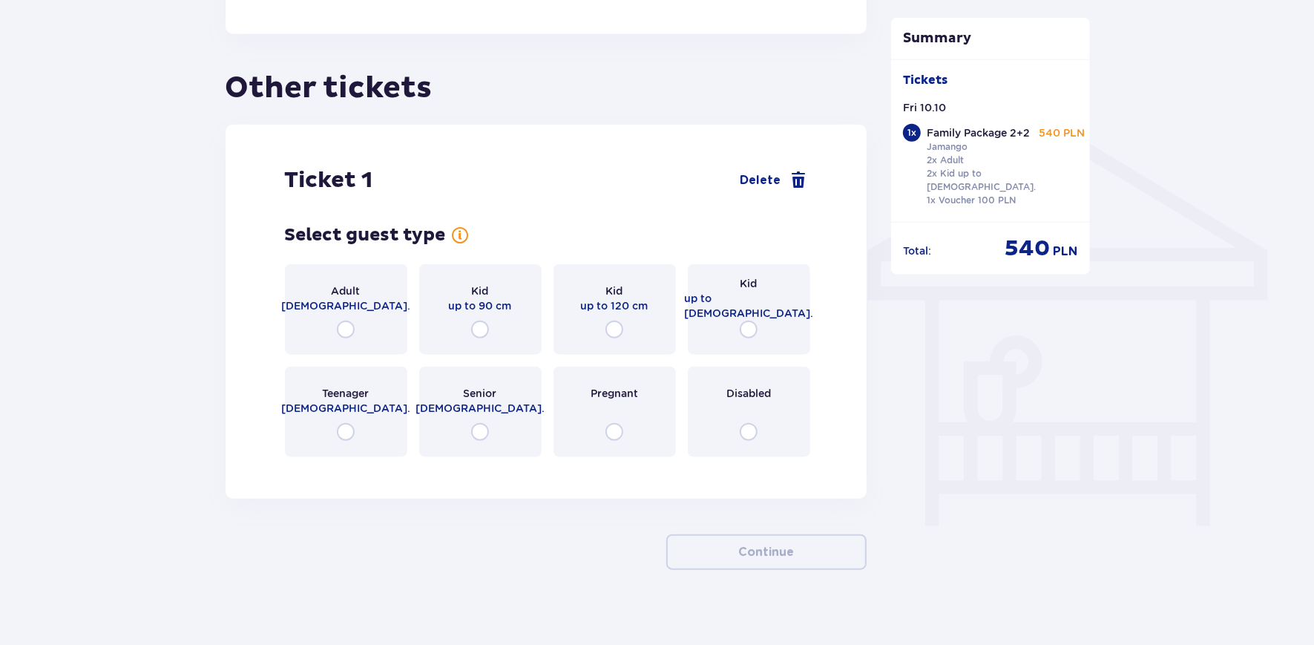
scroll to position [1075, 0]
click at [803, 171] on span at bounding box center [798, 180] width 18 height 18
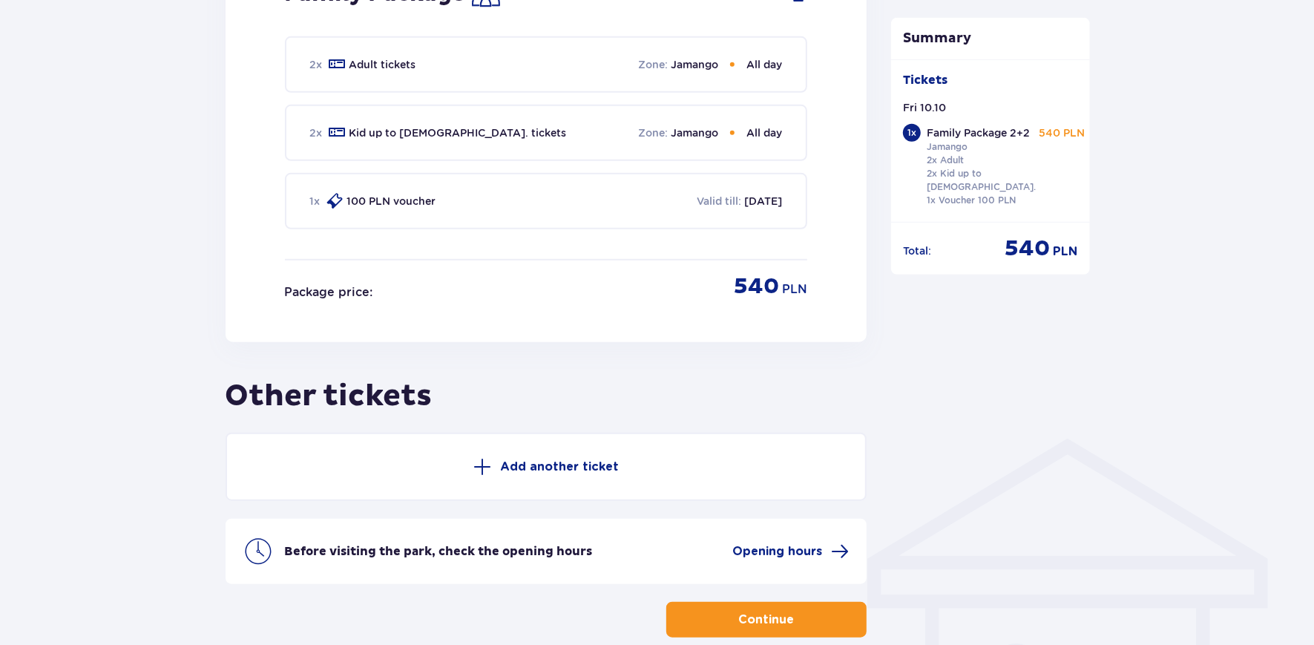
scroll to position [834, 0]
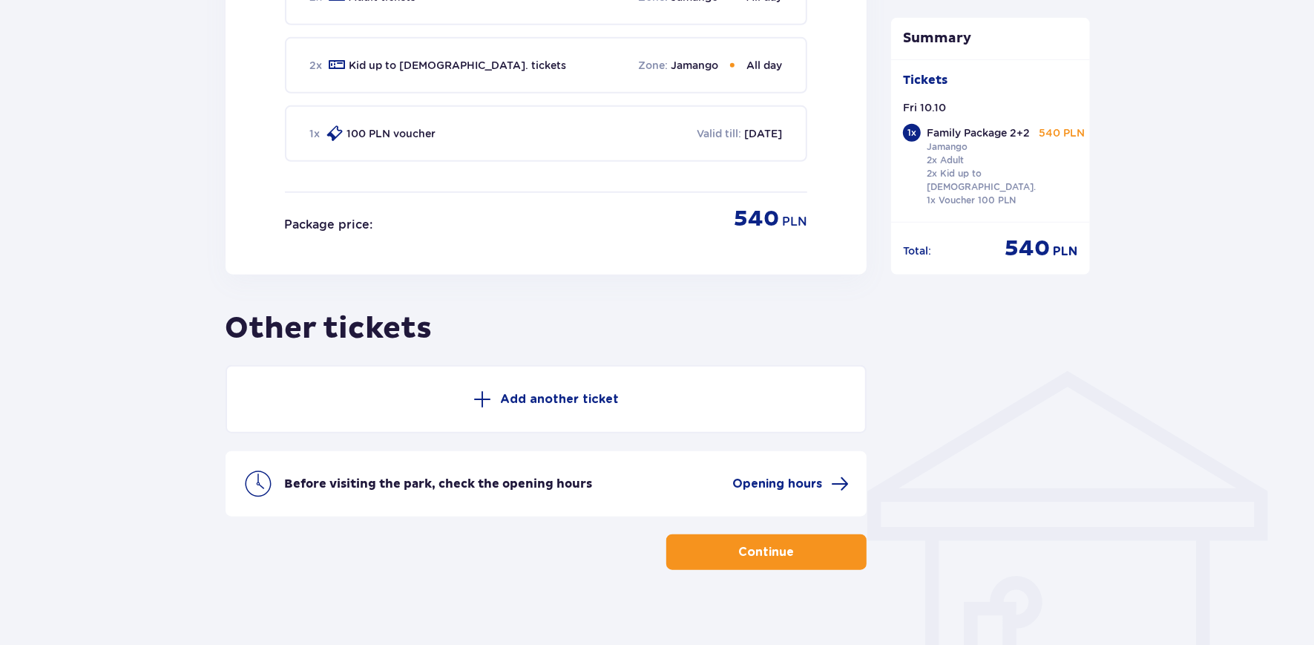
click at [760, 547] on button "Continue" at bounding box center [766, 552] width 200 height 36
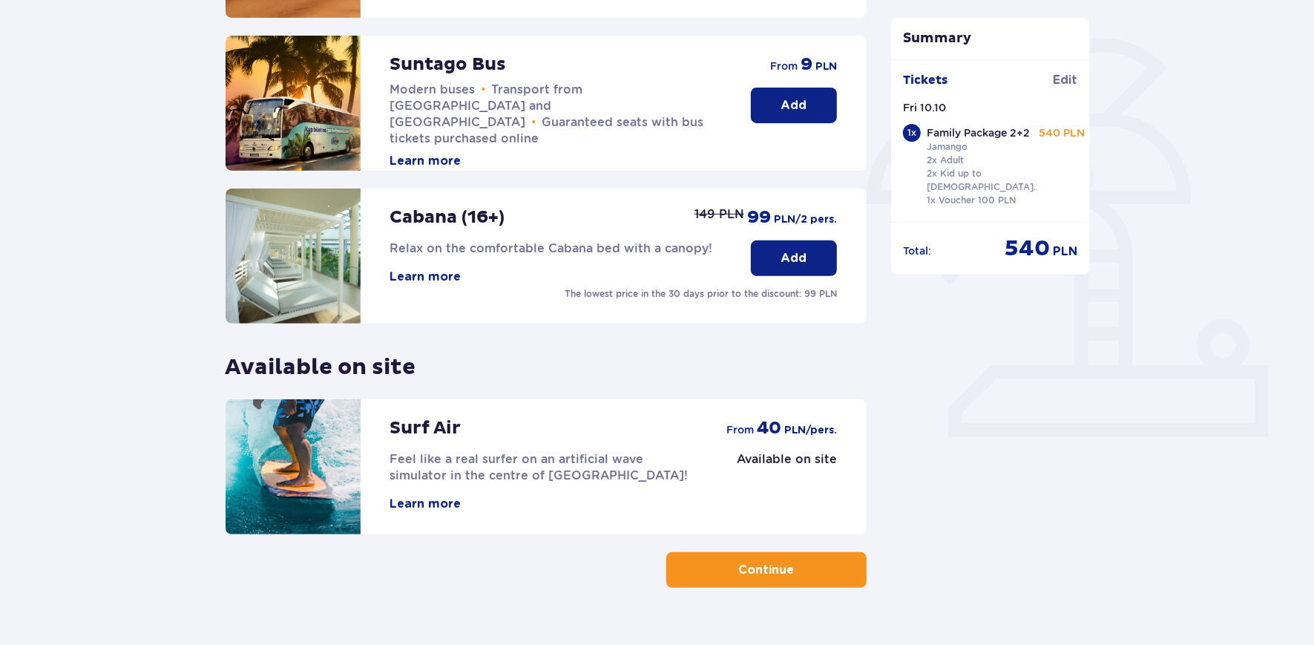
scroll to position [361, 0]
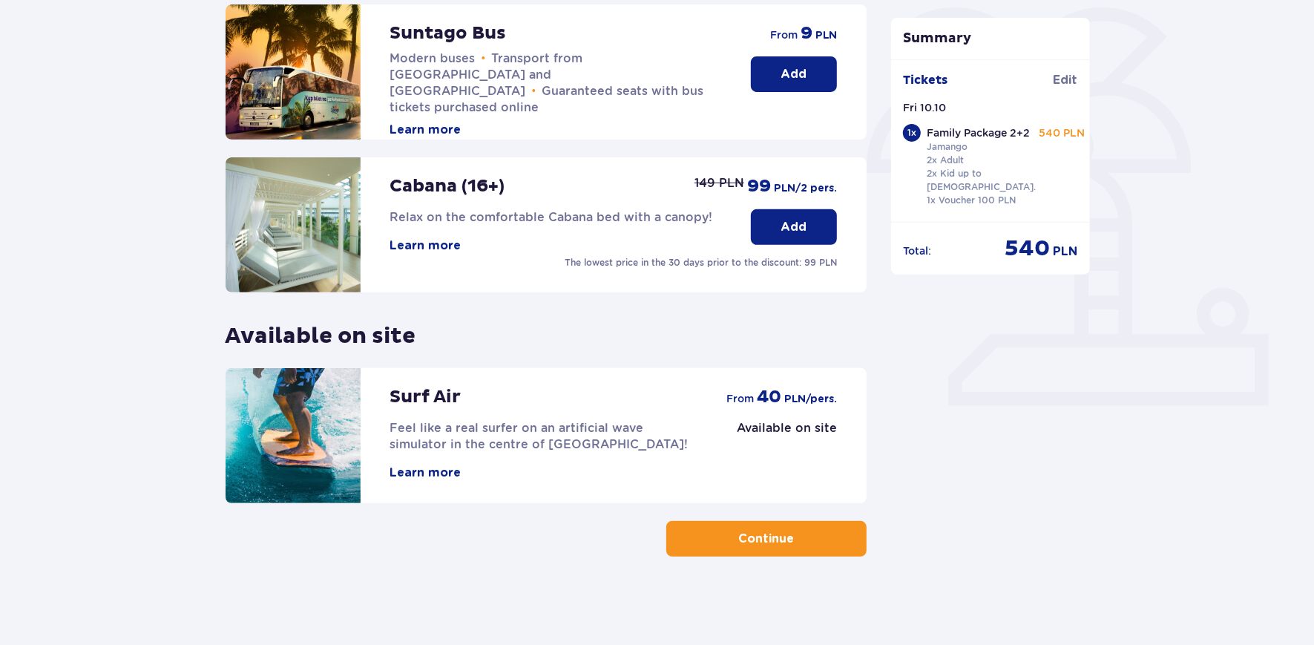
click at [700, 550] on button "Continue" at bounding box center [766, 539] width 200 height 36
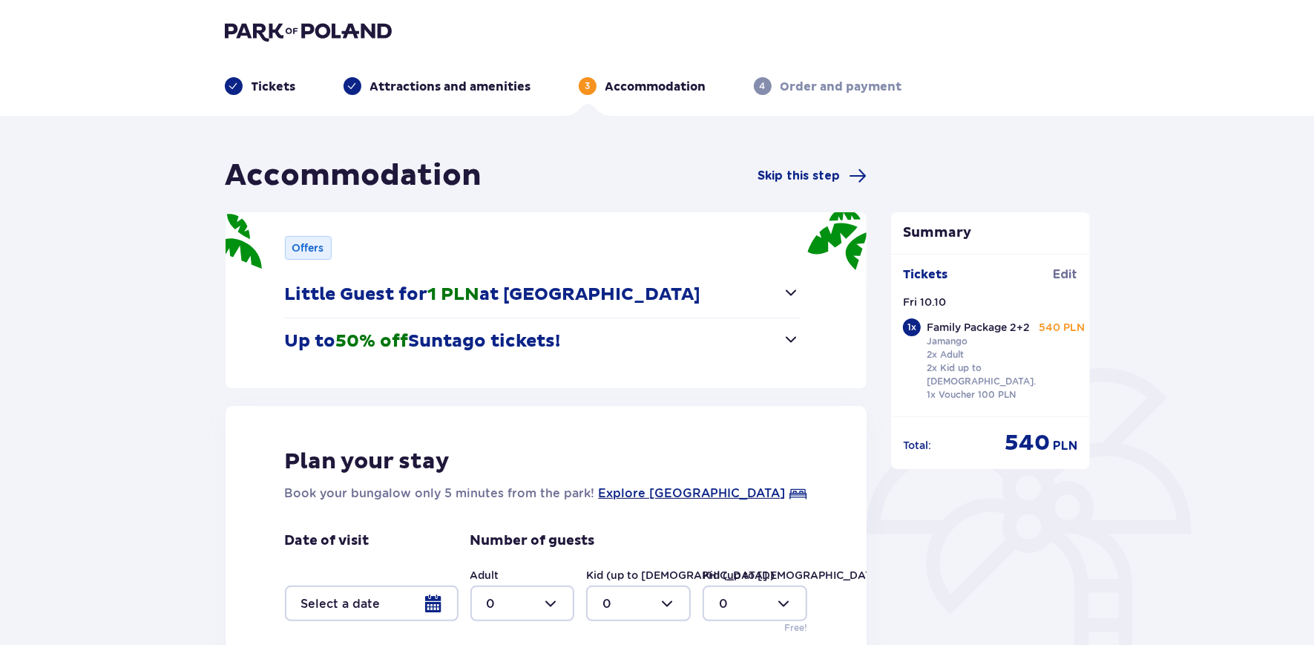
click at [786, 343] on span "button" at bounding box center [791, 339] width 18 height 18
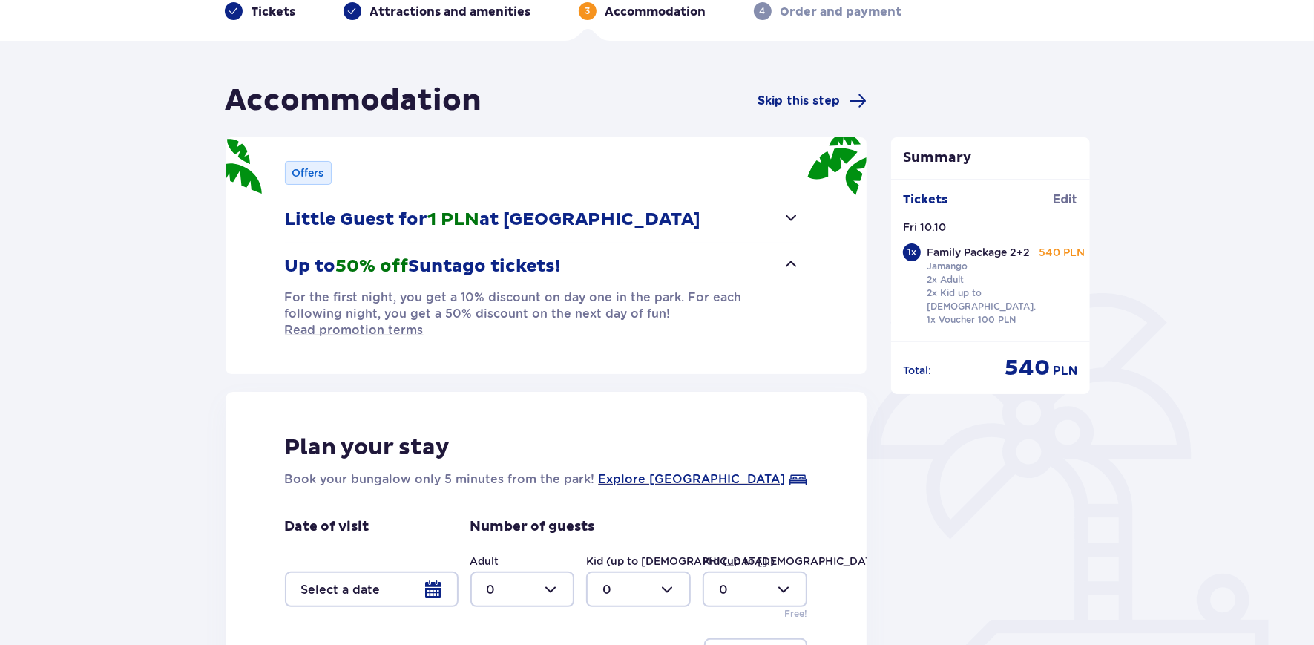
scroll to position [223, 0]
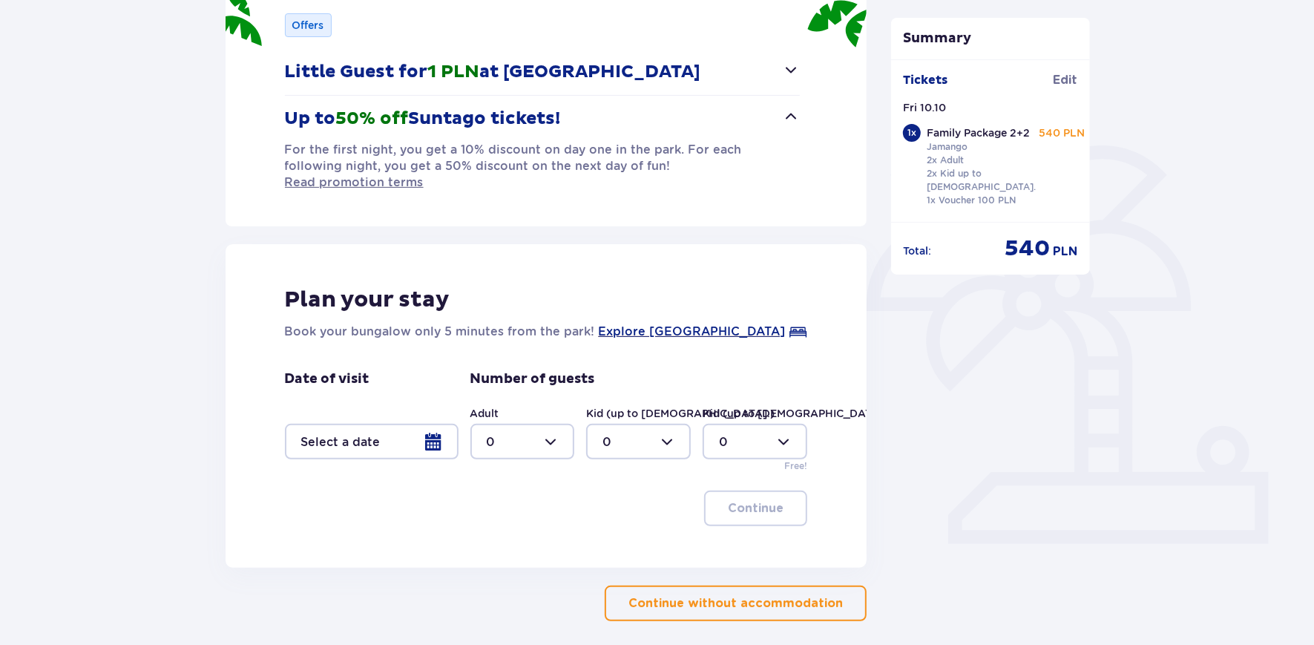
click at [444, 424] on div at bounding box center [372, 442] width 174 height 36
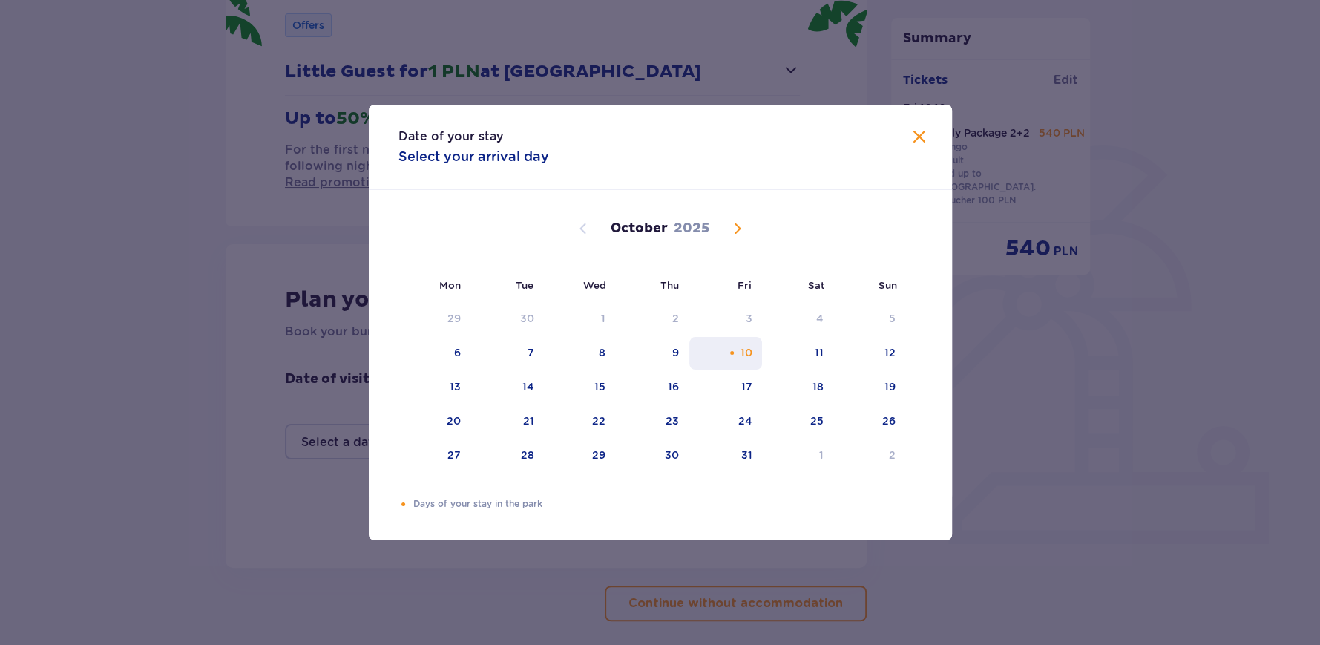
click at [728, 352] on div "Orange dot" at bounding box center [732, 353] width 10 height 10
click at [484, 576] on div "Date of your stay Select your arrival day Mon Tue Wed Thu Fri Sat Sun September…" at bounding box center [660, 322] width 1320 height 645
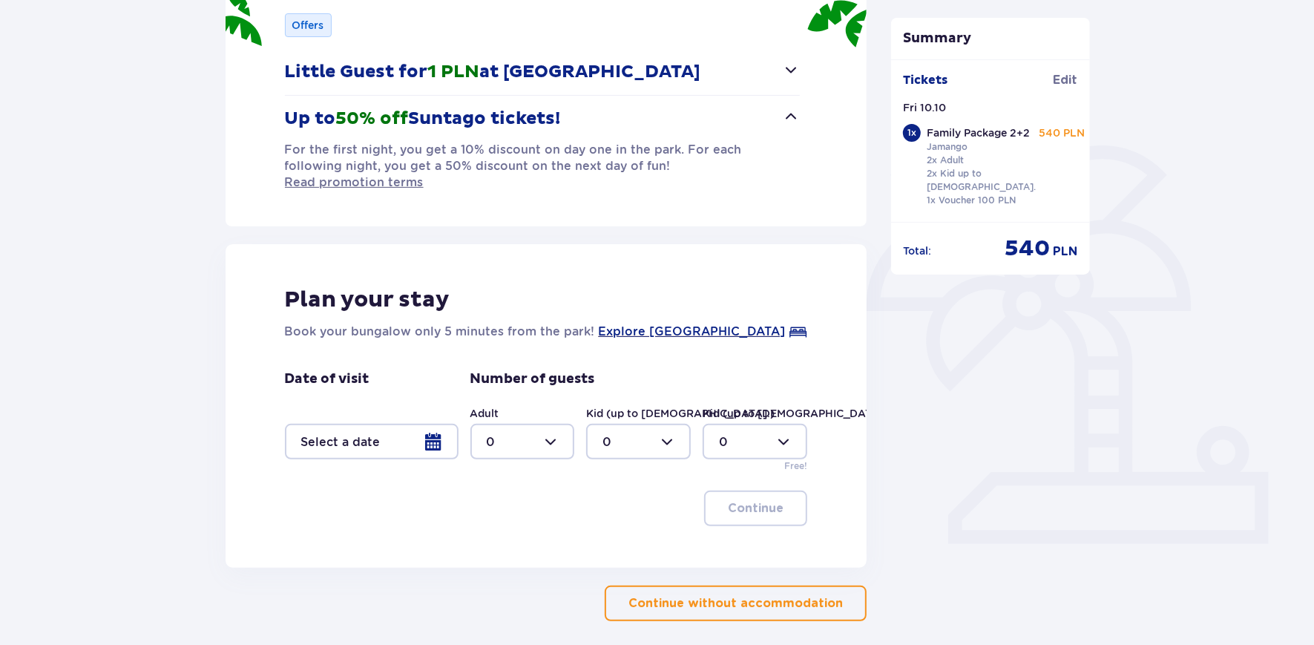
click at [553, 425] on div at bounding box center [522, 442] width 105 height 36
click at [506, 533] on div "2" at bounding box center [522, 532] width 72 height 16
click at [673, 425] on div at bounding box center [638, 442] width 105 height 36
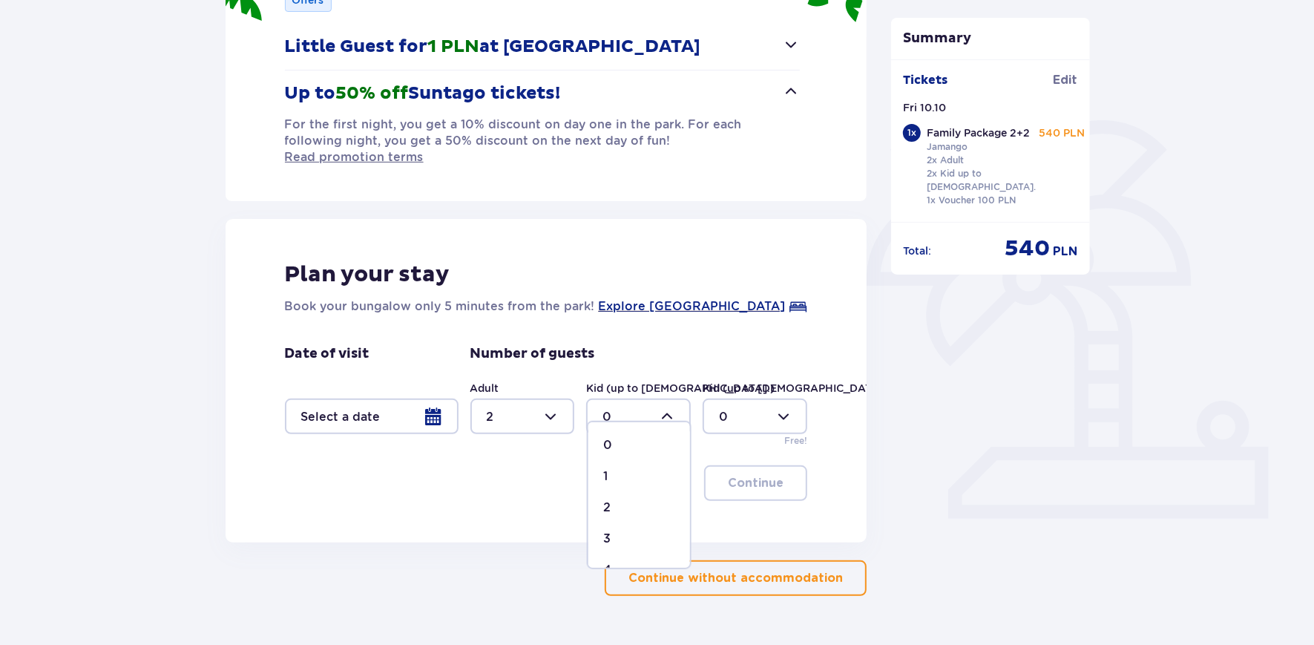
scroll to position [270, 0]
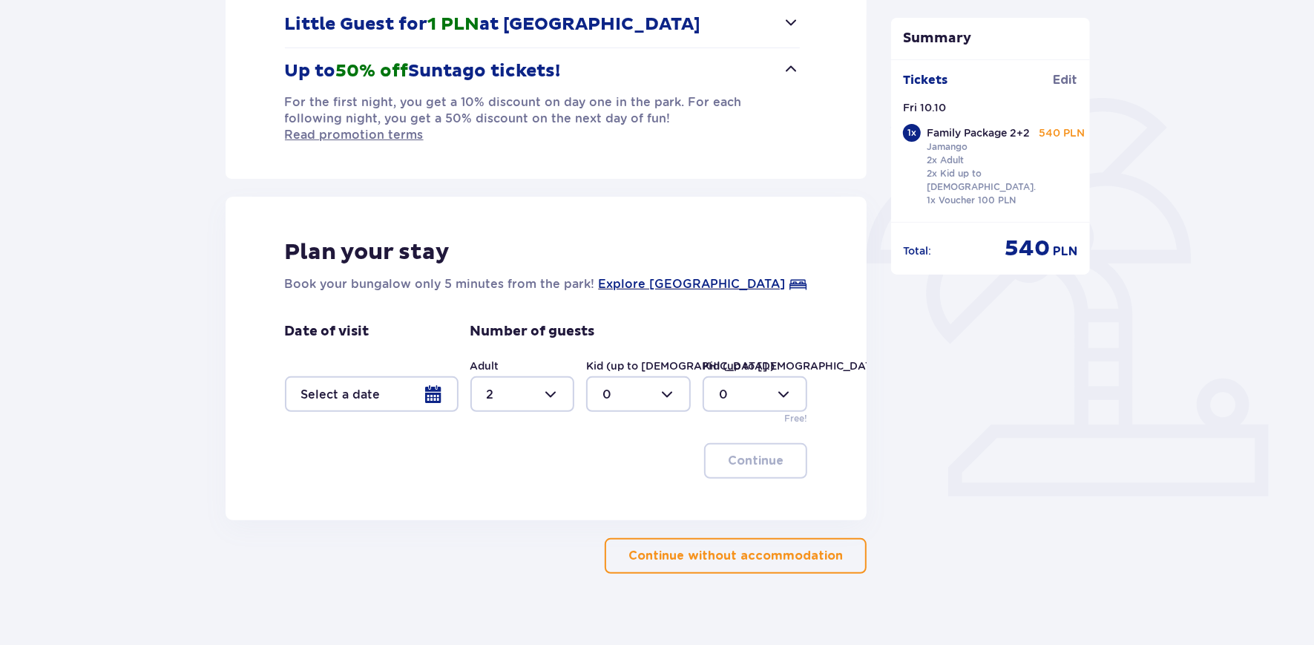
click at [828, 392] on div "Plan your stay Book your bungalow only 5 minutes from the park! Explore Suntago…" at bounding box center [547, 358] width 642 height 323
click at [550, 381] on div at bounding box center [522, 394] width 105 height 36
click at [495, 471] on div "4" at bounding box center [522, 474] width 72 height 16
type input "4"
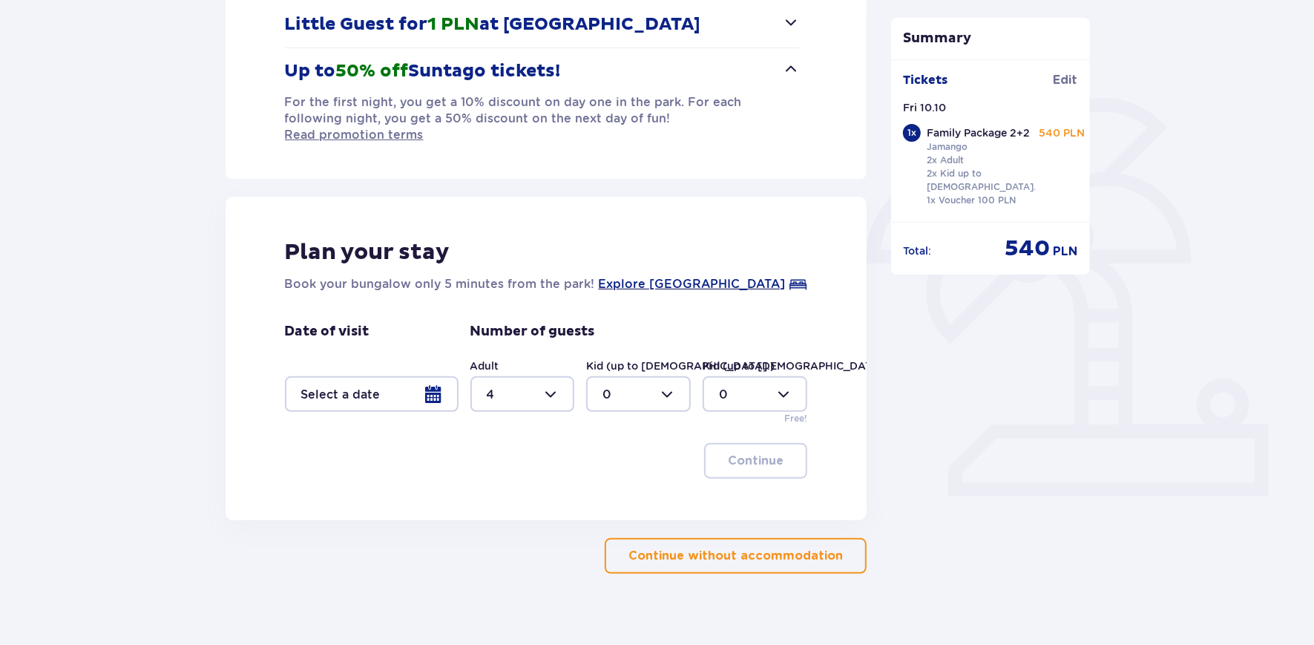
click at [510, 455] on div "Continue" at bounding box center [546, 461] width 523 height 36
click at [574, 454] on div "Continue" at bounding box center [546, 461] width 523 height 36
click at [431, 376] on div at bounding box center [372, 394] width 174 height 36
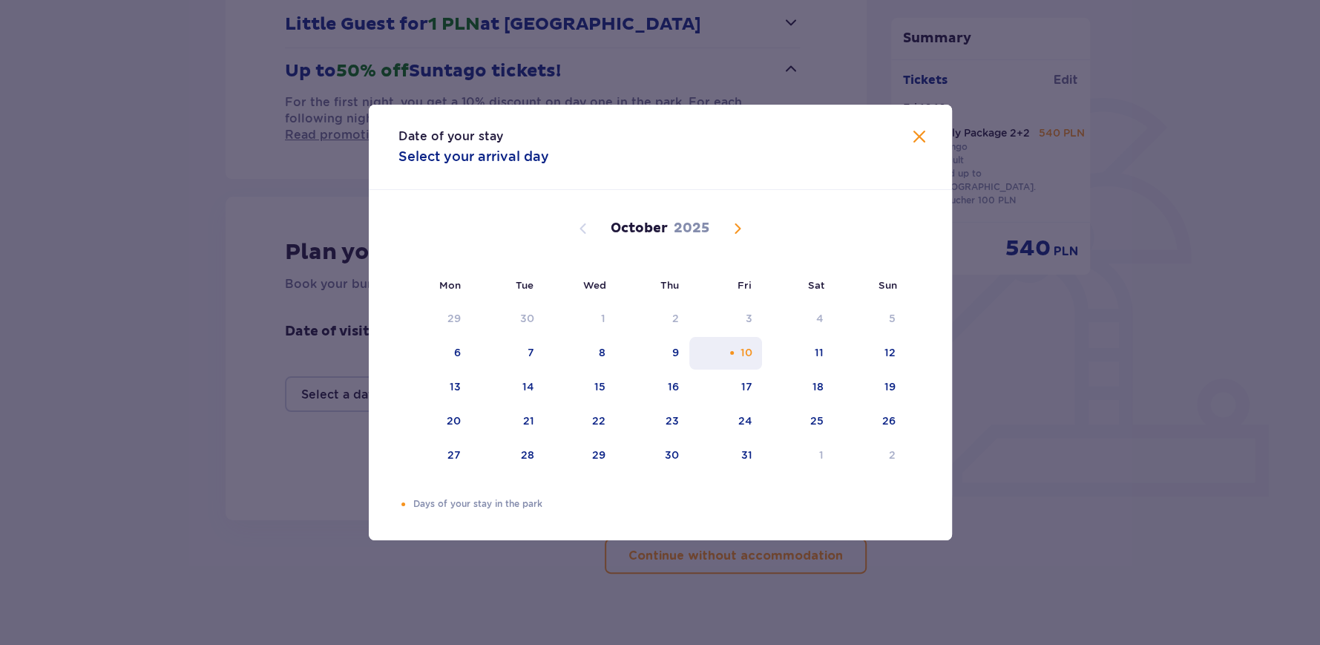
click at [742, 355] on div "10" at bounding box center [746, 352] width 12 height 15
click at [720, 349] on div "10" at bounding box center [725, 353] width 73 height 33
drag, startPoint x: 261, startPoint y: 436, endPoint x: 278, endPoint y: 442, distance: 18.1
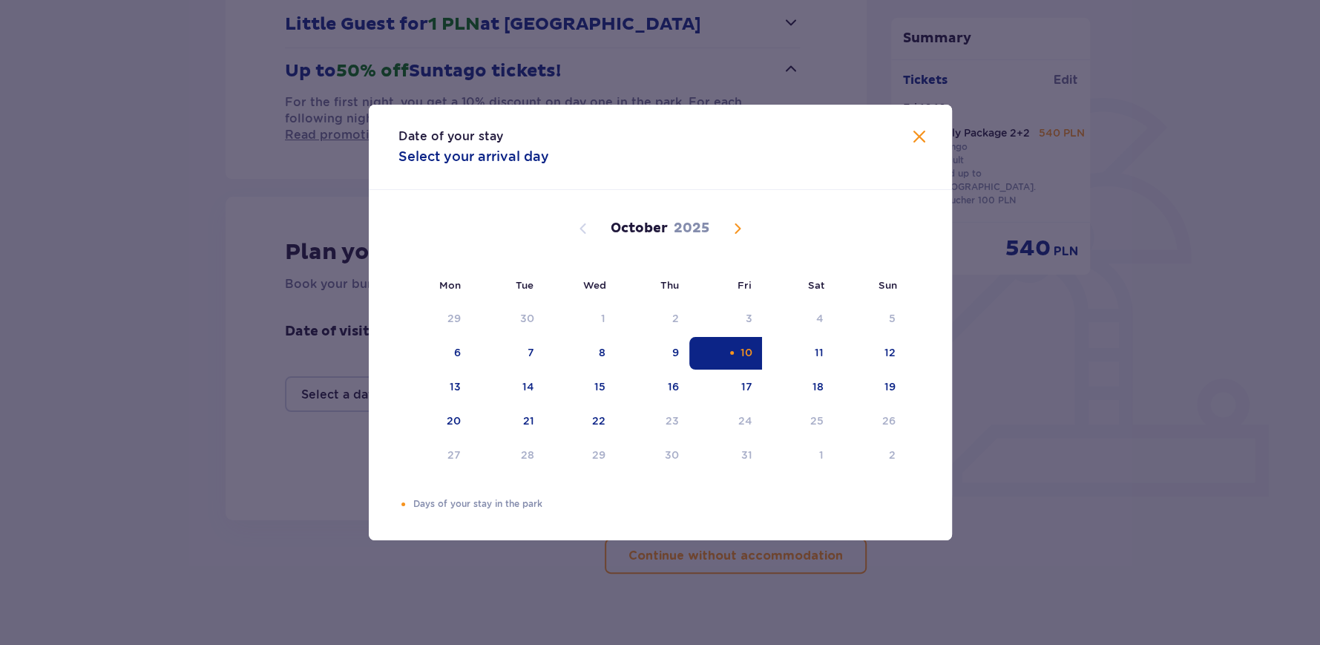
click at [263, 438] on div "Date of your stay Select your arrival day Mon Tue Wed Thu Fri Sat Sun September…" at bounding box center [660, 322] width 1320 height 645
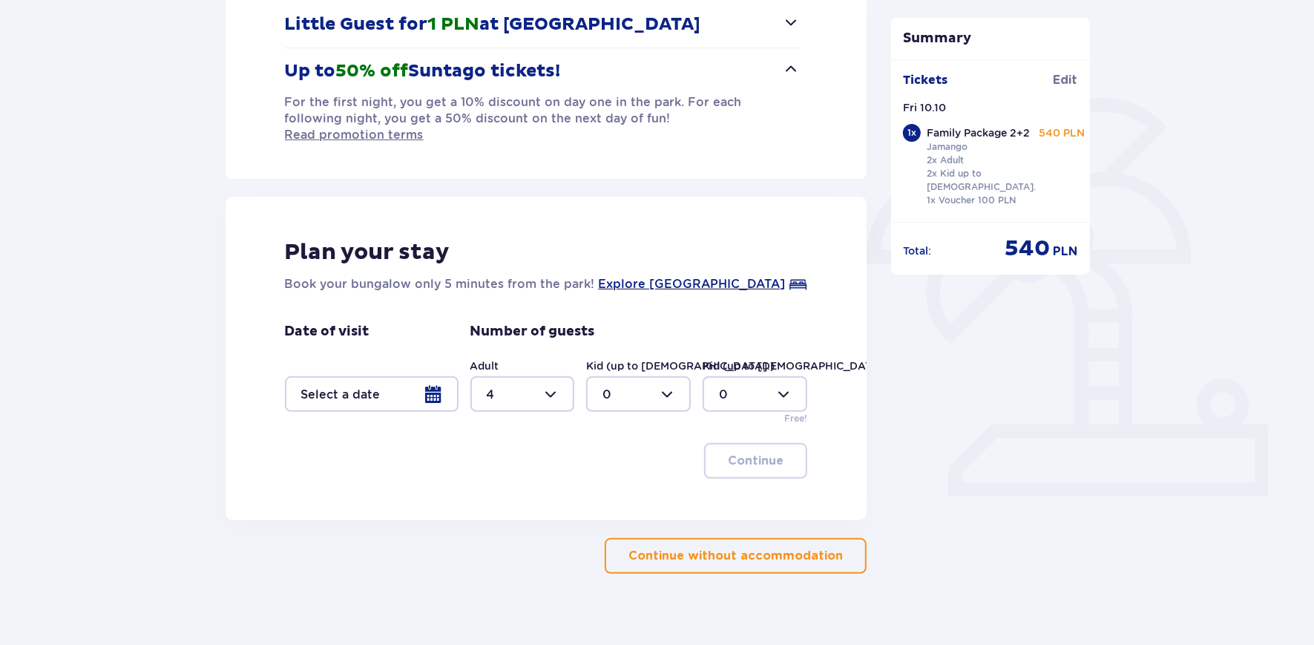
click at [441, 381] on div at bounding box center [372, 394] width 174 height 36
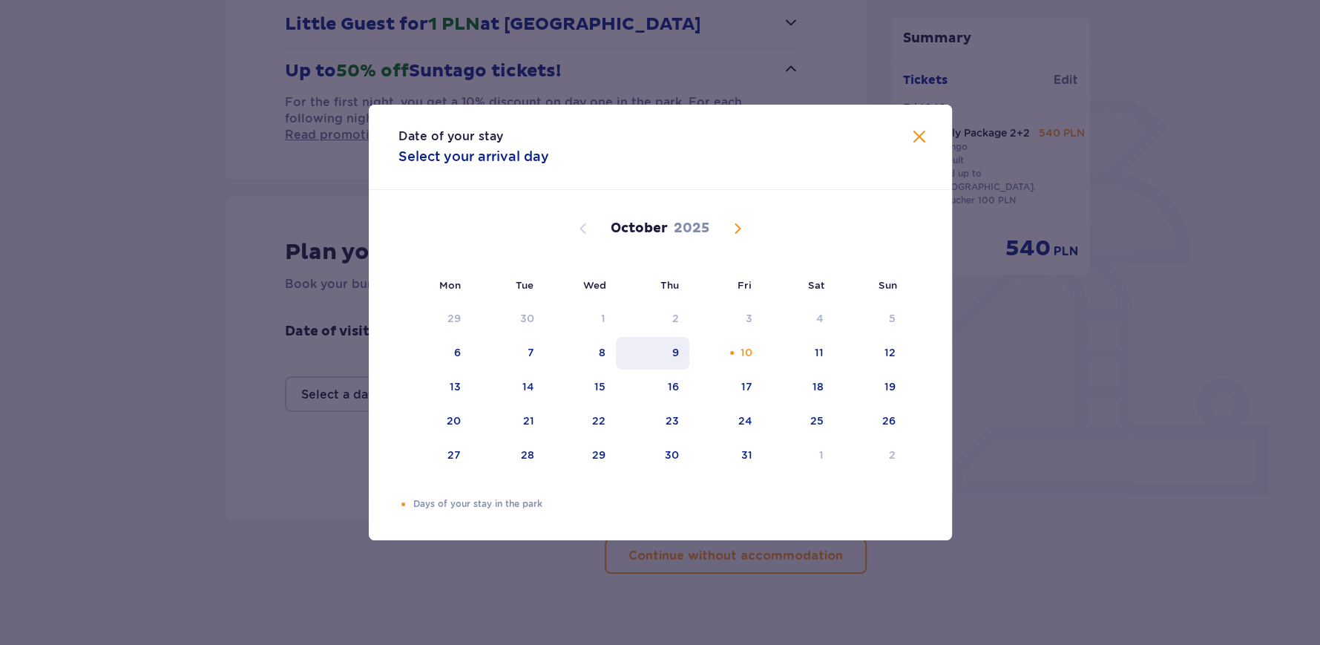
click at [674, 360] on div "9" at bounding box center [652, 353] width 73 height 33
click at [736, 361] on div "10" at bounding box center [725, 353] width 73 height 33
type input "09.10.25 - 10.10.25"
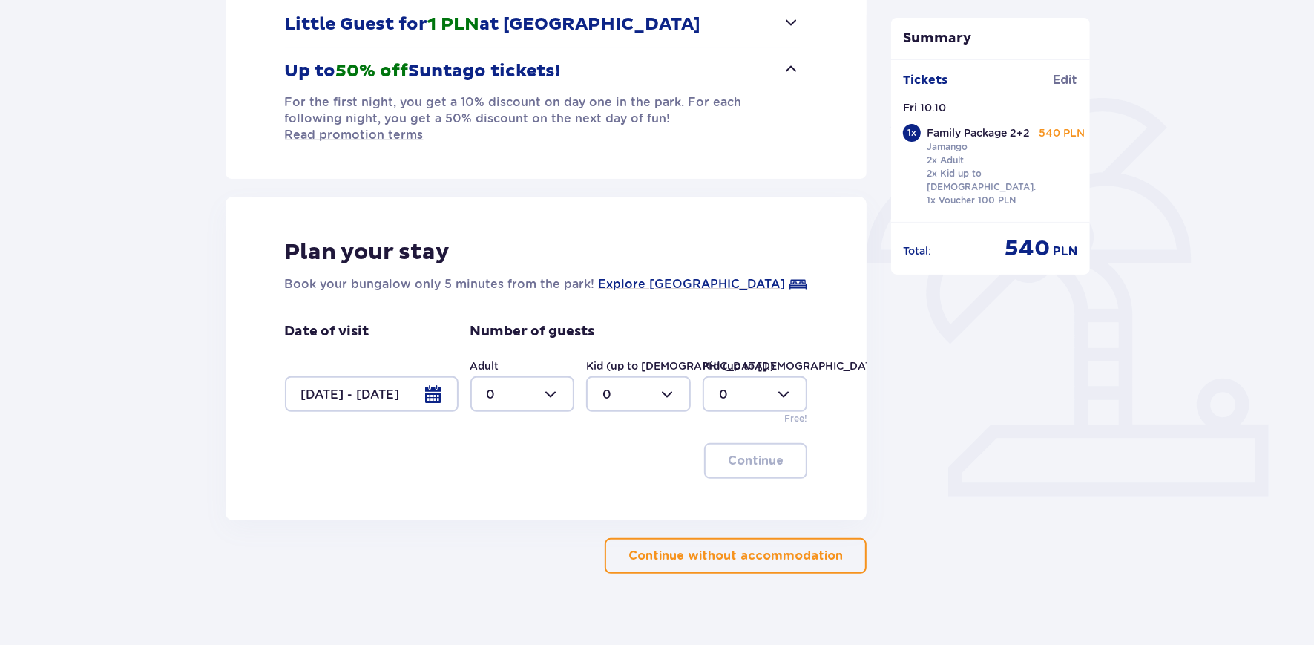
click at [562, 376] on div at bounding box center [522, 394] width 105 height 36
click at [497, 470] on div "4" at bounding box center [522, 474] width 72 height 16
type input "4"
click at [506, 471] on div "Plan your stay Book your bungalow only 5 minutes from the park! Explore Suntago…" at bounding box center [547, 358] width 642 height 323
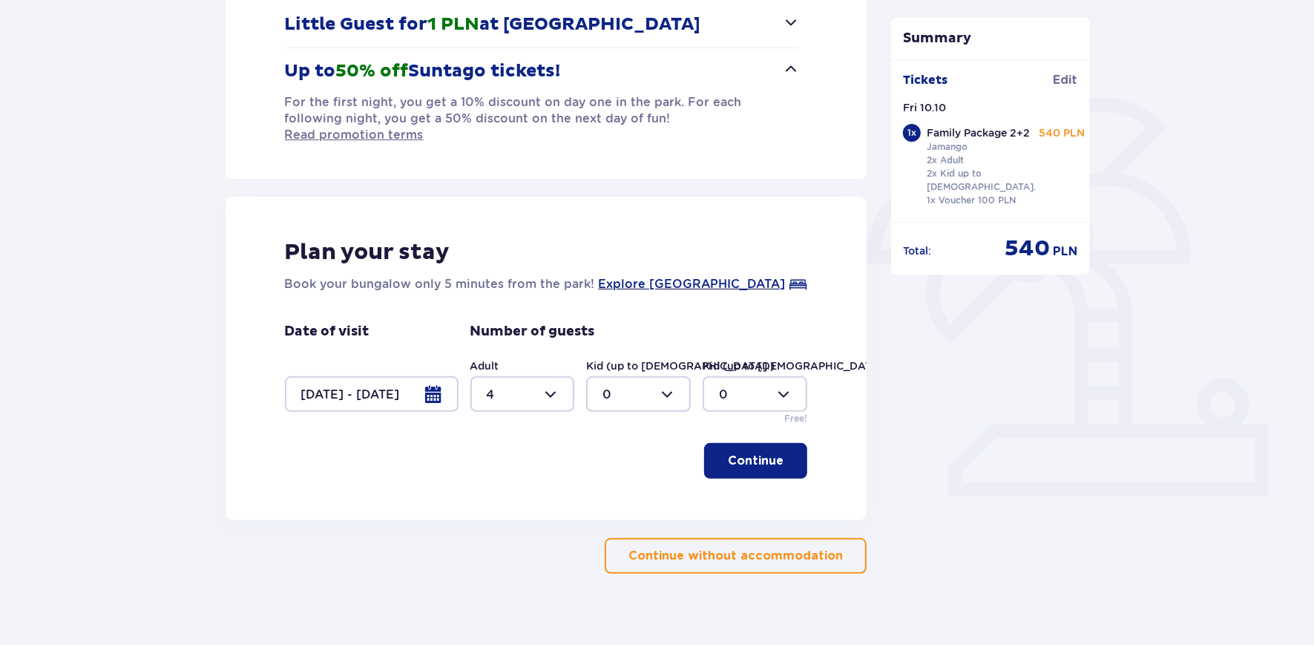
click at [743, 453] on p "Continue" at bounding box center [756, 461] width 56 height 16
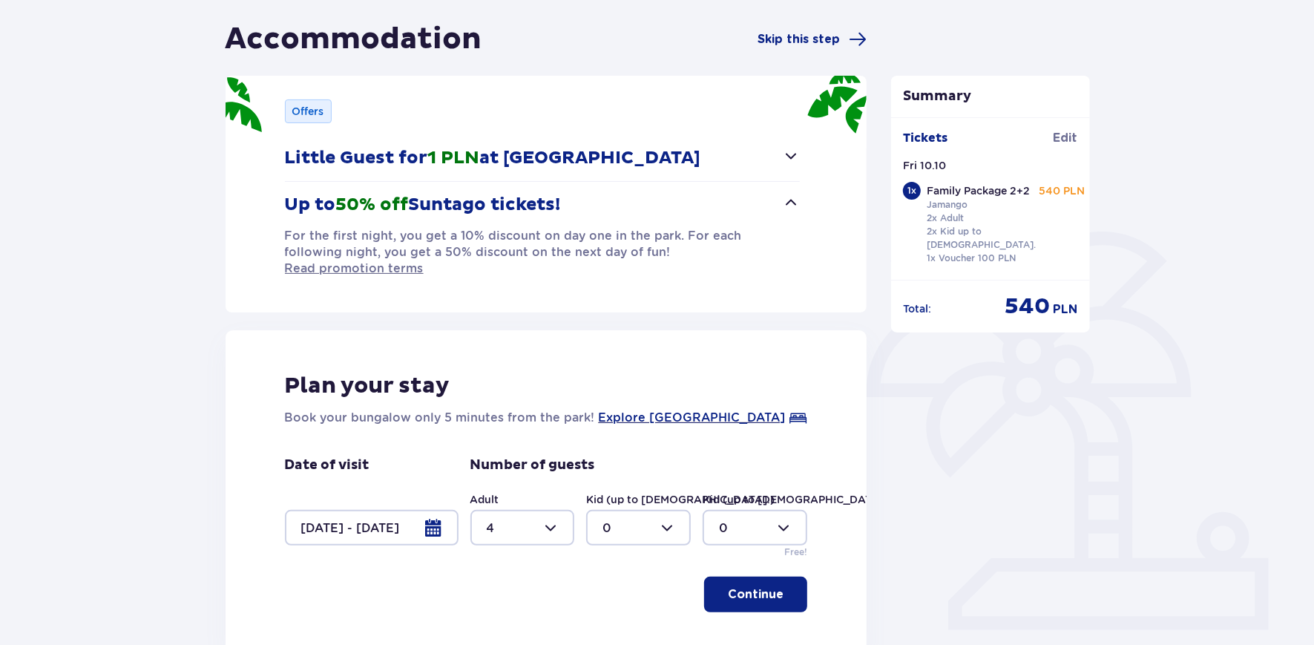
scroll to position [31, 0]
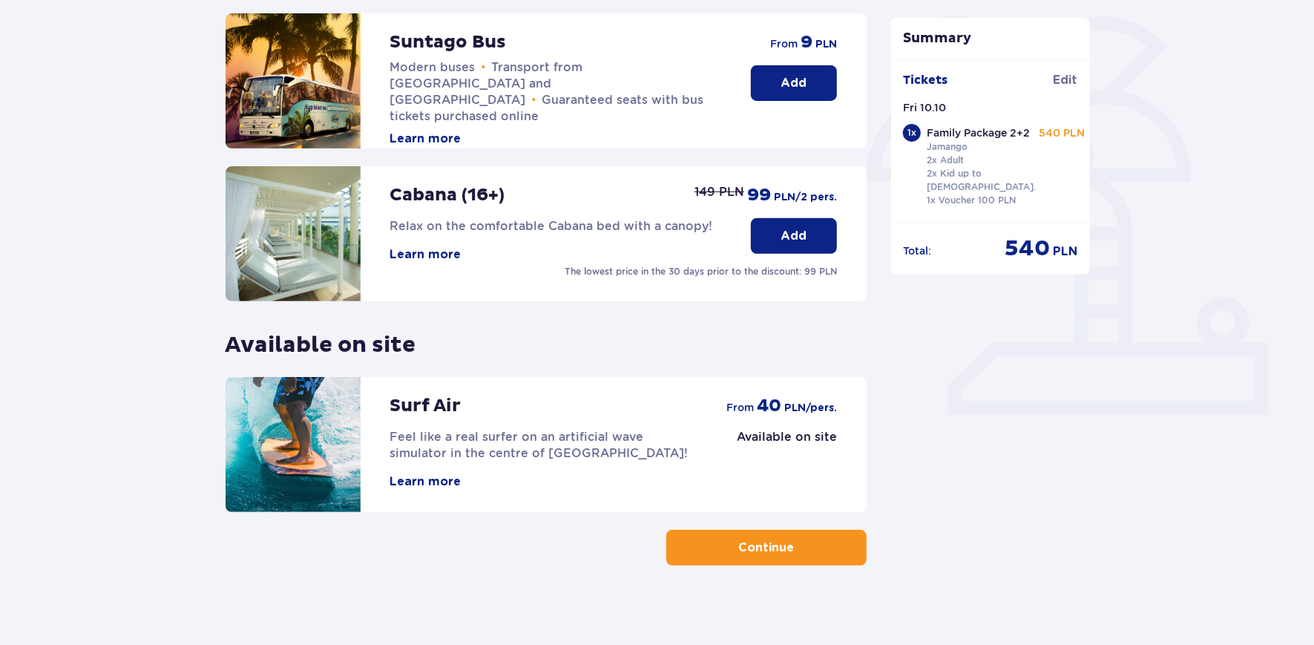
scroll to position [361, 0]
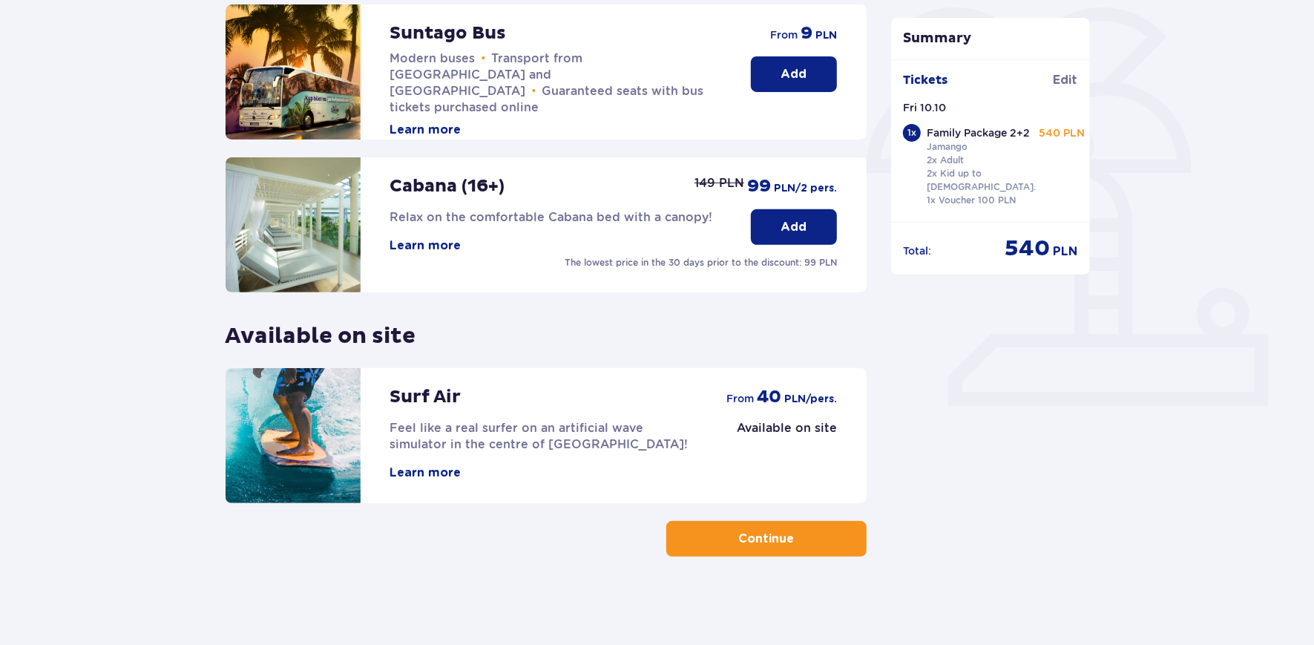
click at [725, 541] on button "Continue" at bounding box center [766, 539] width 200 height 36
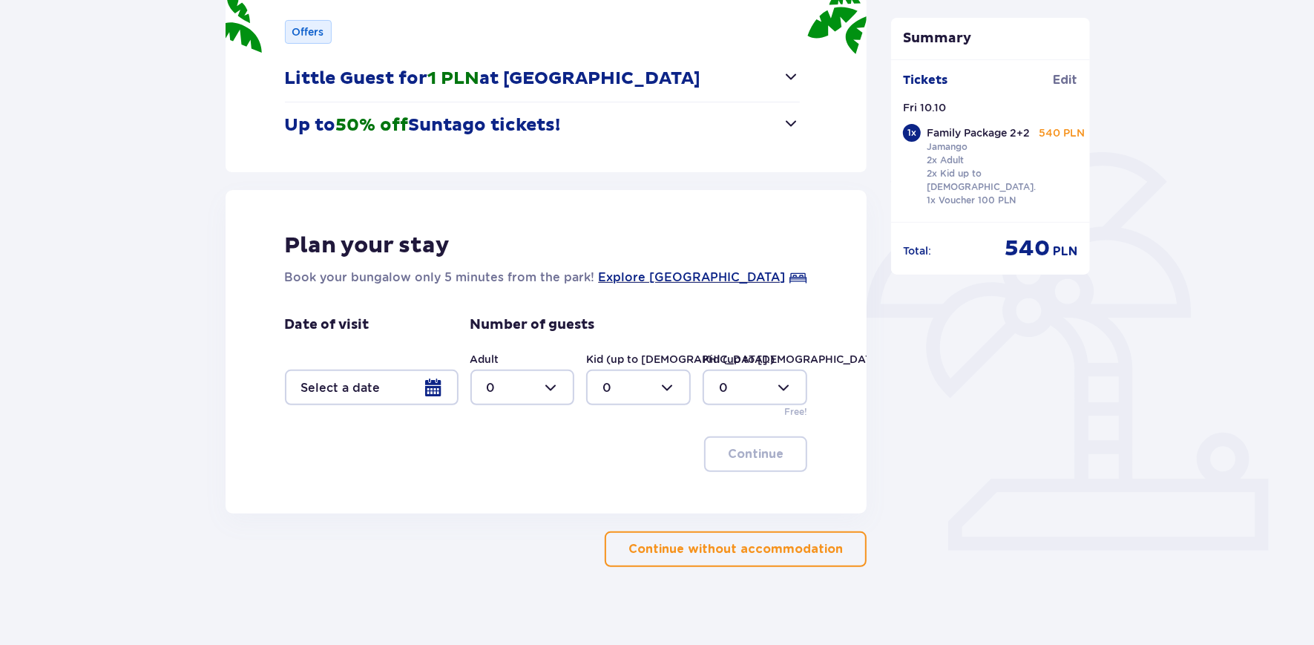
scroll to position [223, 0]
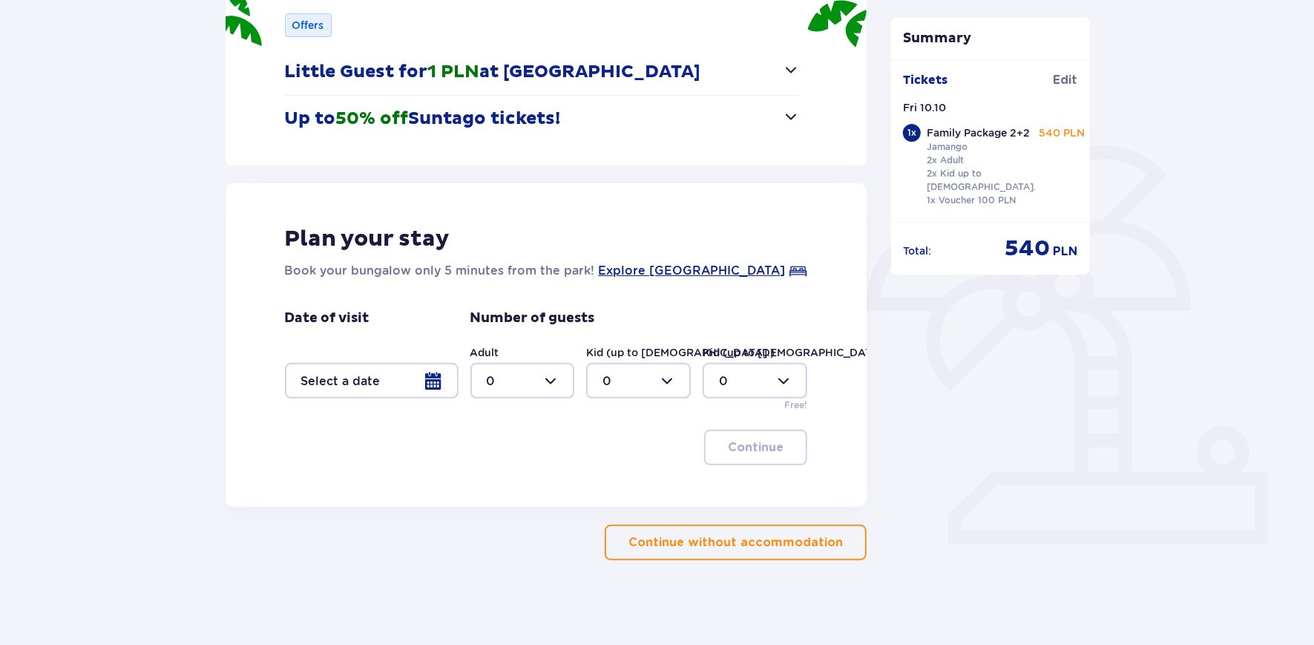
click at [672, 545] on p "Continue without accommodation" at bounding box center [735, 542] width 214 height 16
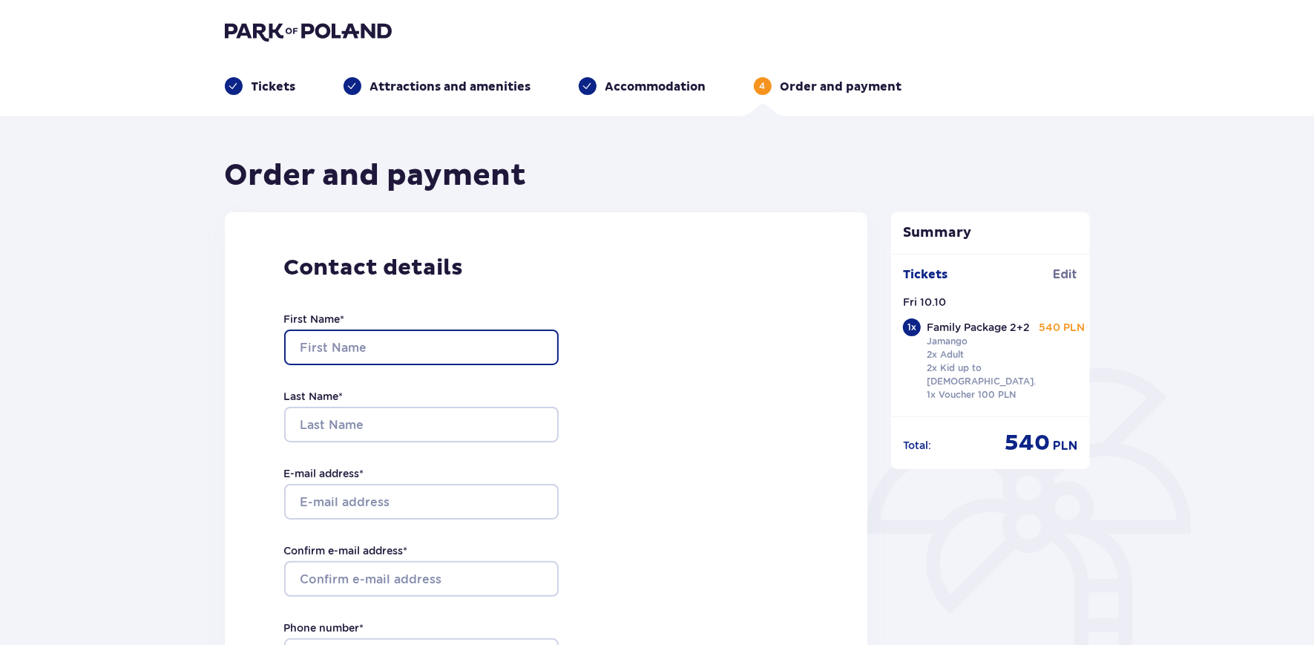
click at [346, 349] on input "First Name *" at bounding box center [421, 347] width 274 height 36
type input "Kęstutis"
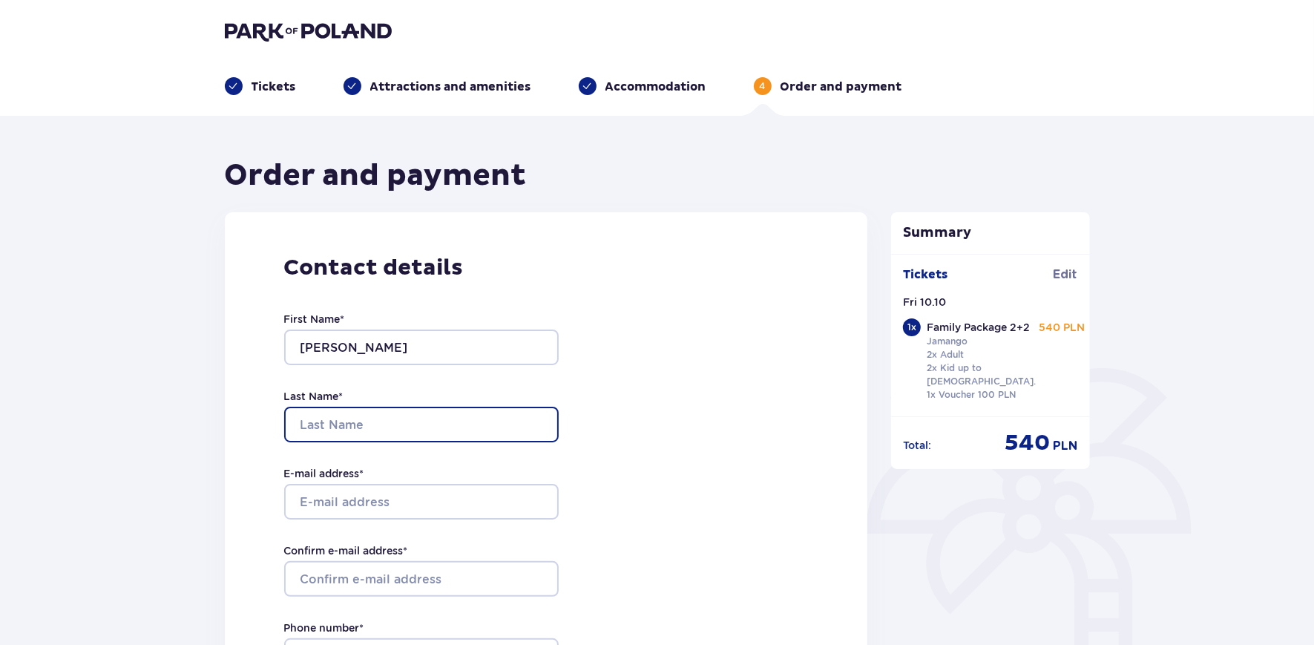
type input "Liepuonius"
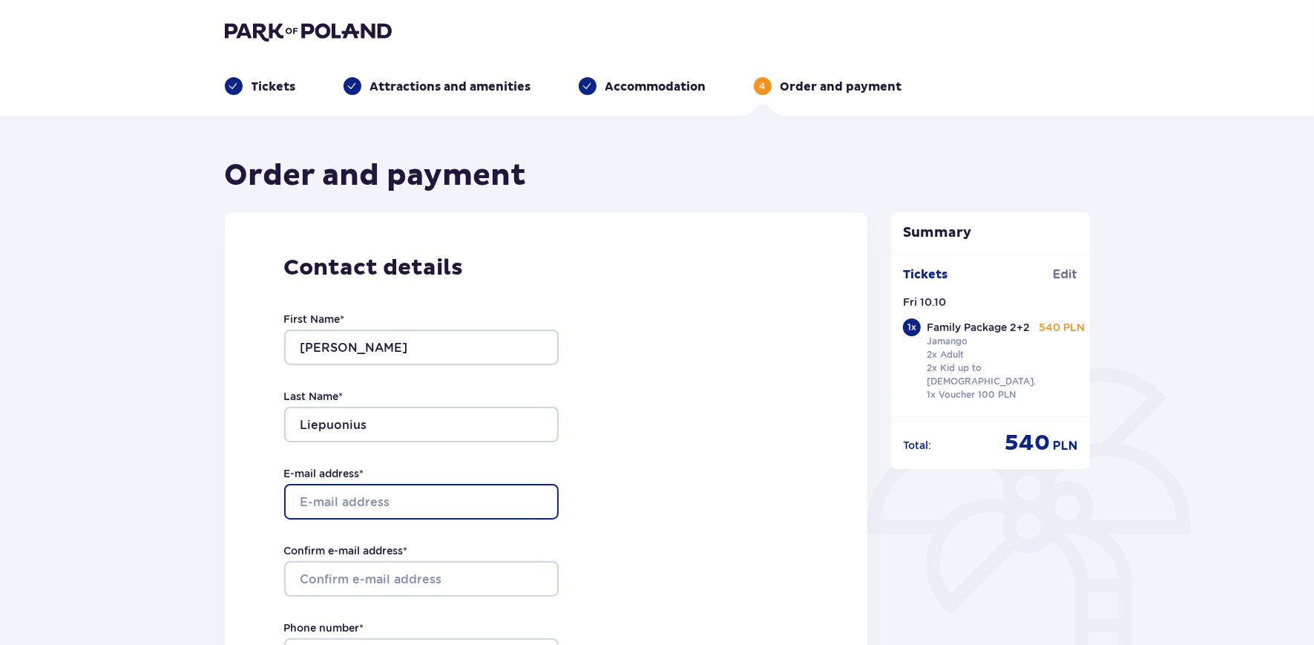
type input "[EMAIL_ADDRESS][DOMAIN_NAME]"
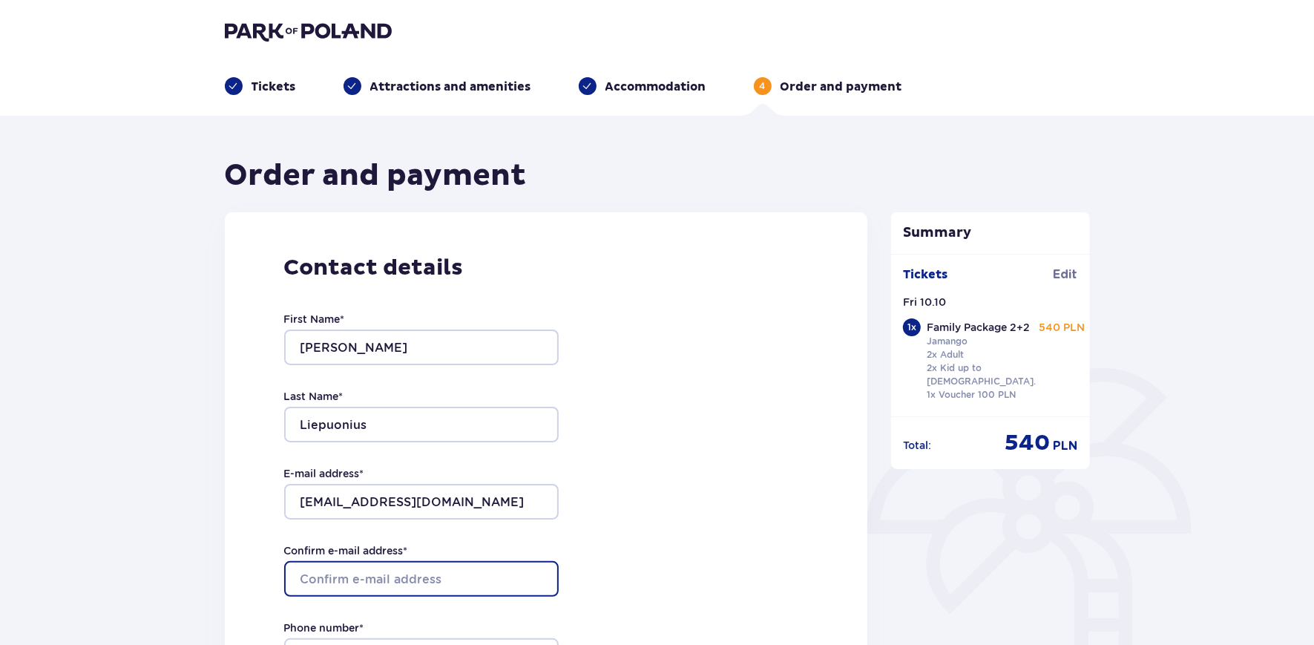
type input "[EMAIL_ADDRESS][DOMAIN_NAME]"
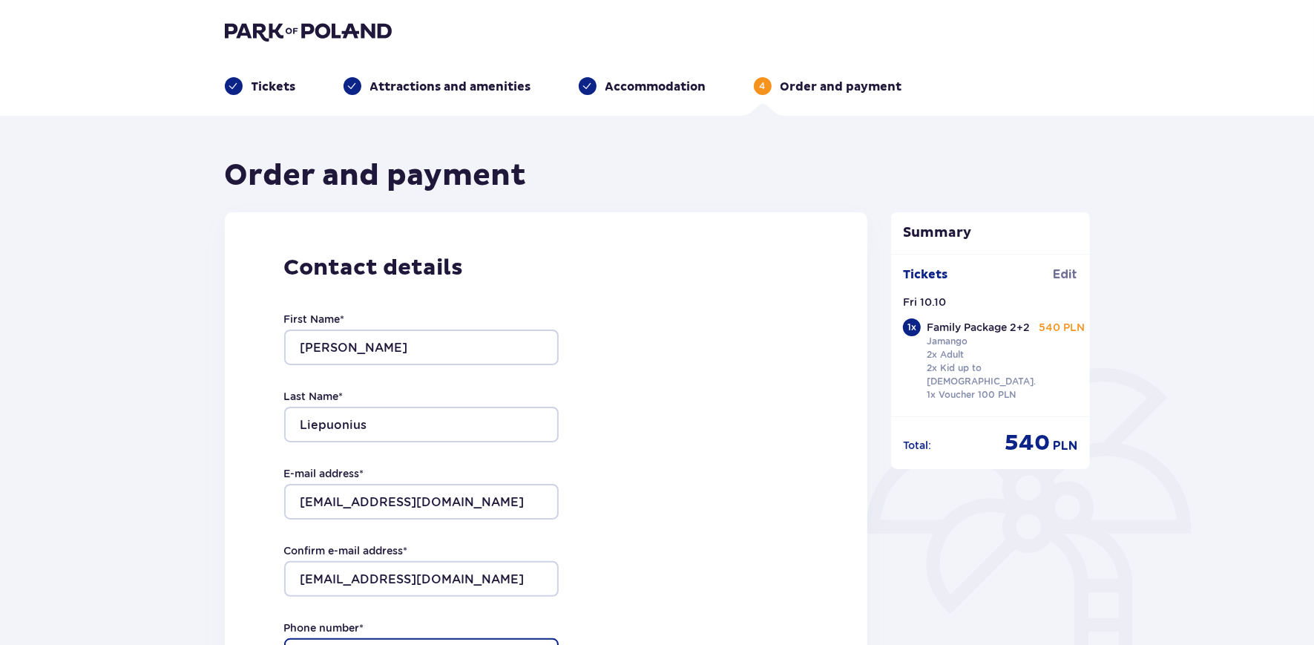
type input "061476670"
click at [649, 422] on div "Contact details First Name * Kęstutis Last Name * Liepuonius E-mail address * k…" at bounding box center [546, 523] width 643 height 623
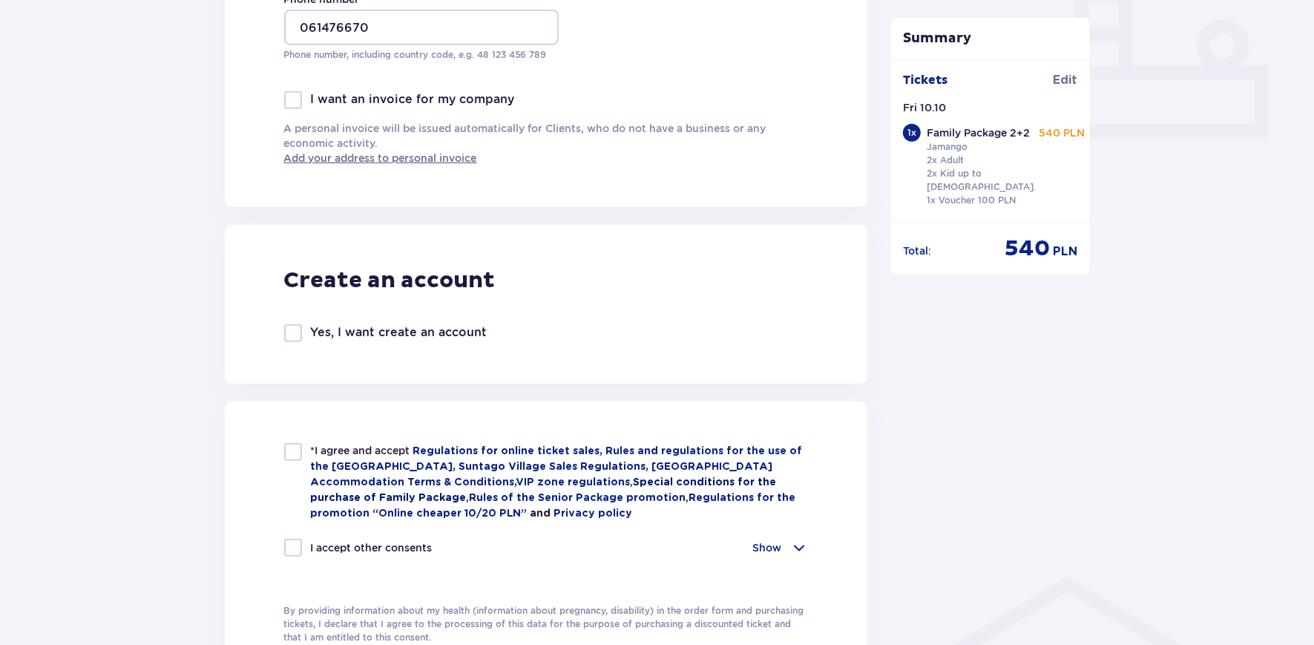
scroll to position [667, 0]
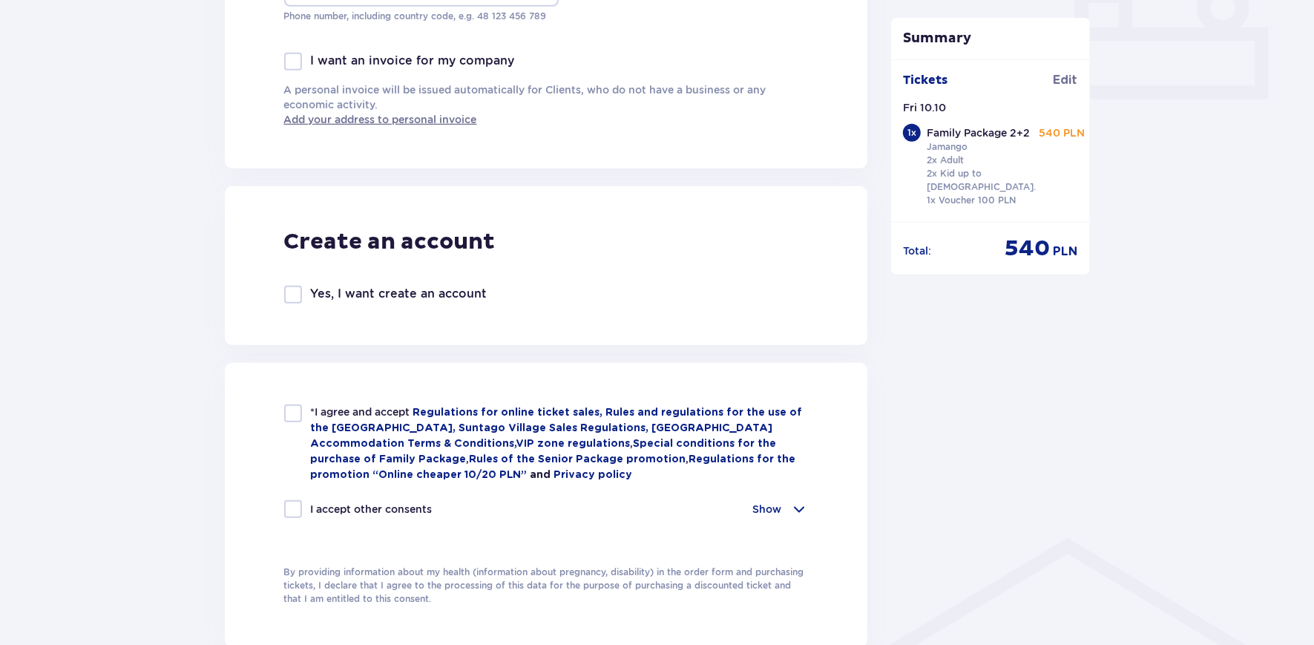
click at [289, 411] on div at bounding box center [293, 413] width 18 height 18
checkbox input "true"
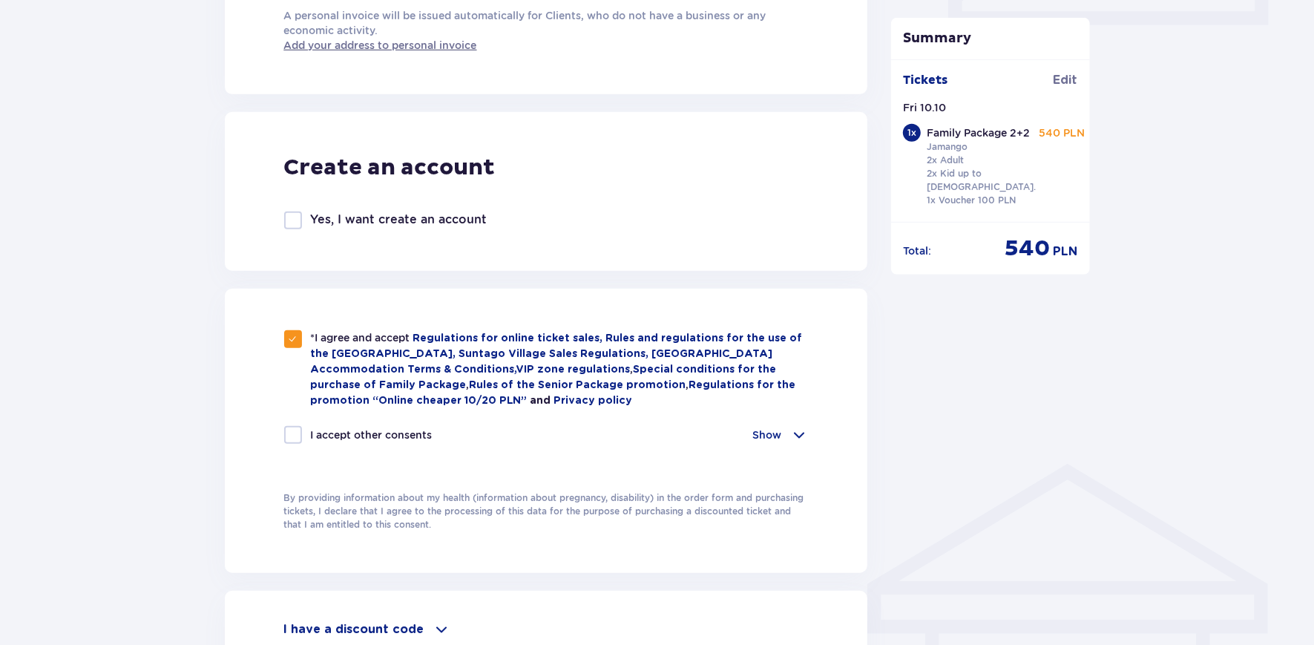
click at [802, 427] on span at bounding box center [799, 435] width 18 height 18
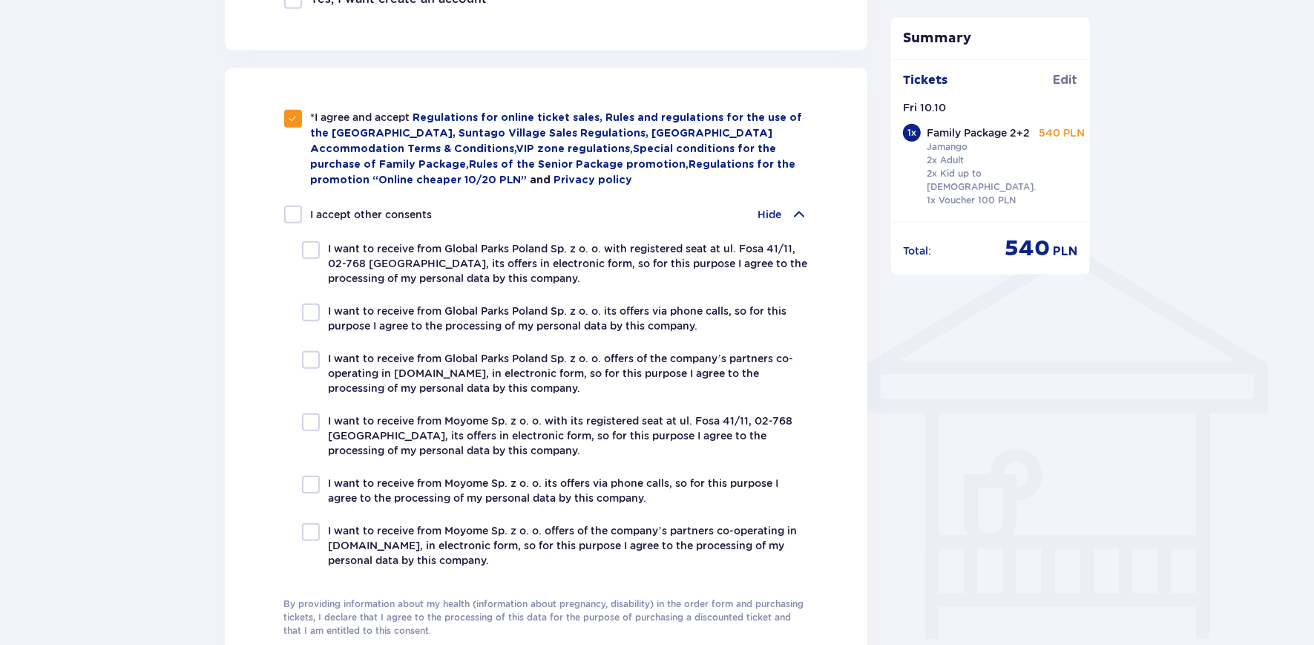
scroll to position [964, 0]
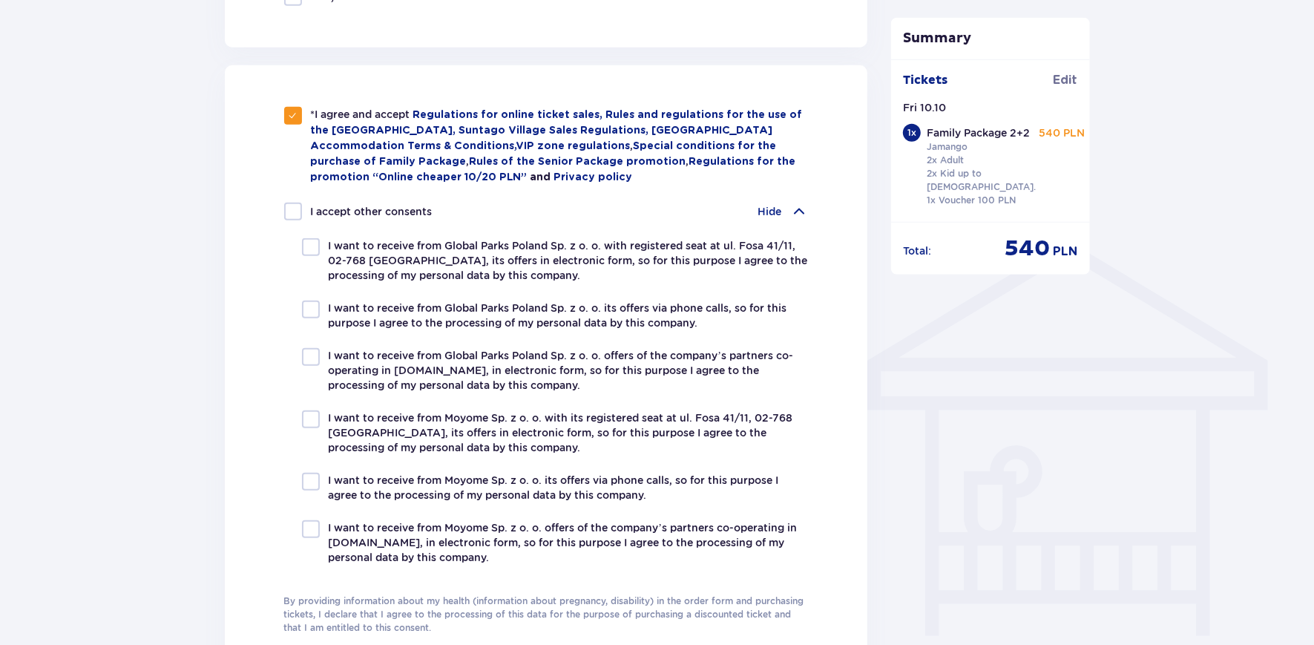
click at [803, 203] on span at bounding box center [799, 212] width 18 height 18
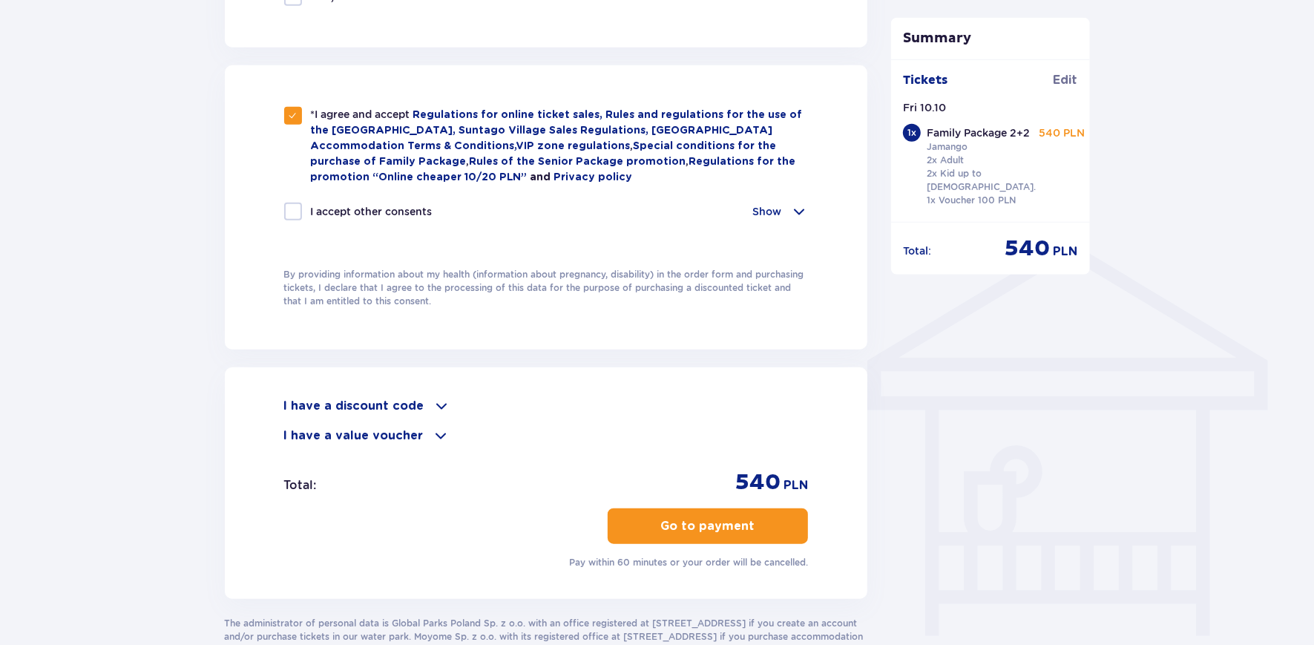
click at [716, 518] on p "Go to payment" at bounding box center [708, 526] width 94 height 16
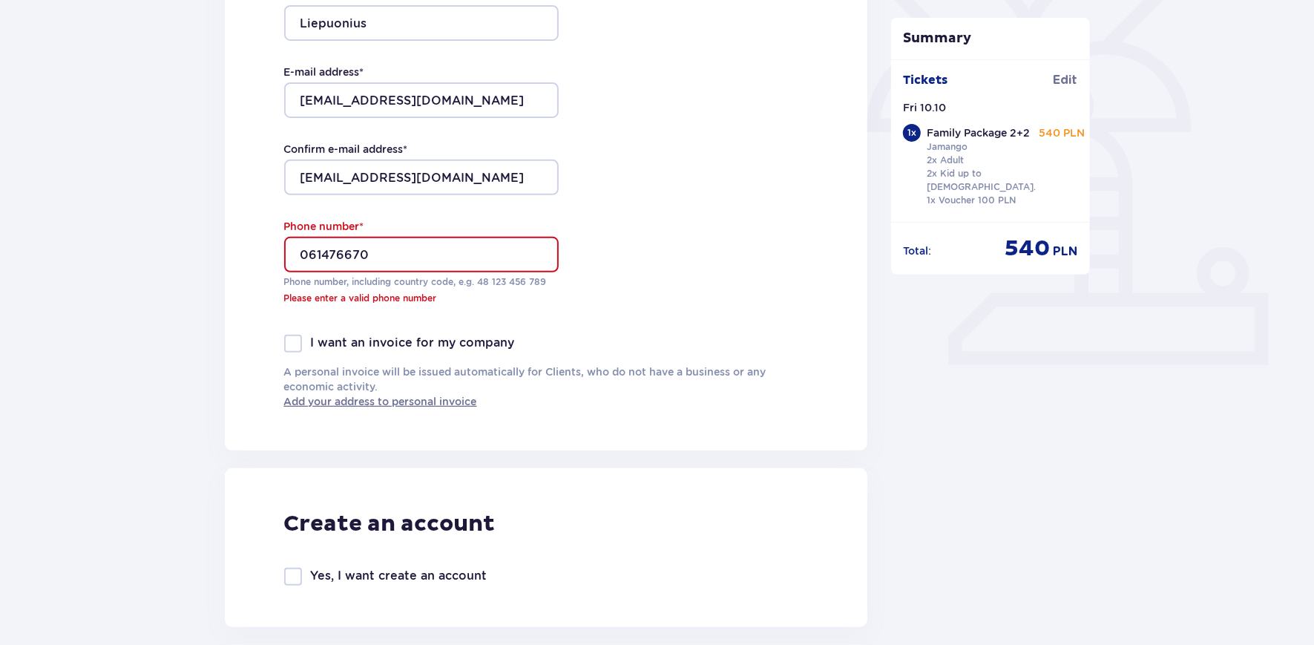
scroll to position [267, 0]
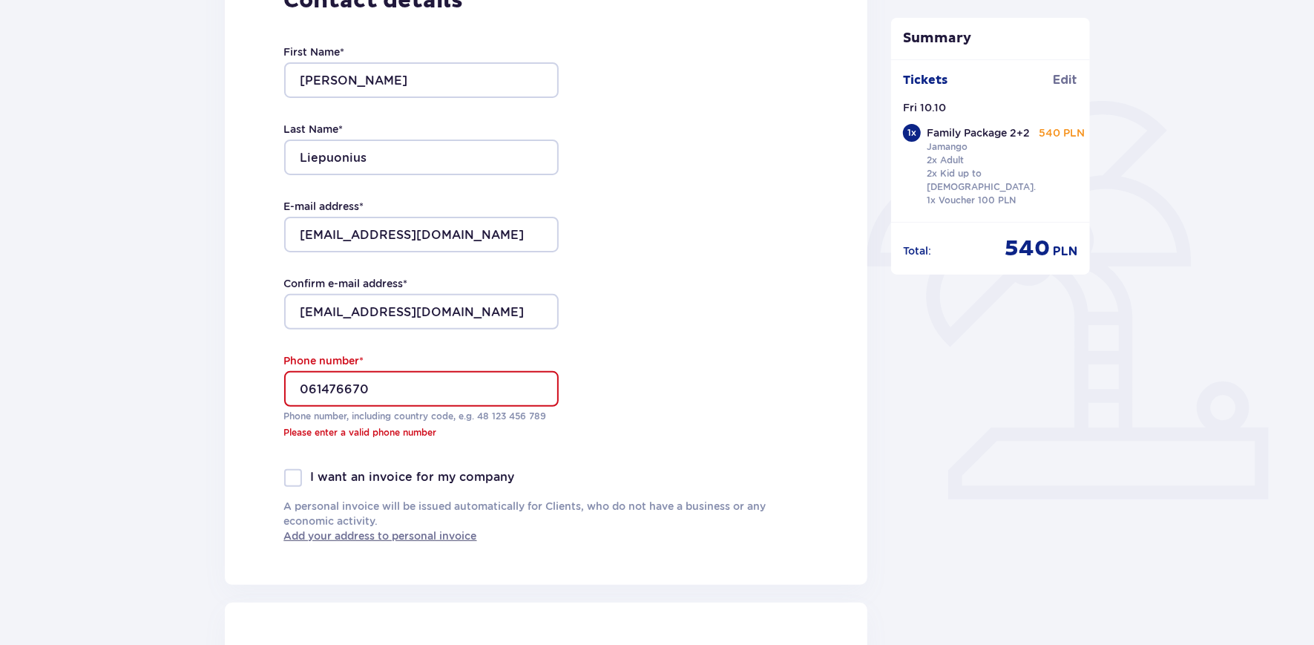
click at [297, 389] on input "061476670" at bounding box center [421, 389] width 274 height 36
click at [303, 387] on input "061476670" at bounding box center [421, 389] width 274 height 36
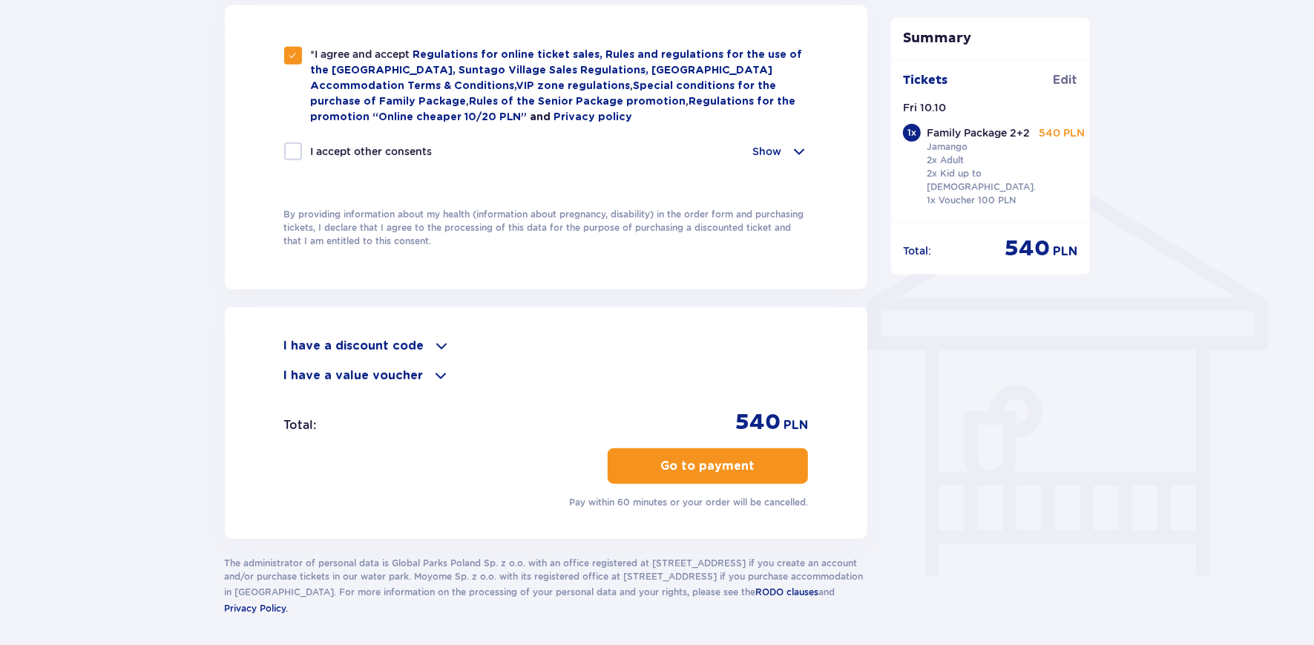
scroll to position [1076, 0]
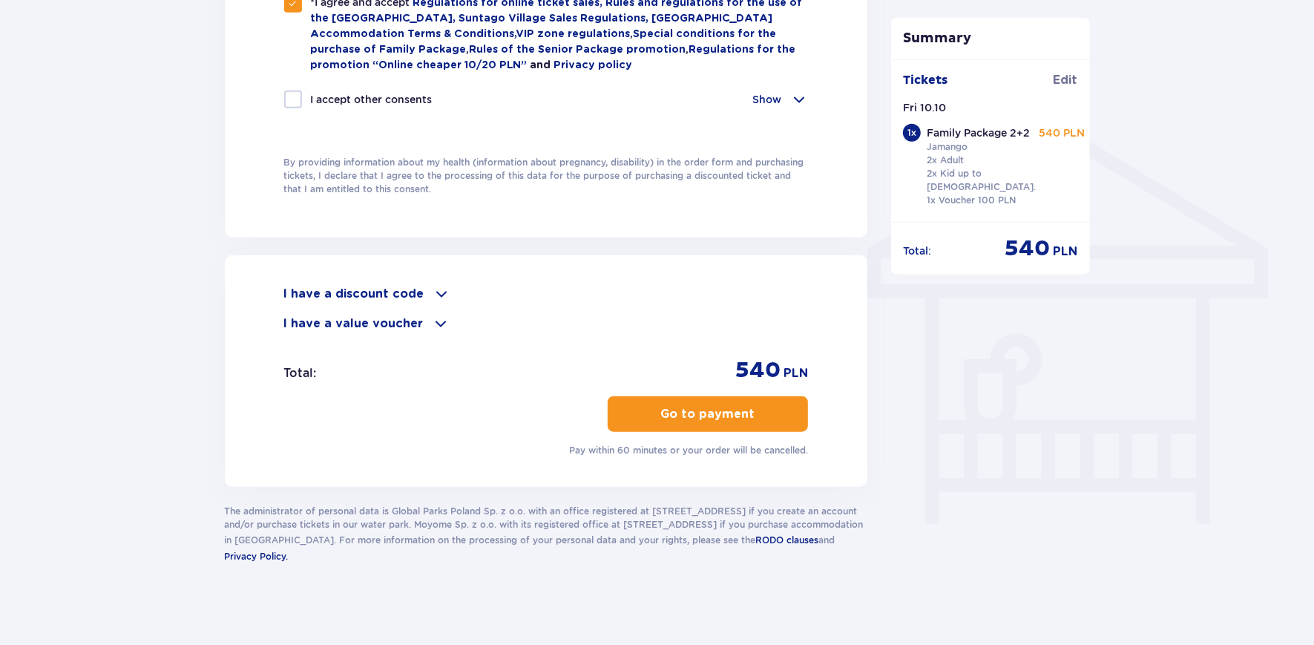
type input "+37061476670"
drag, startPoint x: 694, startPoint y: 407, endPoint x: 728, endPoint y: 425, distance: 39.1
click at [694, 407] on p "Go to payment" at bounding box center [708, 414] width 94 height 16
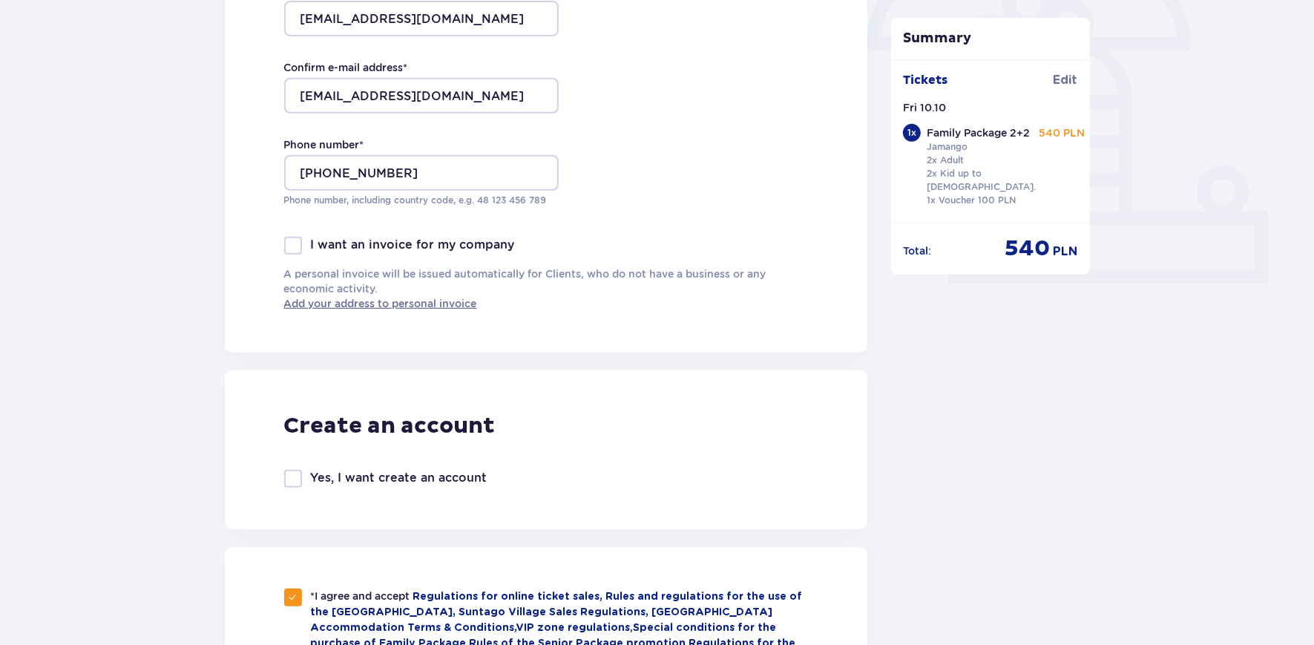
scroll to position [260, 0]
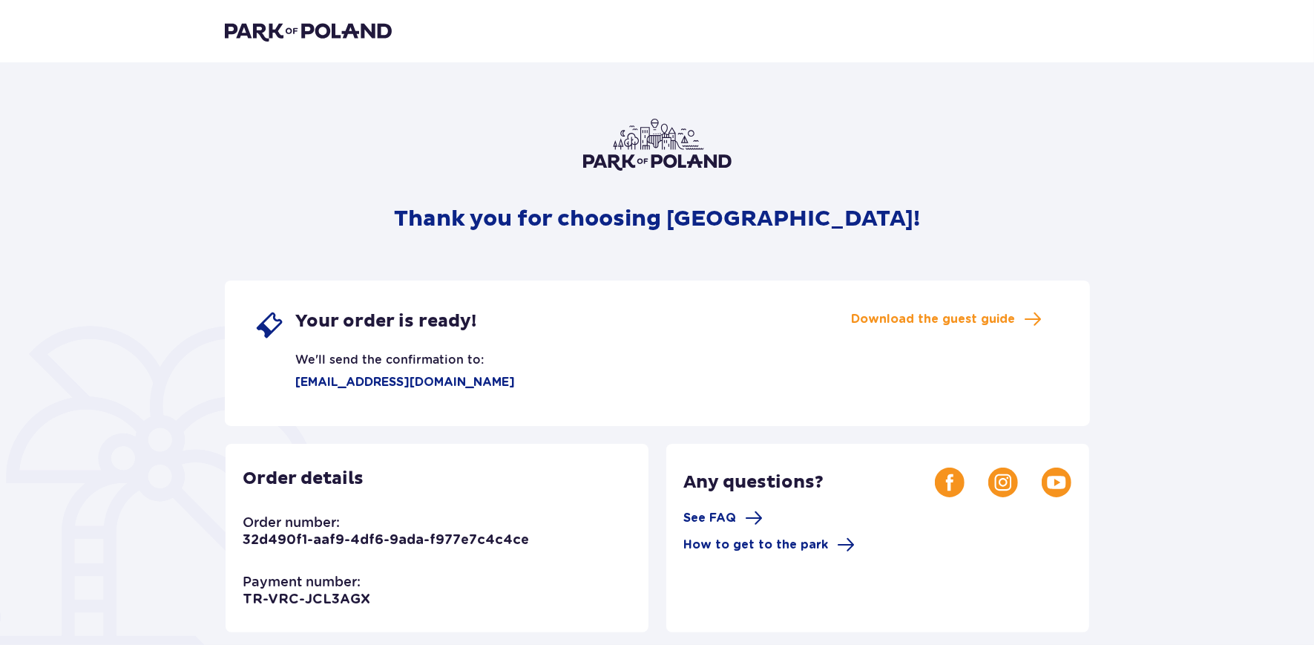
click at [338, 37] on img at bounding box center [308, 31] width 167 height 21
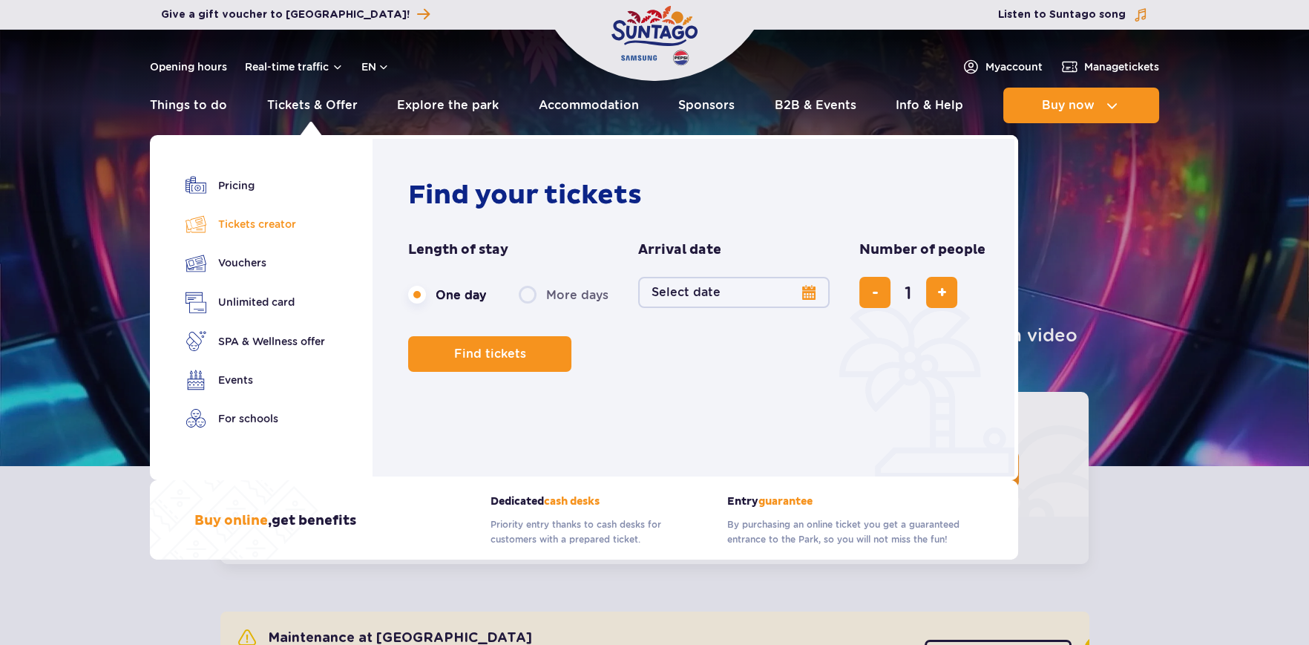
click at [256, 220] on link "Tickets creator" at bounding box center [254, 224] width 139 height 21
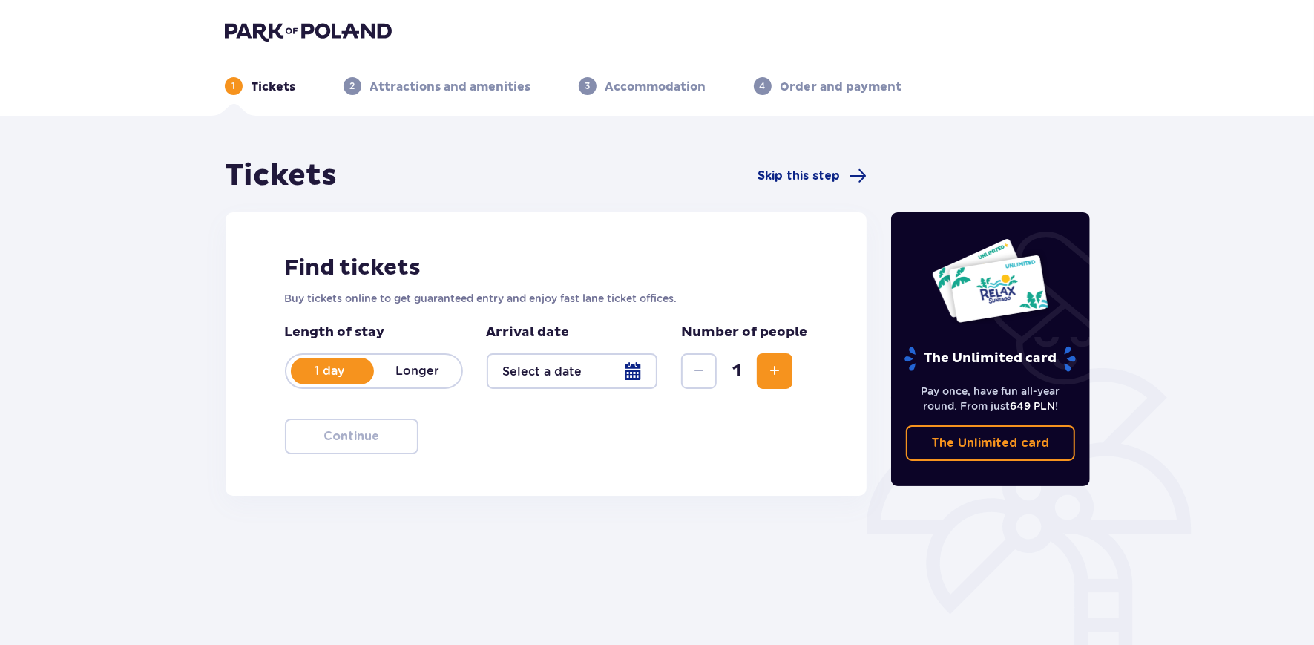
click at [767, 366] on span "Increase" at bounding box center [775, 371] width 18 height 18
click at [643, 365] on div at bounding box center [572, 371] width 171 height 36
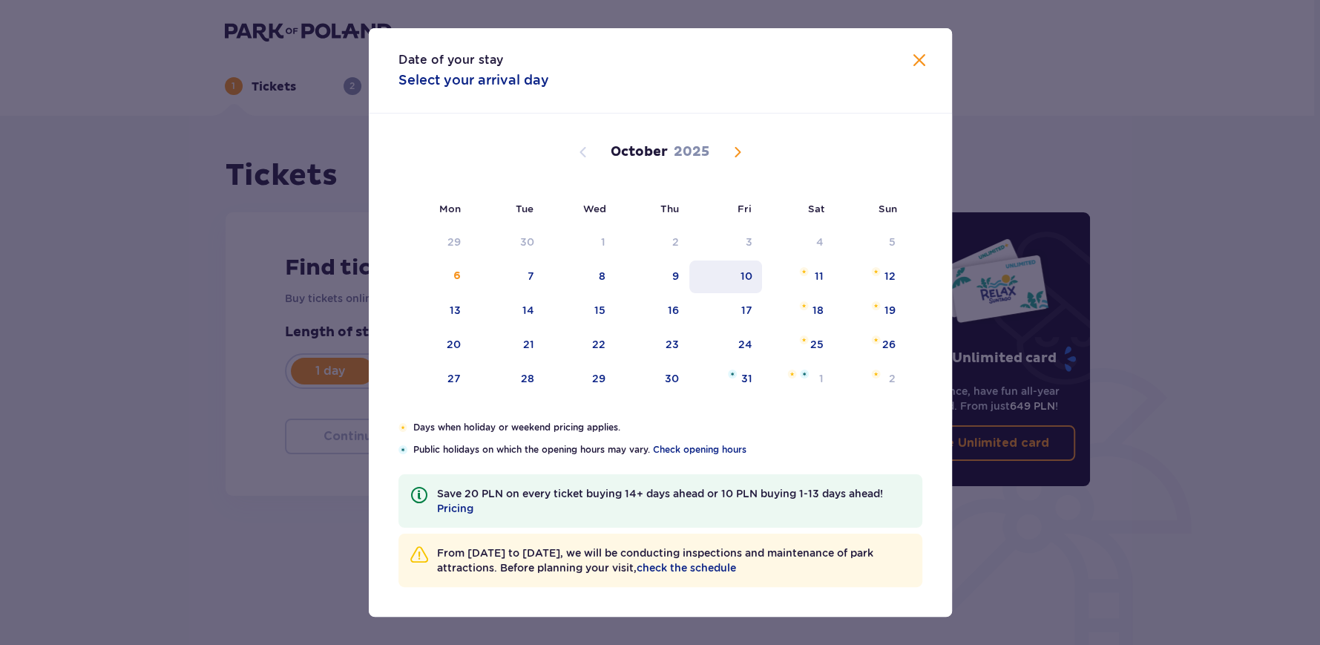
click at [735, 269] on div "10" at bounding box center [725, 276] width 73 height 33
type input "[DATE]"
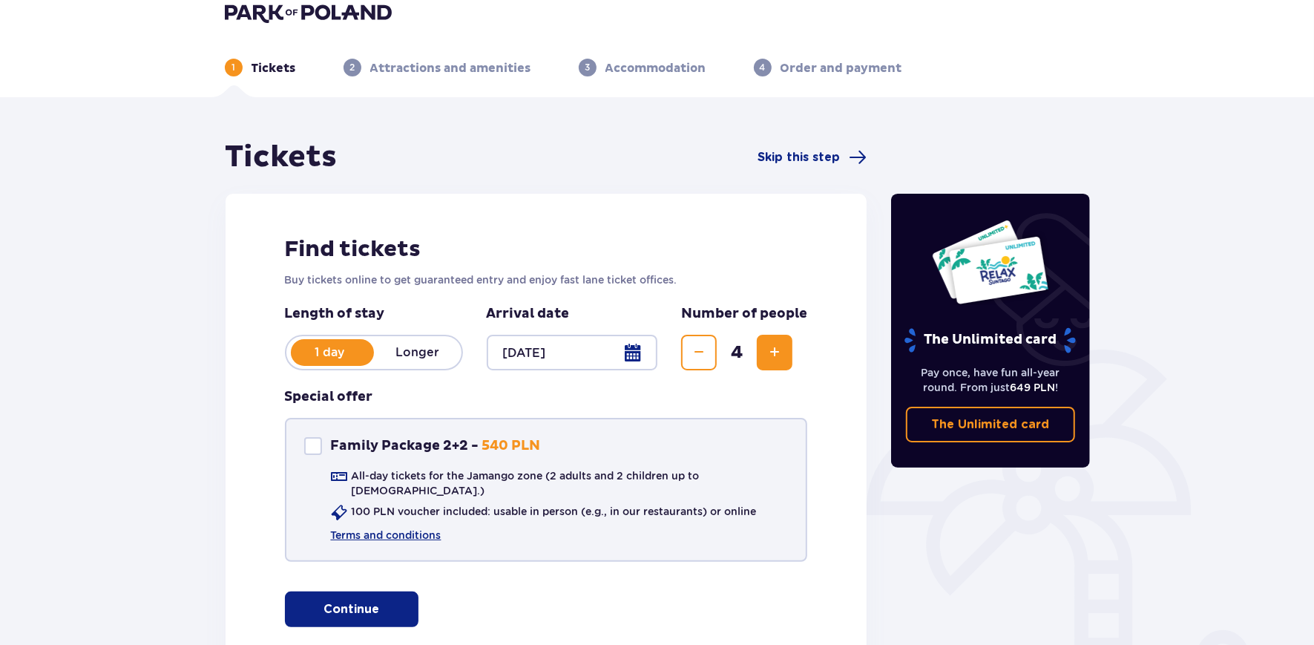
scroll to position [73, 0]
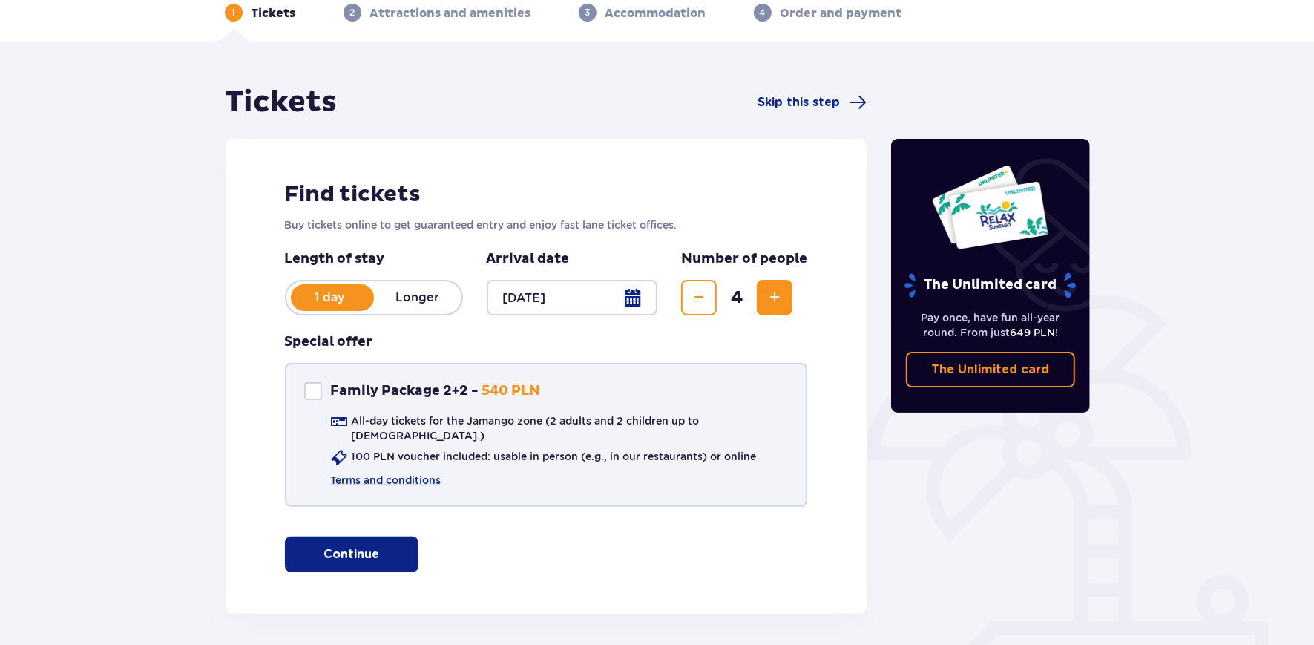
click at [314, 389] on div "Family Package 2+2" at bounding box center [313, 391] width 18 height 18
checkbox input "true"
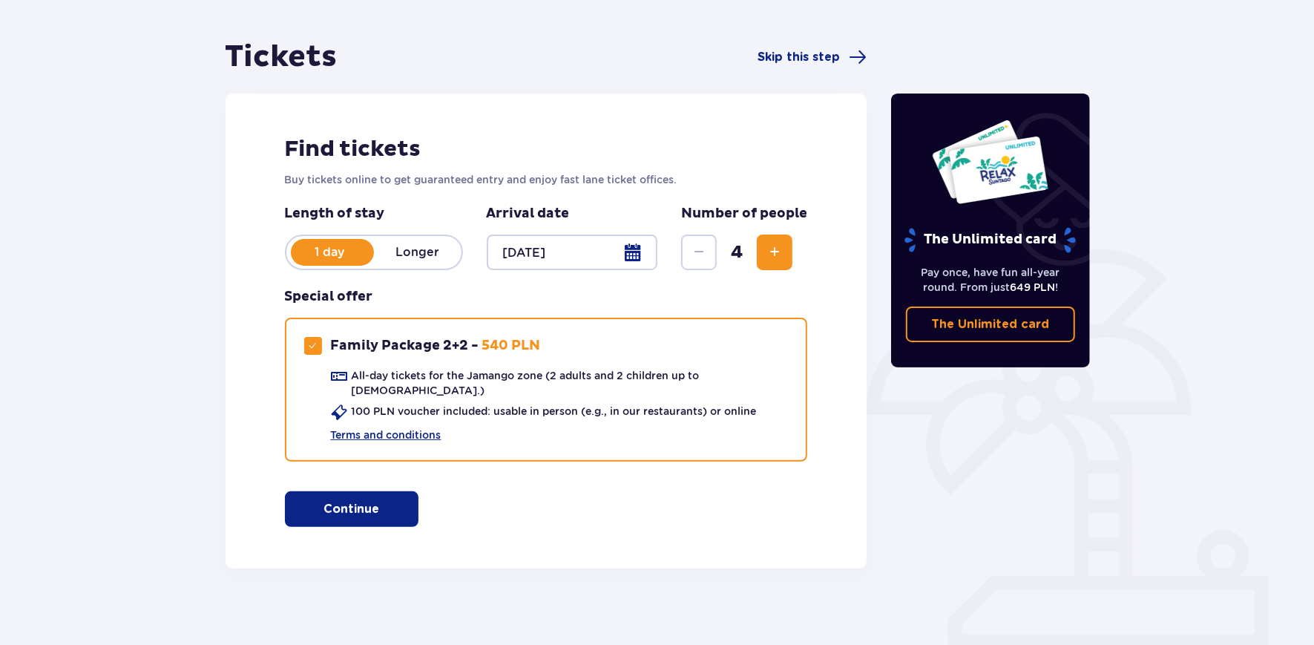
click at [367, 492] on button "Continue" at bounding box center [352, 509] width 134 height 36
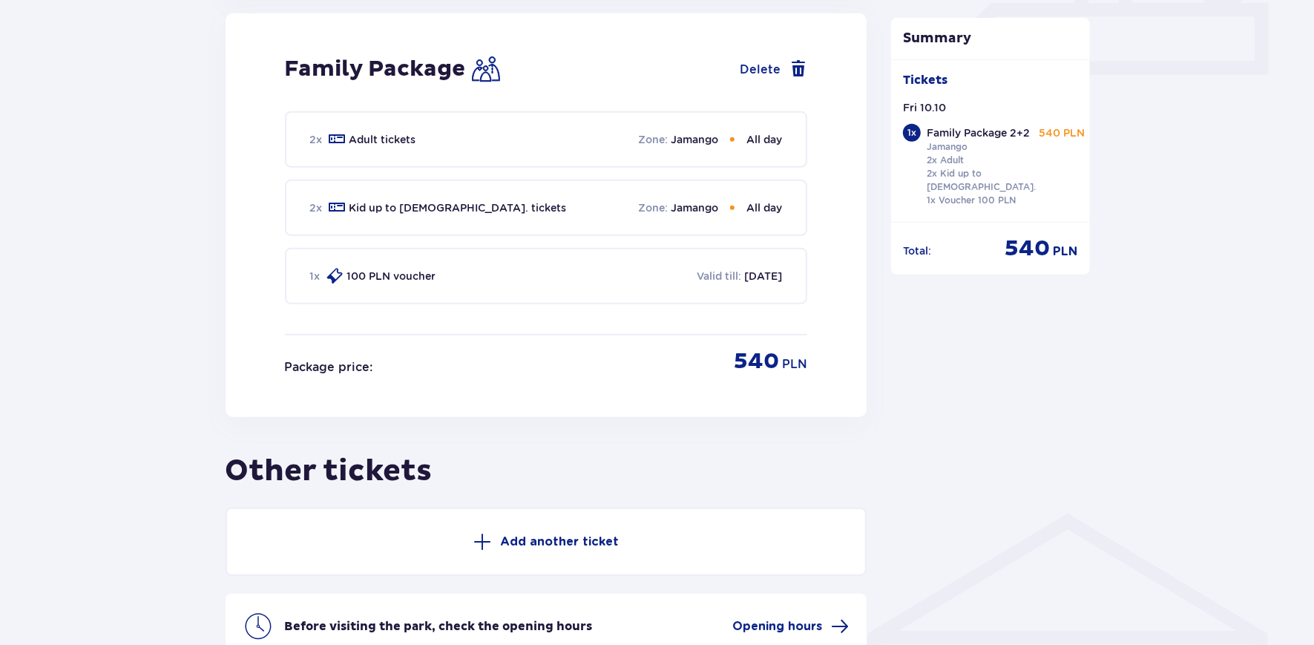
scroll to position [823, 0]
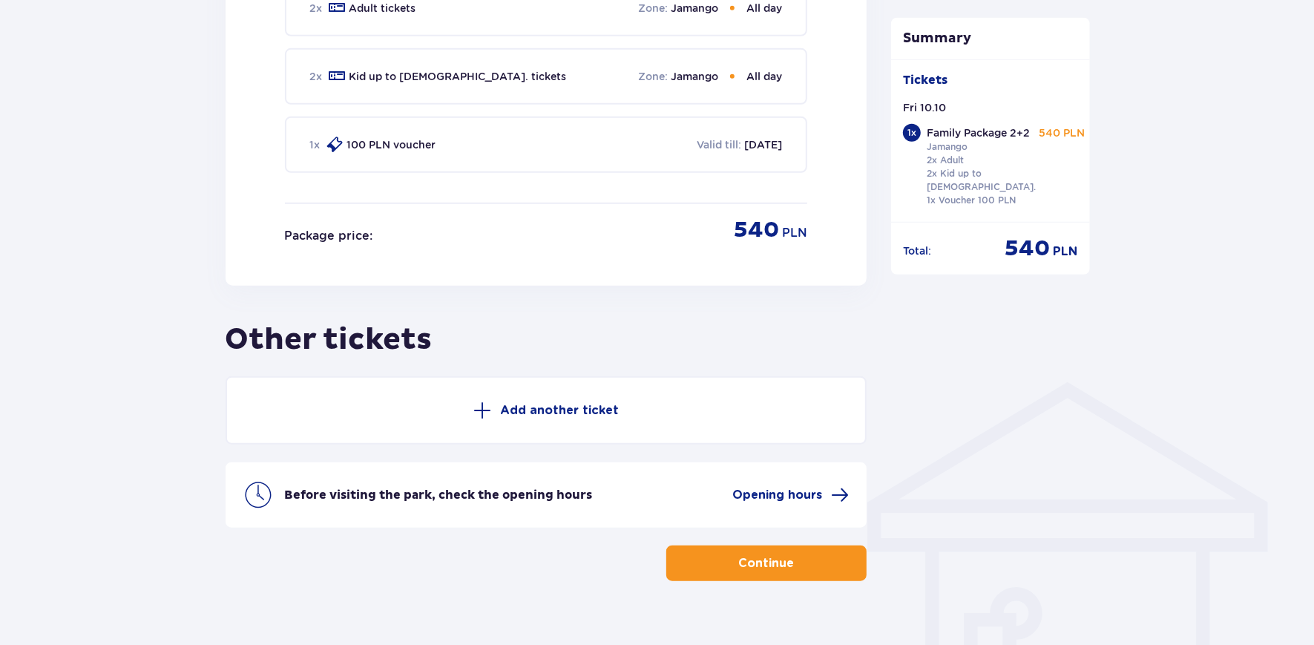
drag, startPoint x: 786, startPoint y: 541, endPoint x: 1205, endPoint y: 559, distance: 420.3
click at [786, 545] on button "Continue" at bounding box center [766, 563] width 200 height 36
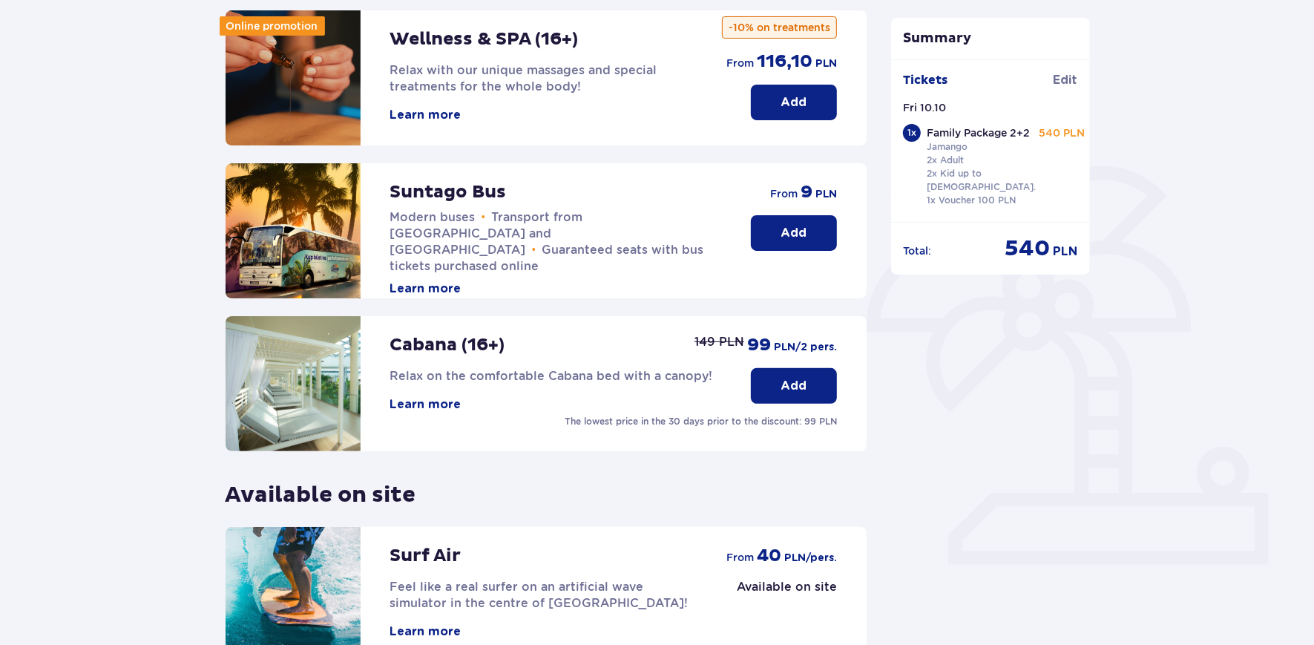
scroll to position [361, 0]
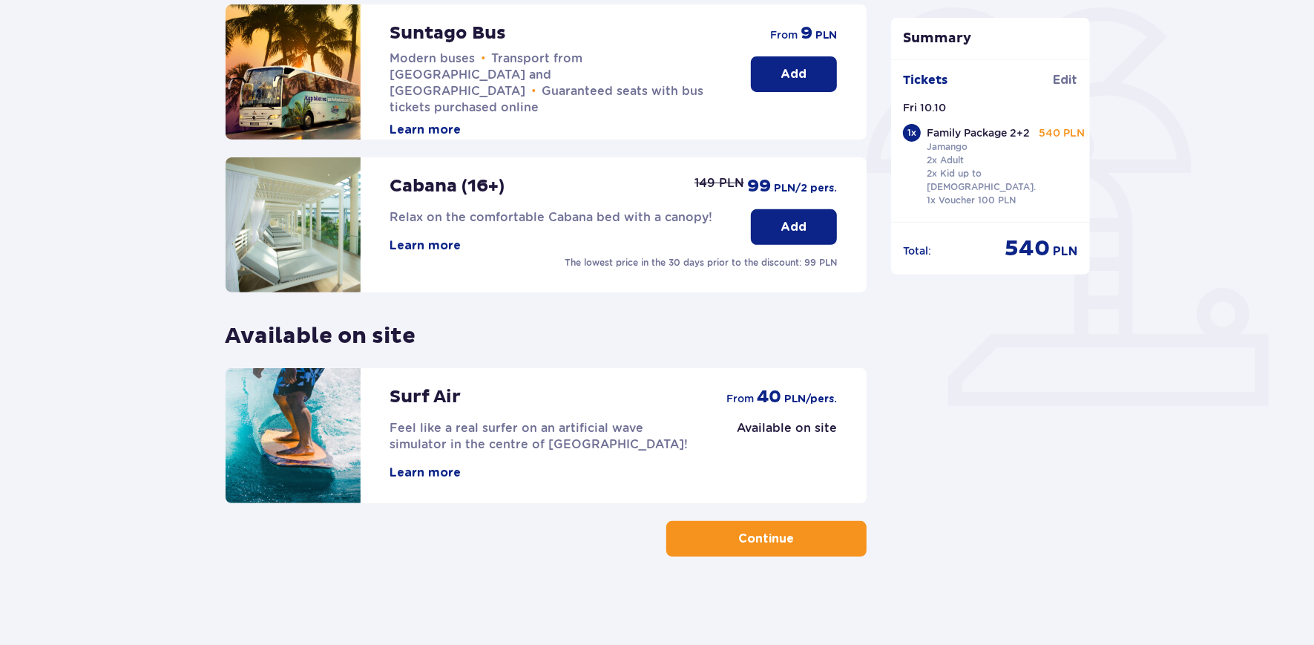
click at [766, 556] on button "Continue" at bounding box center [766, 539] width 200 height 36
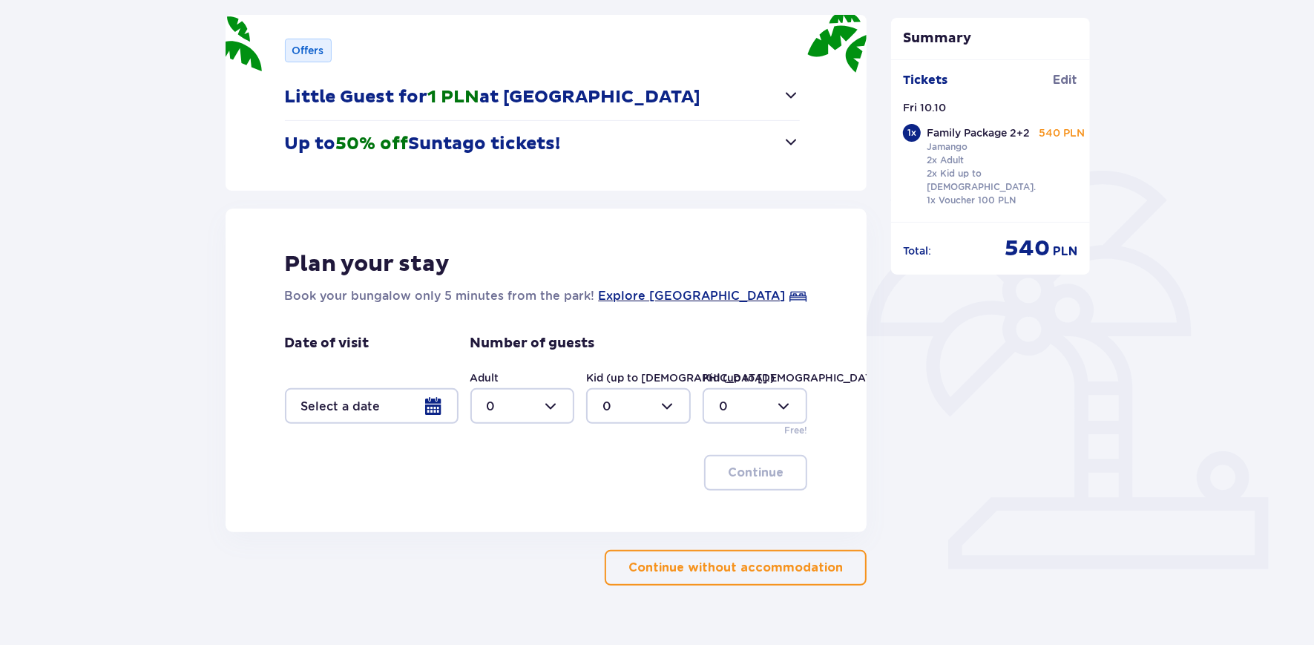
scroll to position [223, 0]
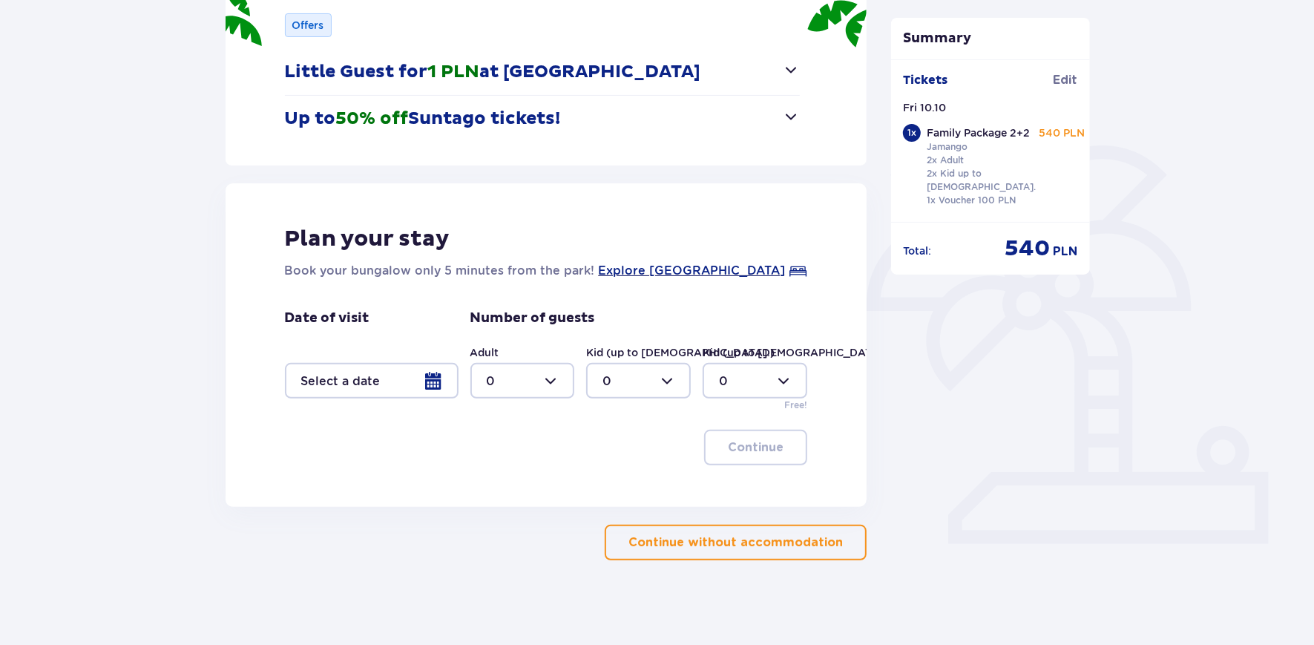
click at [702, 543] on p "Continue without accommodation" at bounding box center [735, 542] width 214 height 16
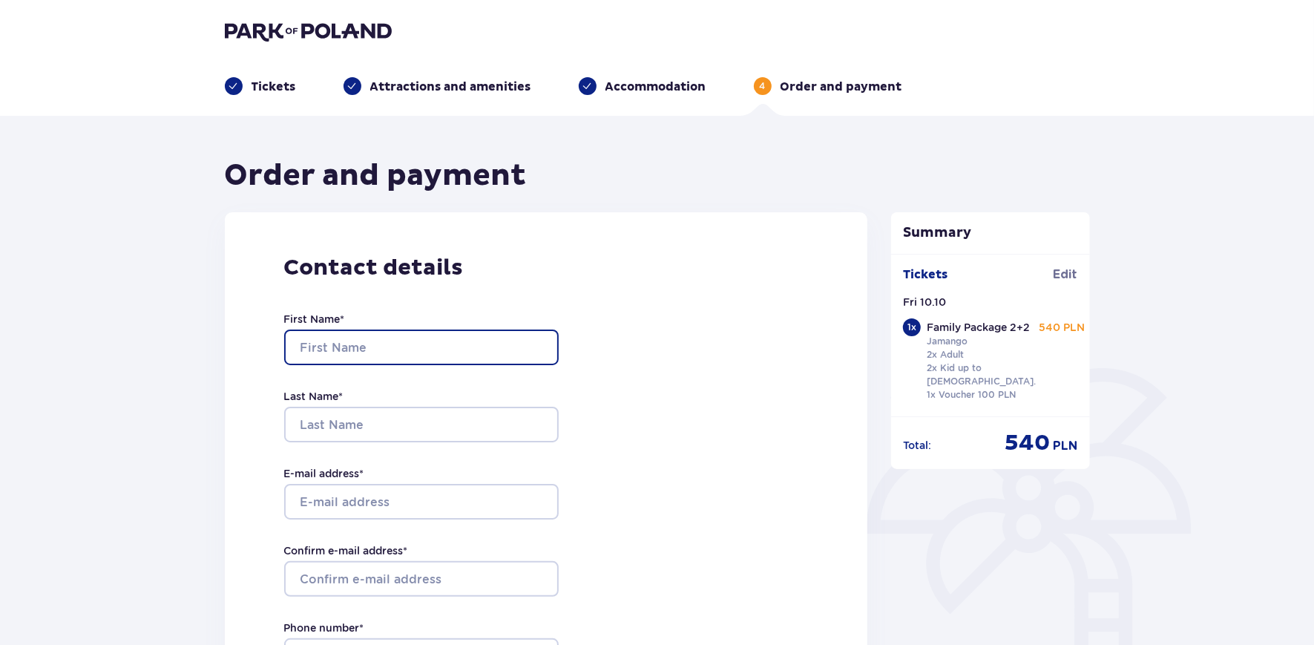
click at [361, 353] on input "First Name *" at bounding box center [421, 347] width 274 height 36
type input "Kęstutis"
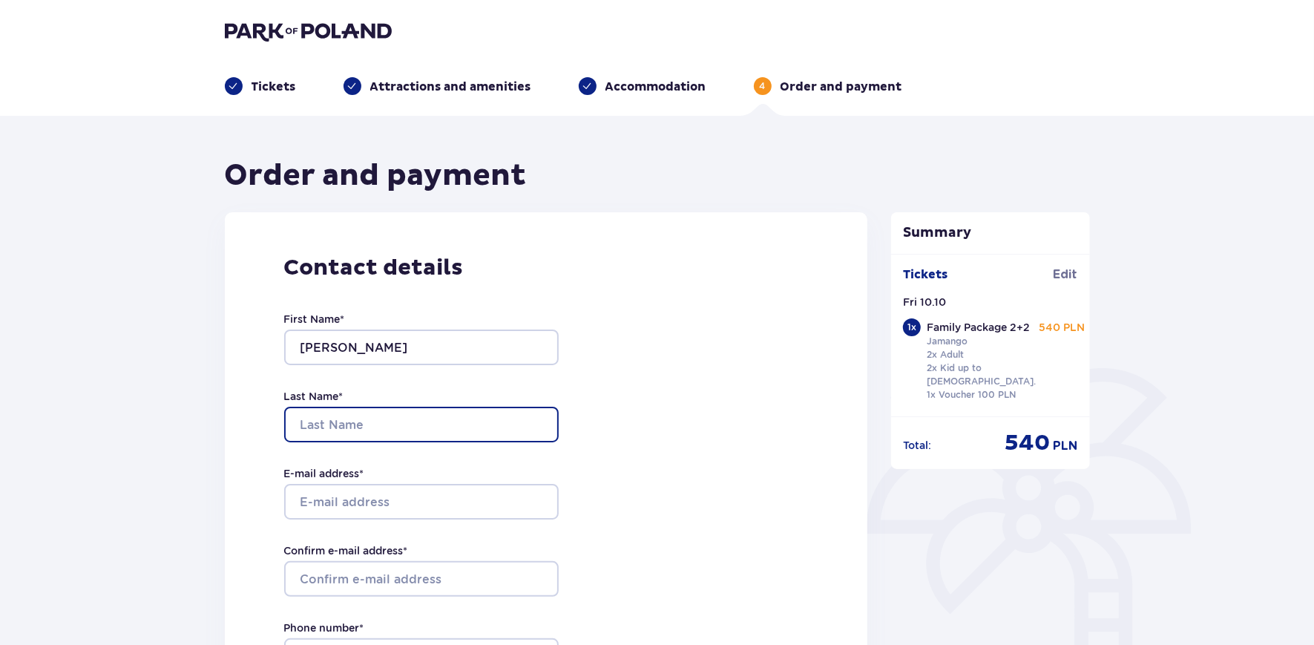
type input "Liepuonius"
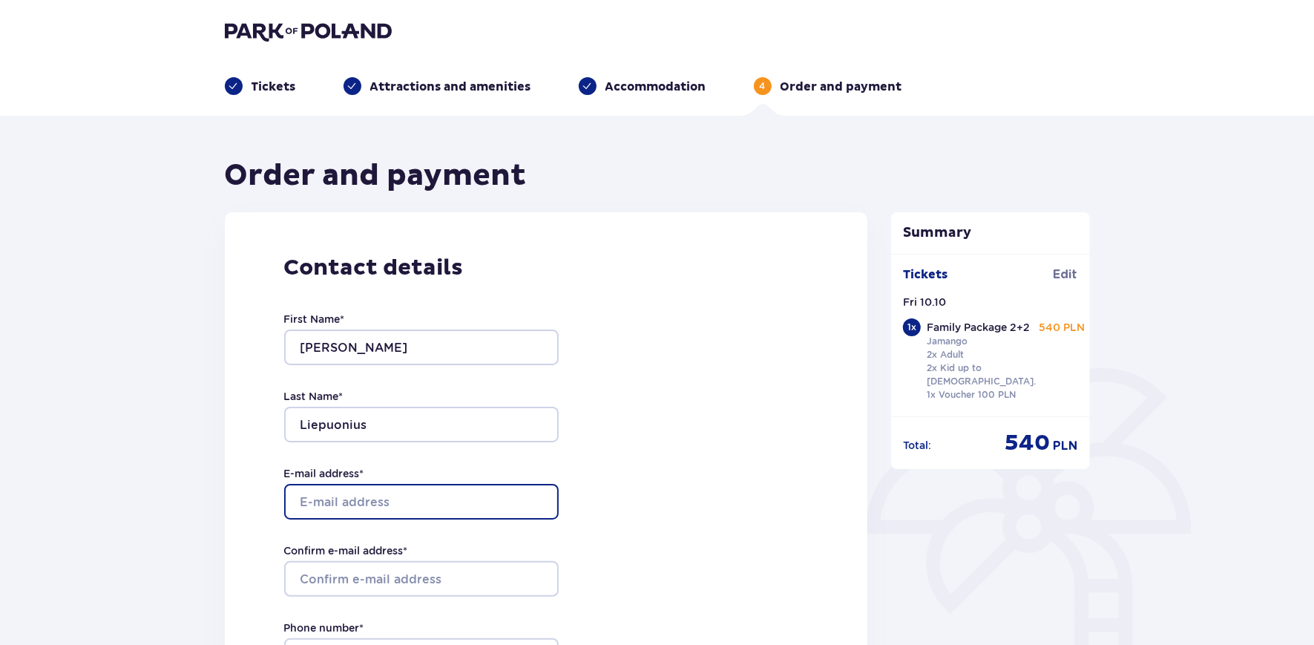
type input "[EMAIL_ADDRESS][DOMAIN_NAME]"
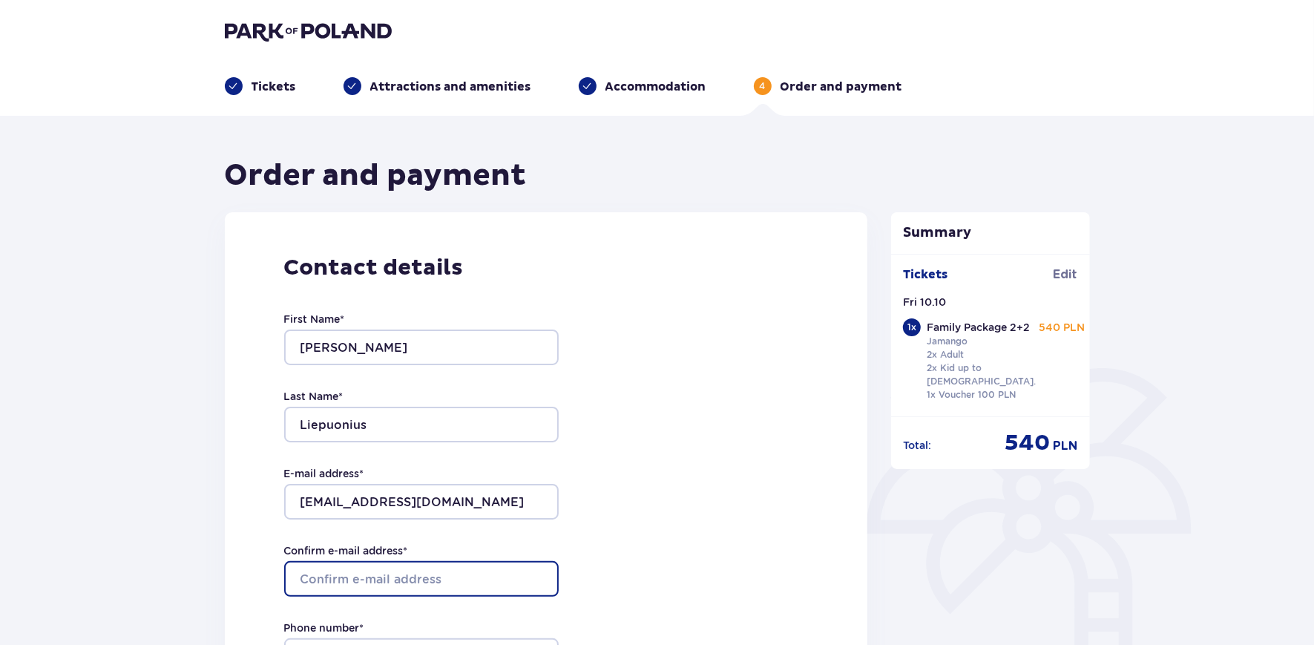
type input "[EMAIL_ADDRESS][DOMAIN_NAME]"
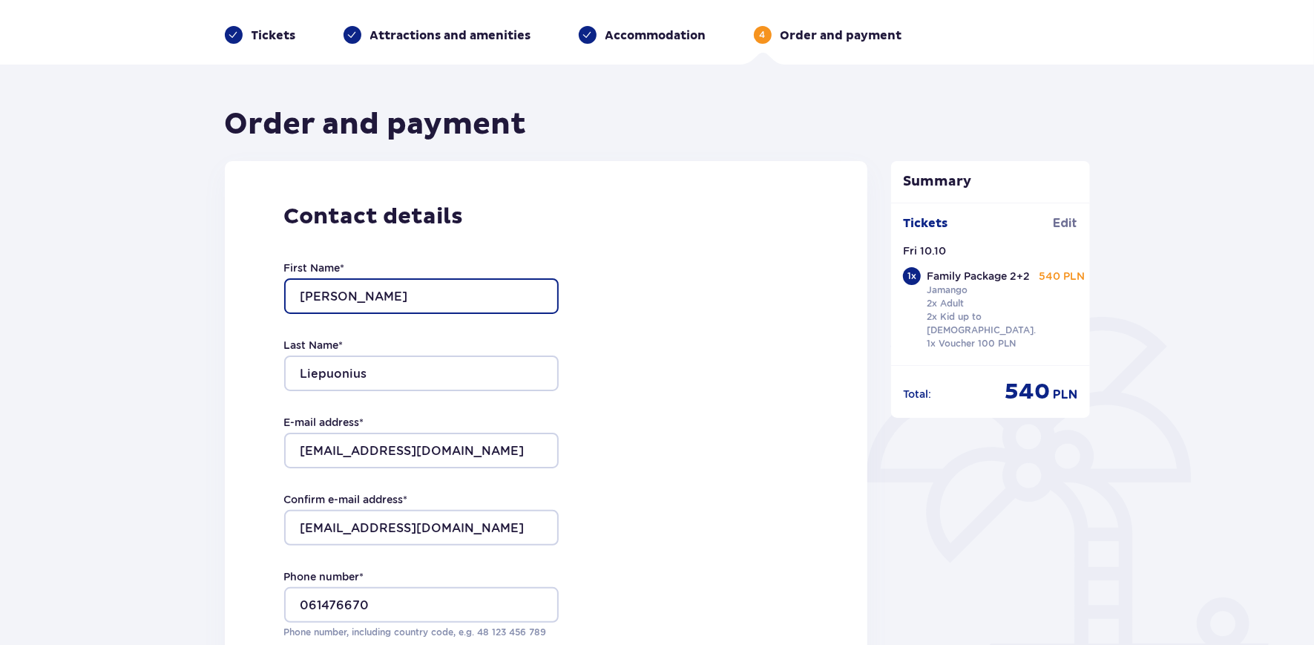
scroll to position [148, 0]
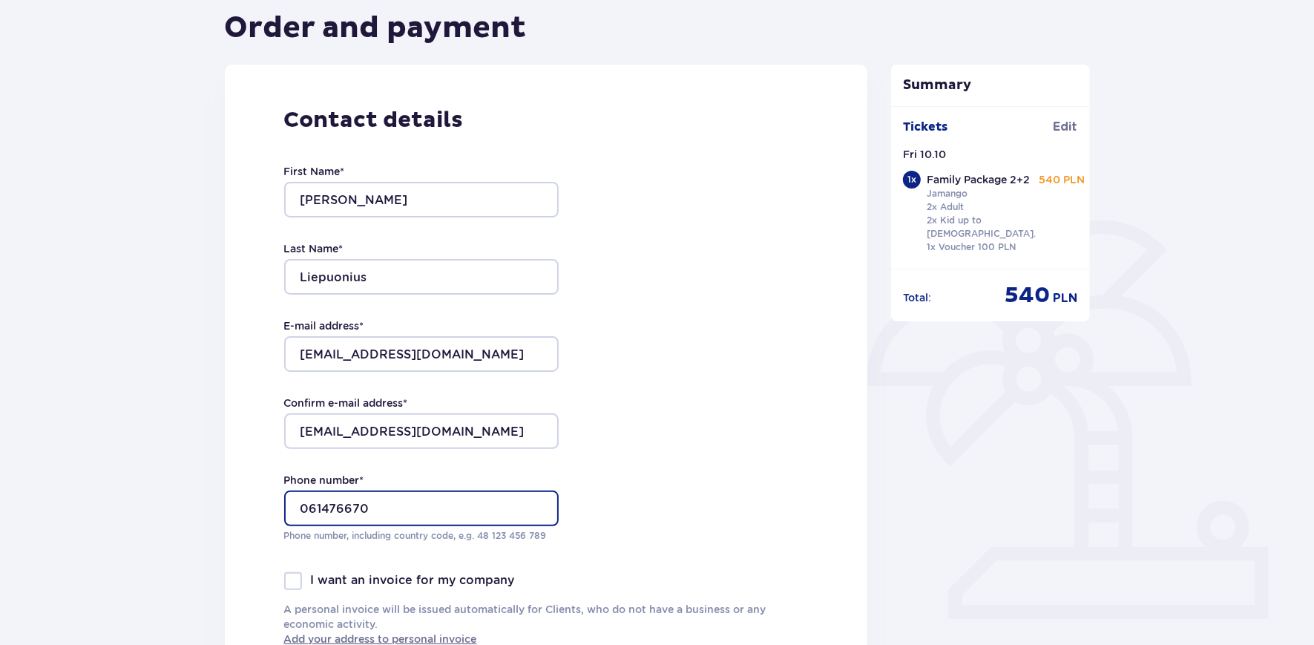
click at [308, 507] on input "061476670" at bounding box center [421, 508] width 274 height 36
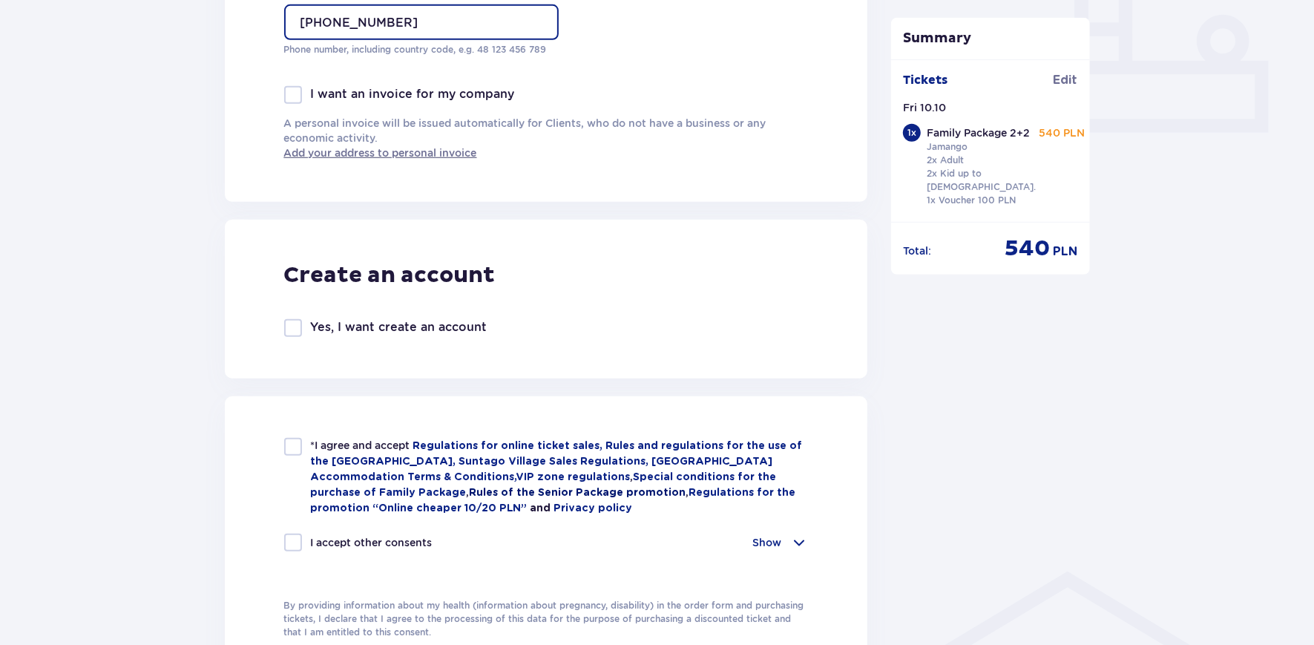
scroll to position [667, 0]
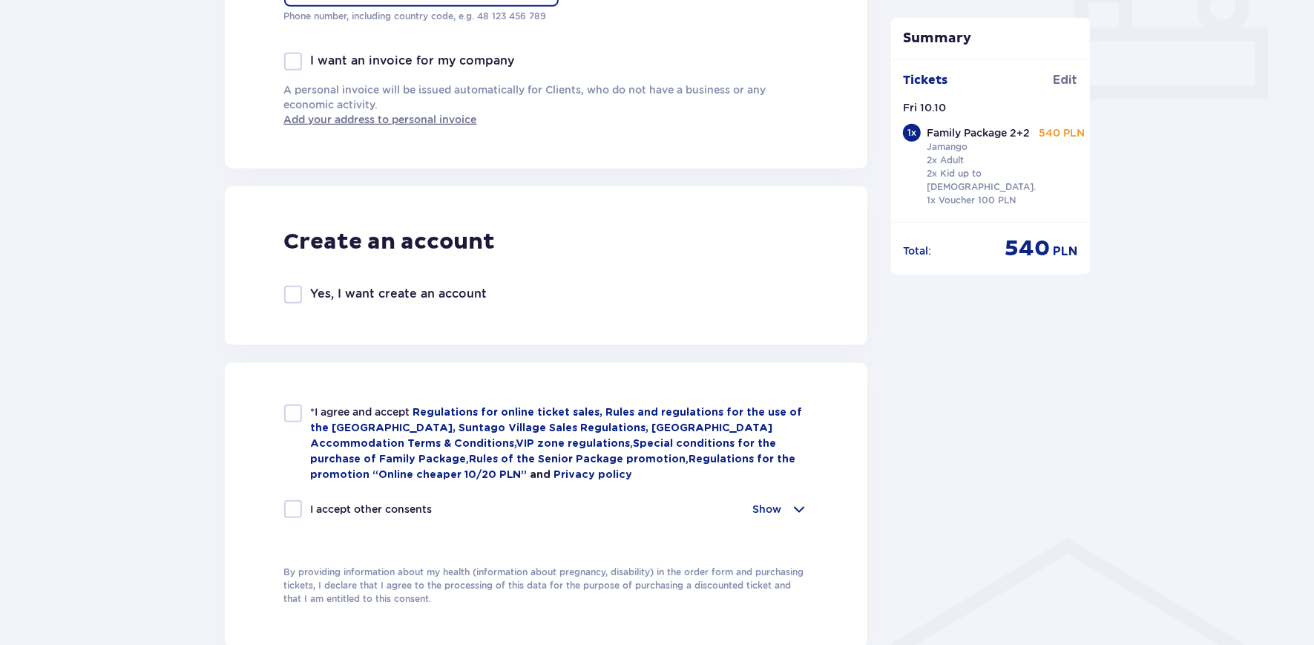
type input "+370061476670"
click at [289, 408] on div at bounding box center [293, 413] width 18 height 18
checkbox input "true"
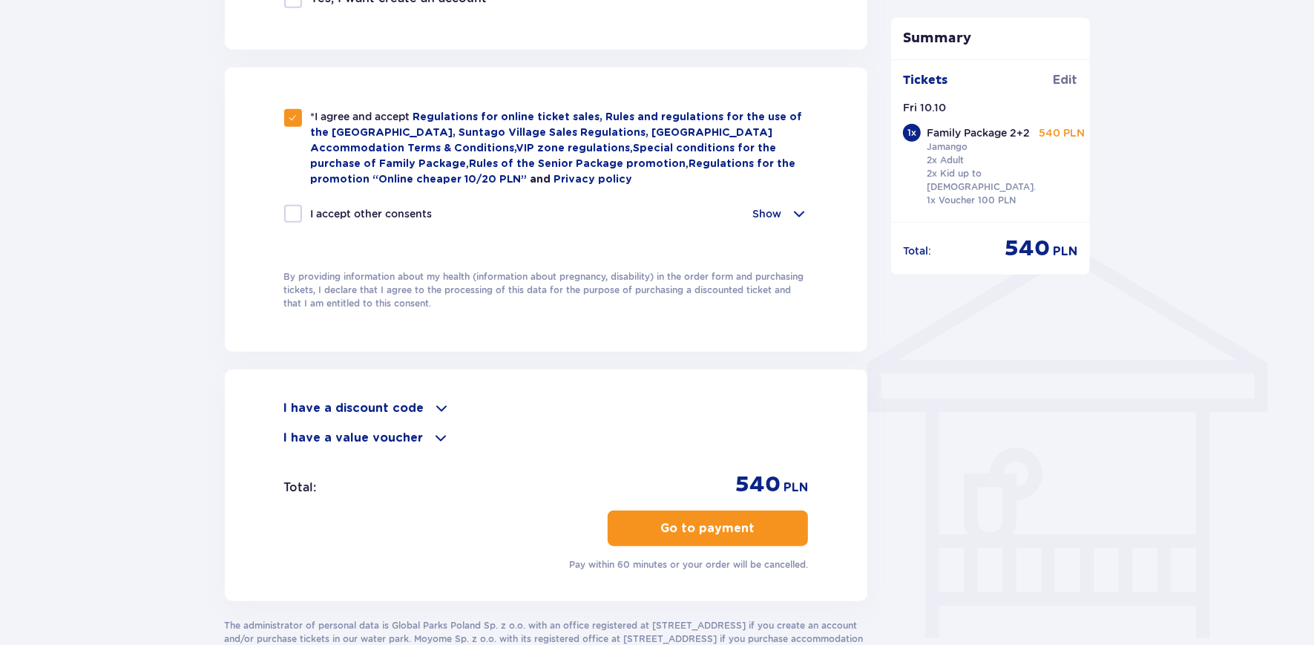
scroll to position [964, 0]
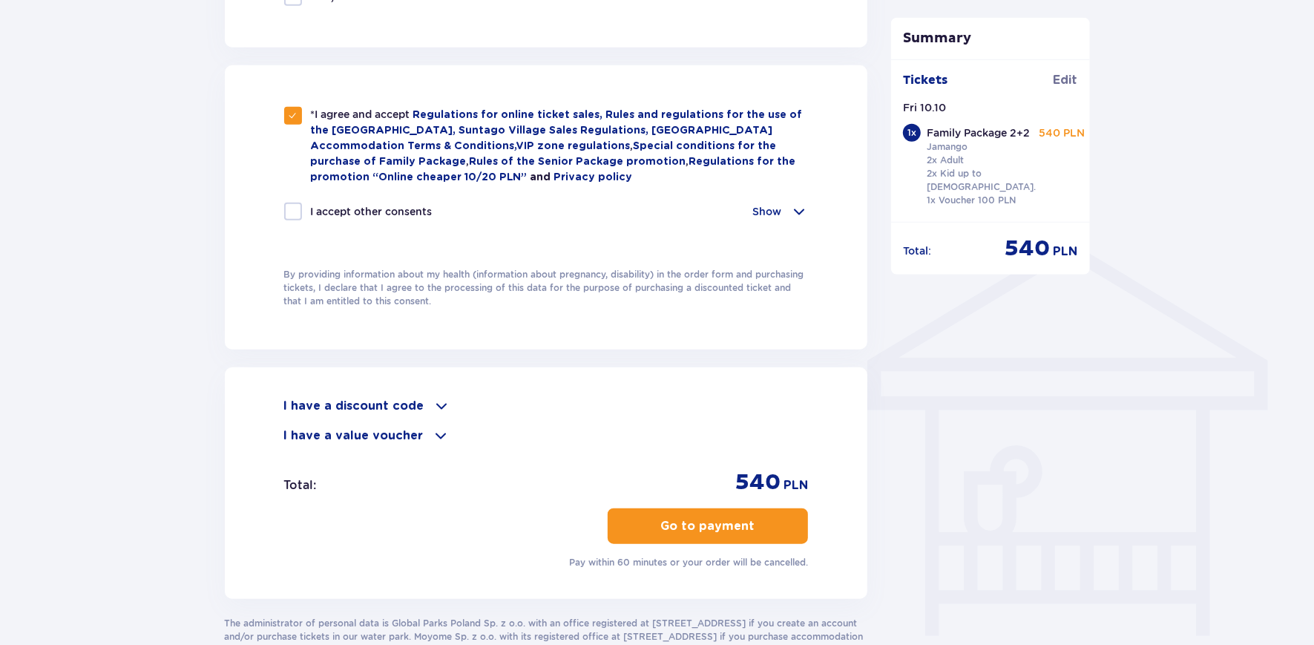
click at [674, 521] on p "Go to payment" at bounding box center [708, 526] width 94 height 16
